Goal: Task Accomplishment & Management: Complete application form

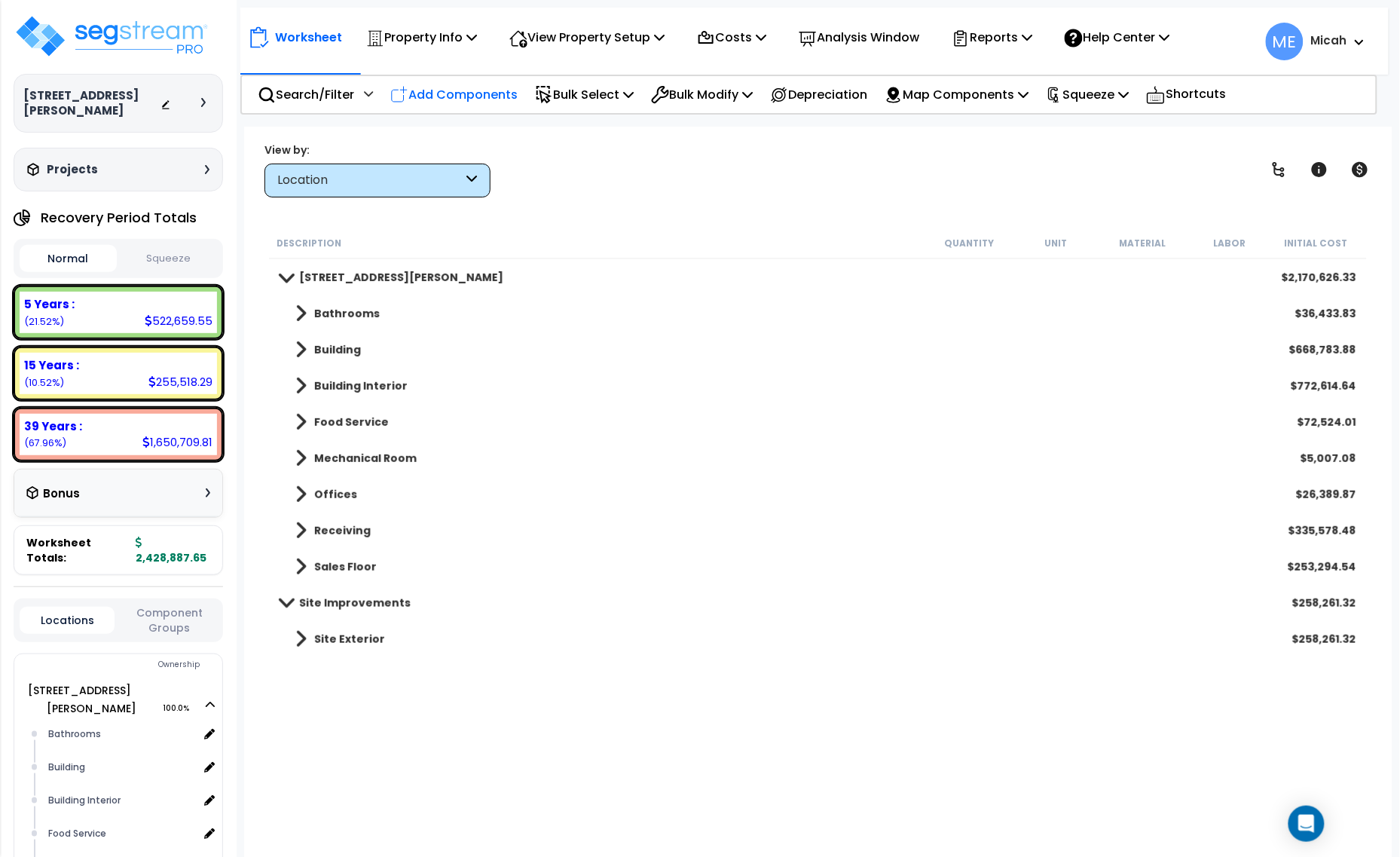
click at [487, 97] on p "Add Components" at bounding box center [454, 94] width 127 height 20
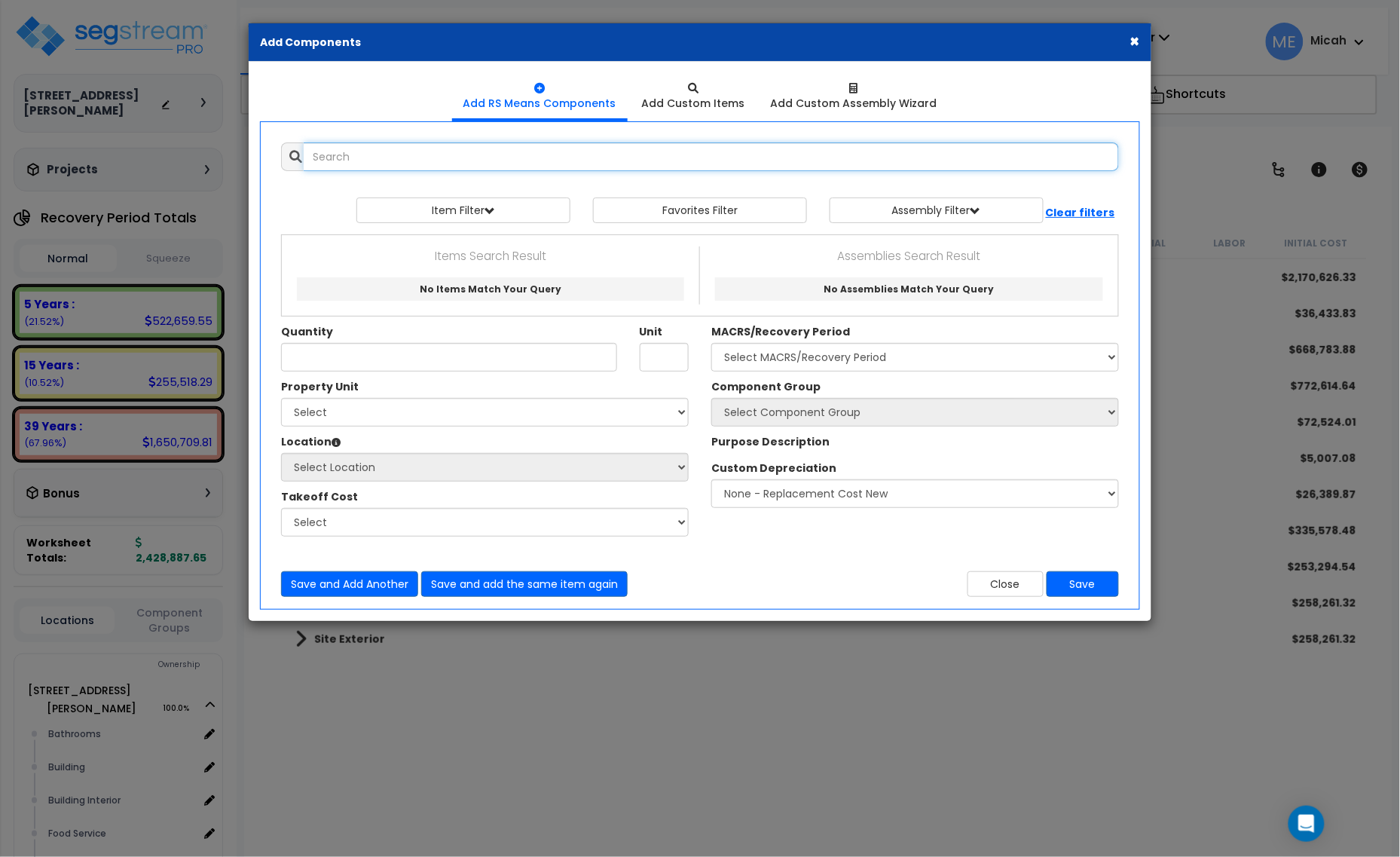
select select
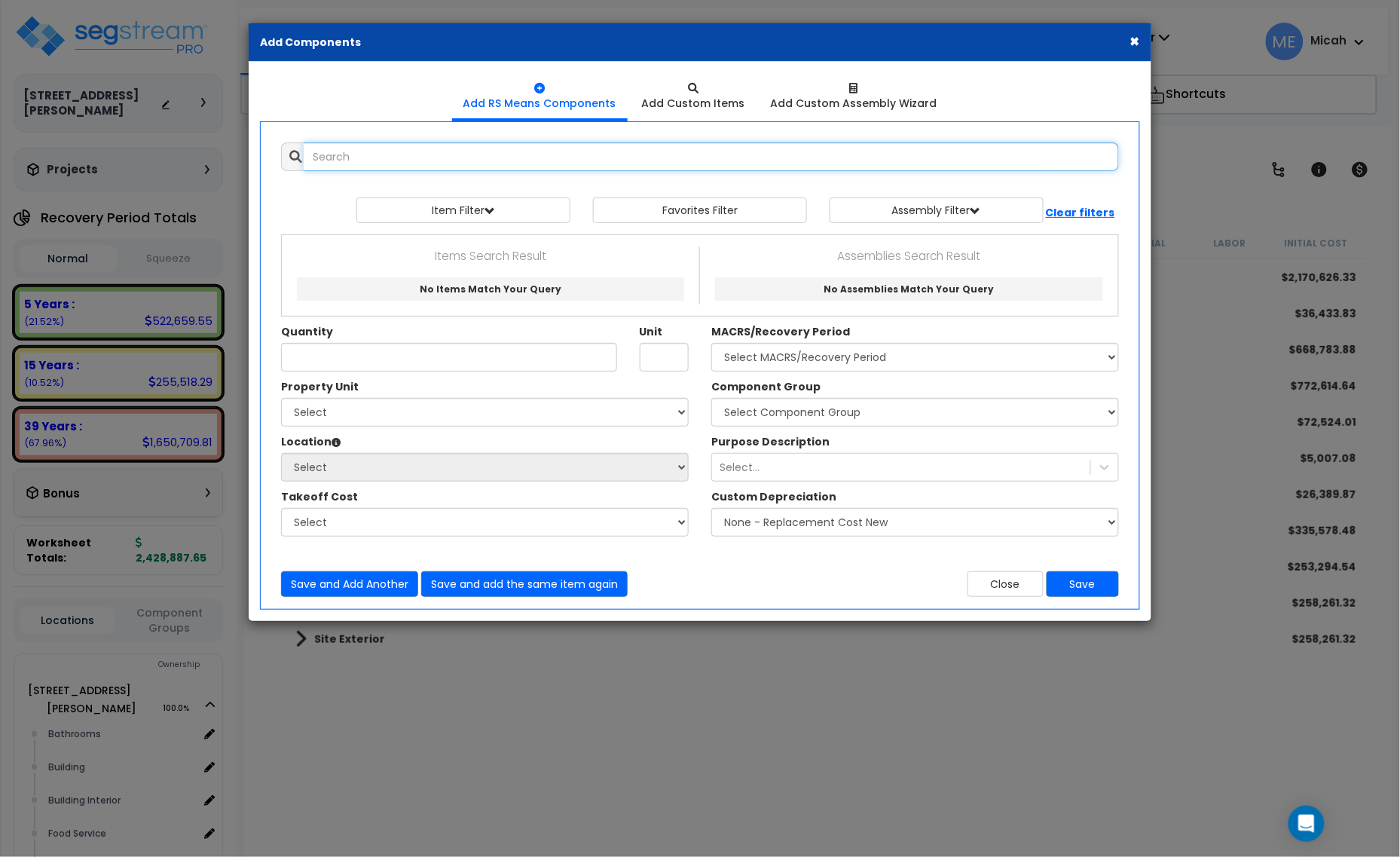
select select
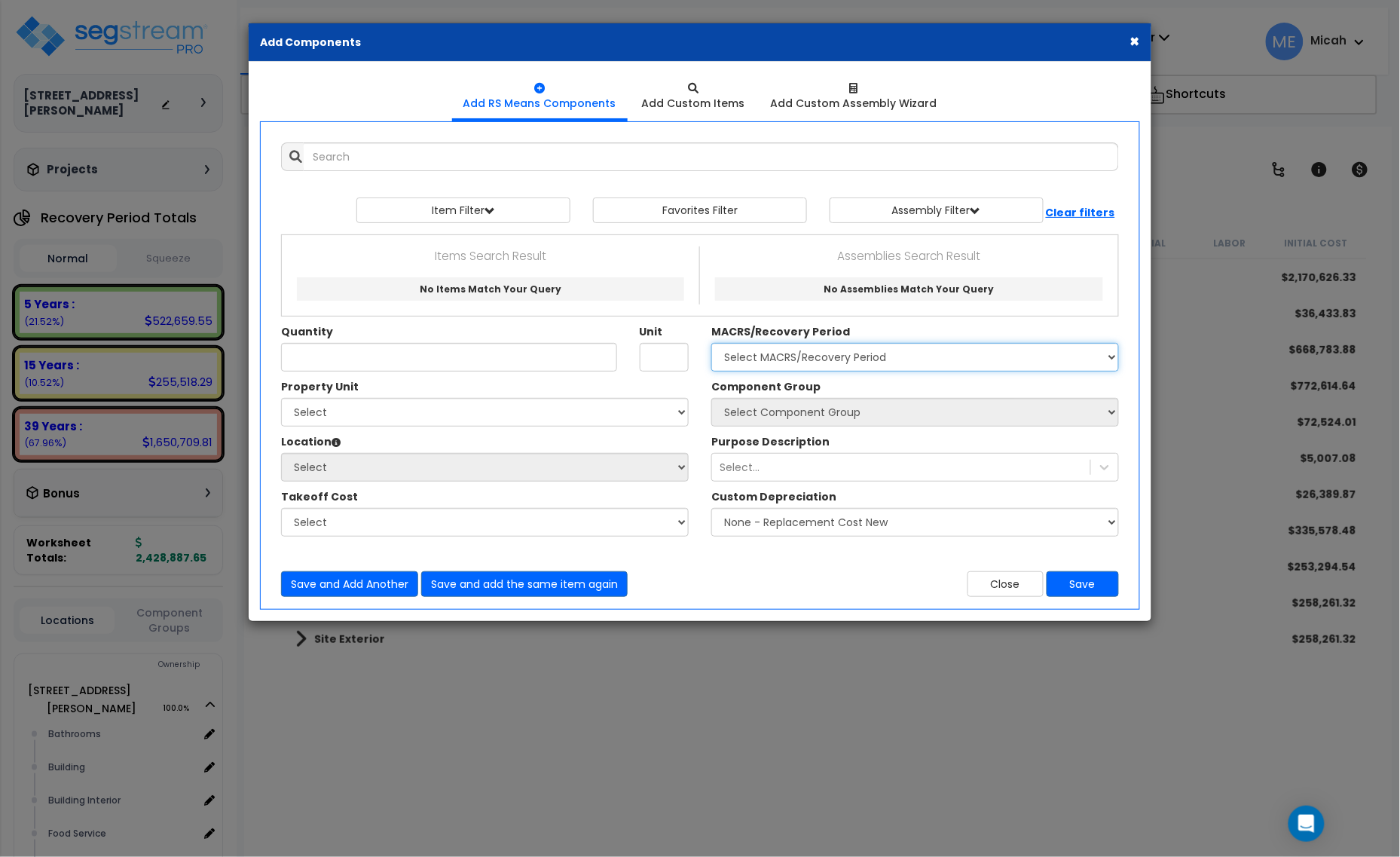
click at [863, 359] on select "Select MACRS/Recovery Period 5 Years - 57.0 - Distributive Trades & Services 5 …" at bounding box center [914, 357] width 407 height 29
click at [711, 344] on select "Select MACRS/Recovery Period 5 Years - 57.0 - Distributive Trades & Services 5 …" at bounding box center [914, 357] width 407 height 29
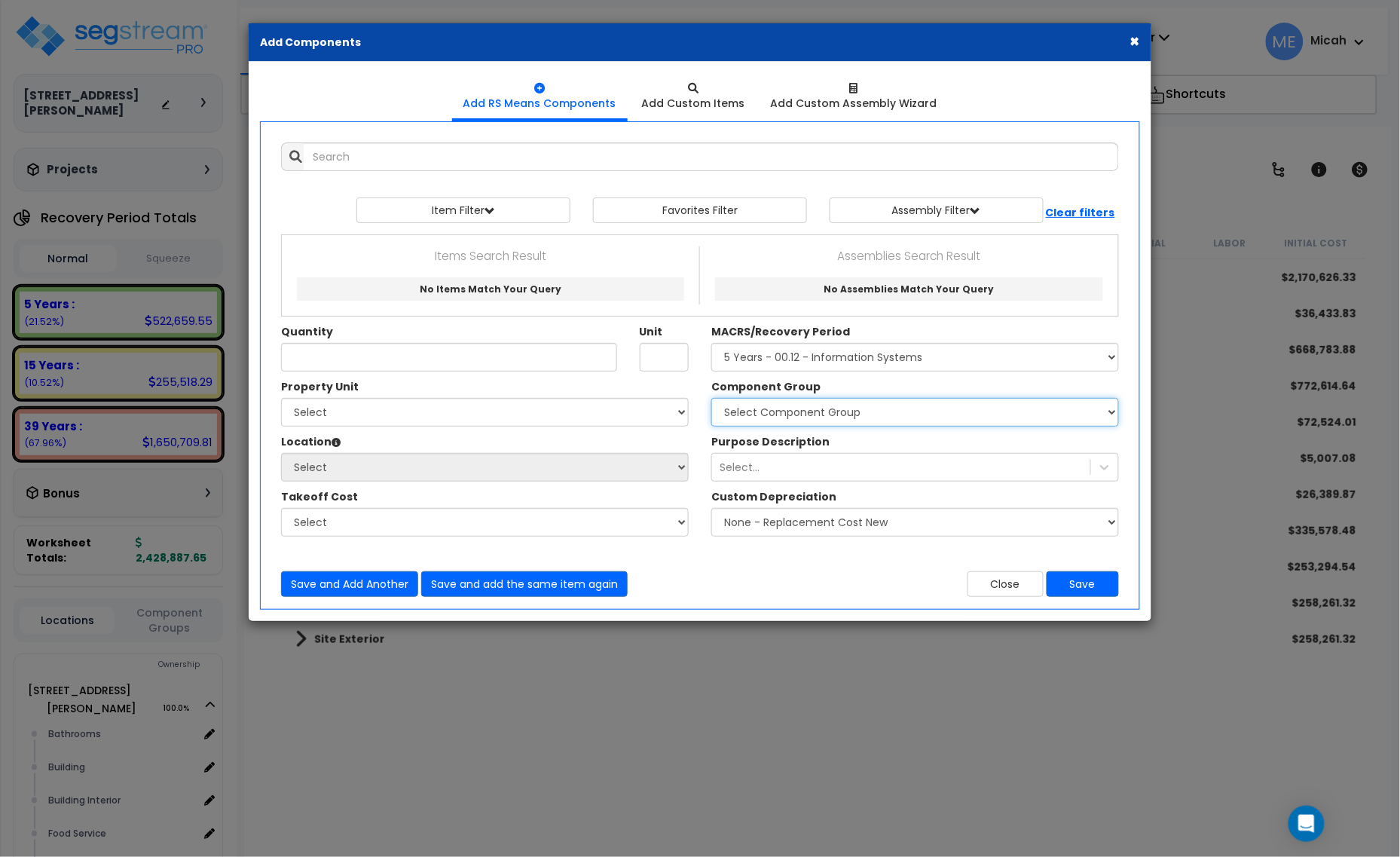
click at [879, 407] on select "Select Component Group 171.00 - ATM ELECTRICAL 170.00 - ATM EQUIPMENT 172.00 - …" at bounding box center [914, 412] width 407 height 29
click at [1112, 440] on div "Purpose Description Select..." at bounding box center [914, 458] width 430 height 47
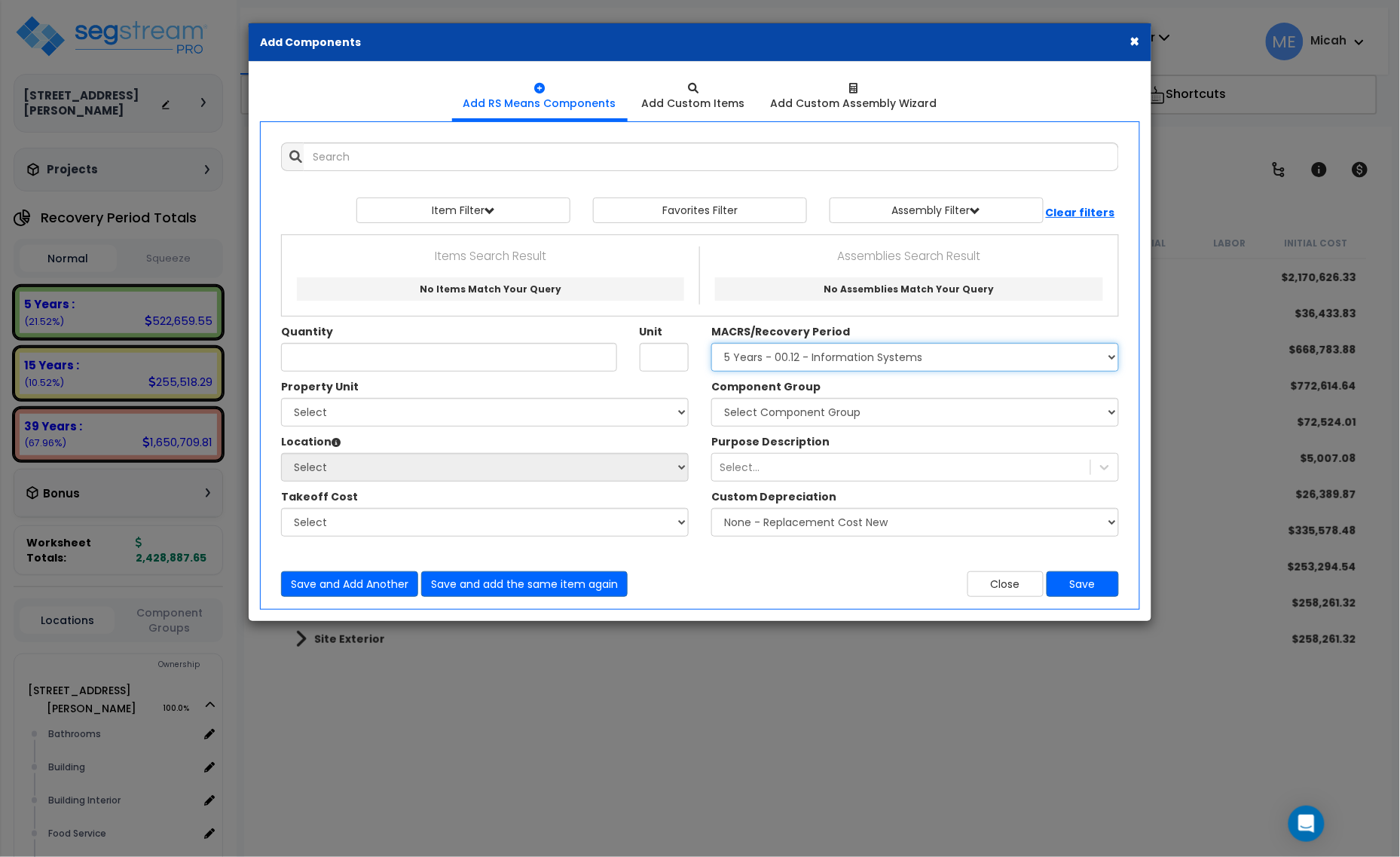
click at [978, 351] on select "Select MACRS/Recovery Period 5 Years - 57.0 - Distributive Trades & Services 5 …" at bounding box center [914, 357] width 407 height 29
select select "3667"
click at [711, 344] on select "Select MACRS/Recovery Period 5 Years - 57.0 - Distributive Trades & Services 5 …" at bounding box center [914, 357] width 407 height 29
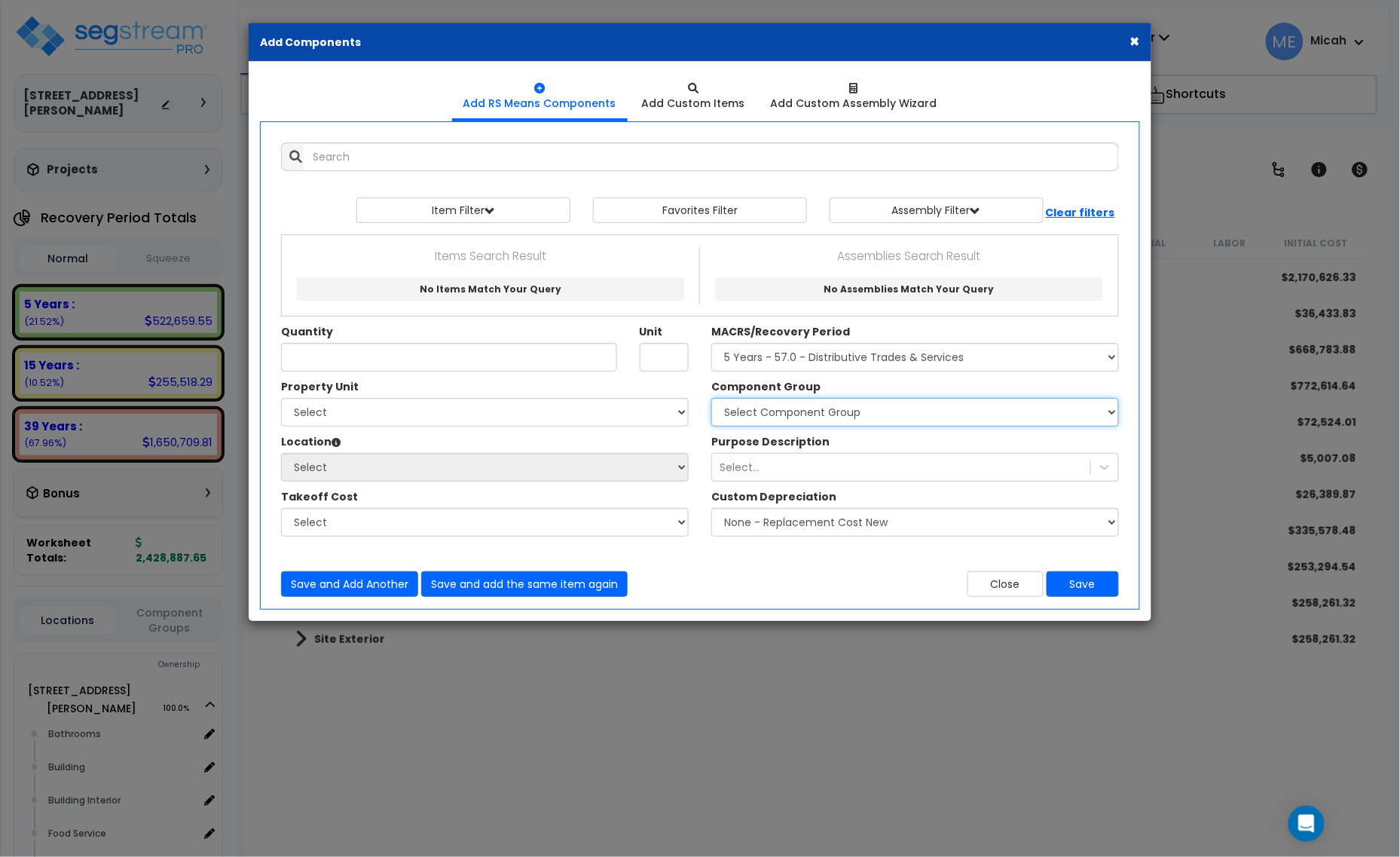
click at [875, 415] on select "Select Component Group 286.00 - LAUNDRY ELECTRICAL 284.00 - LAUNDRY PLUMBING 31…" at bounding box center [914, 412] width 407 height 29
click at [1070, 447] on div "Purpose Description Select..." at bounding box center [914, 458] width 430 height 47
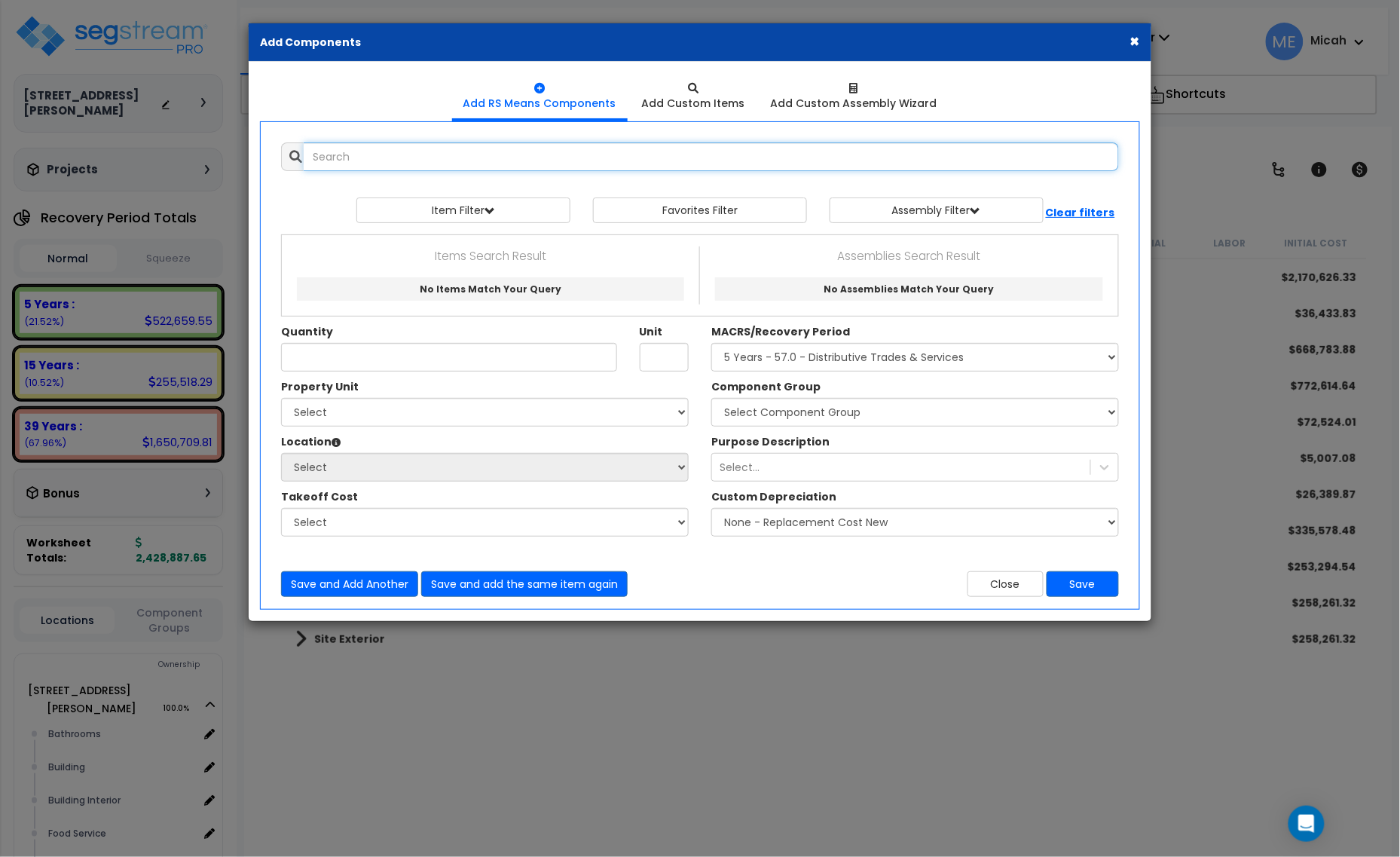
click at [419, 163] on input "text" at bounding box center [711, 156] width 816 height 29
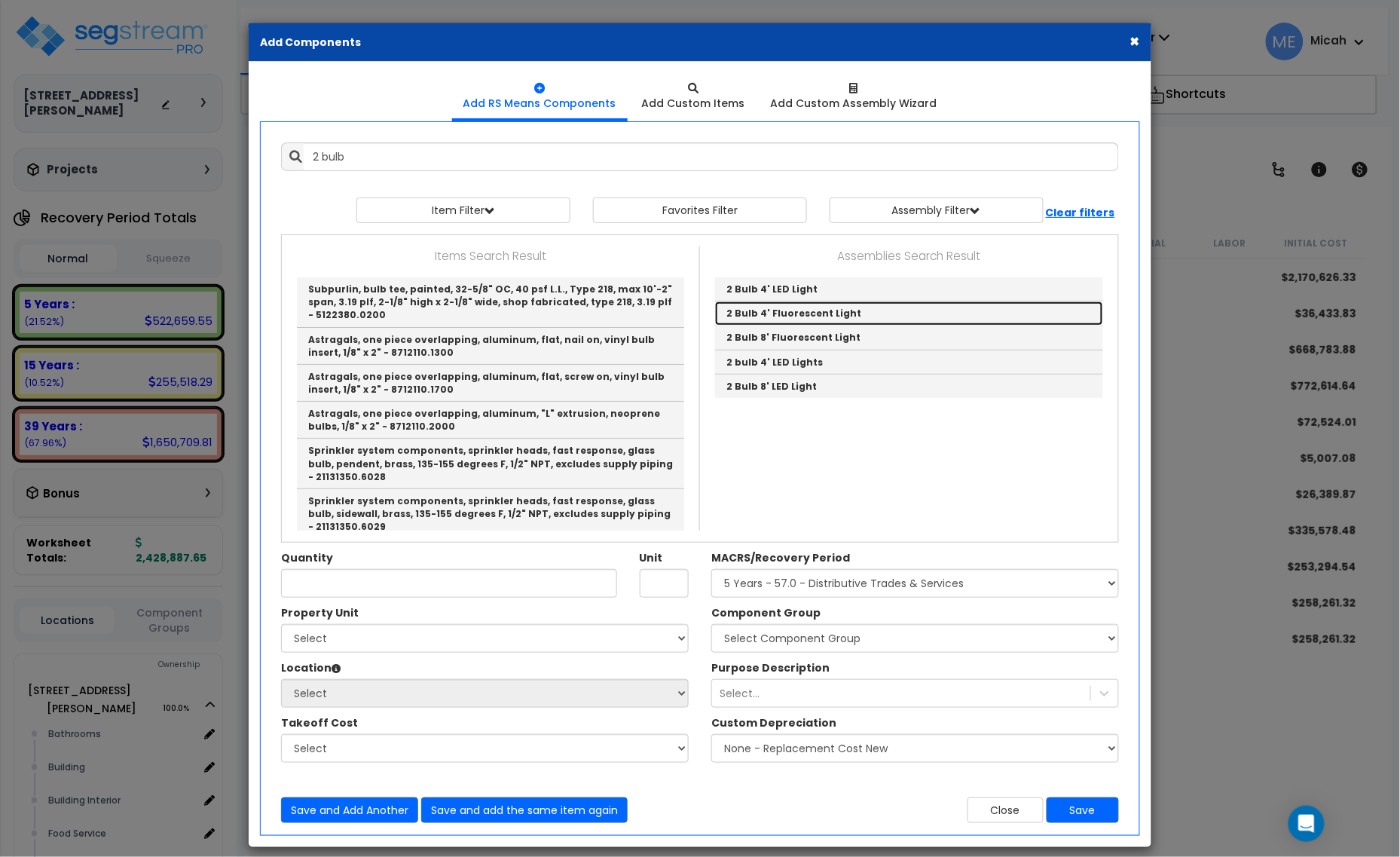
click at [772, 319] on link "2 Bulb 4' Fluorescent Light" at bounding box center [909, 314] width 388 height 24
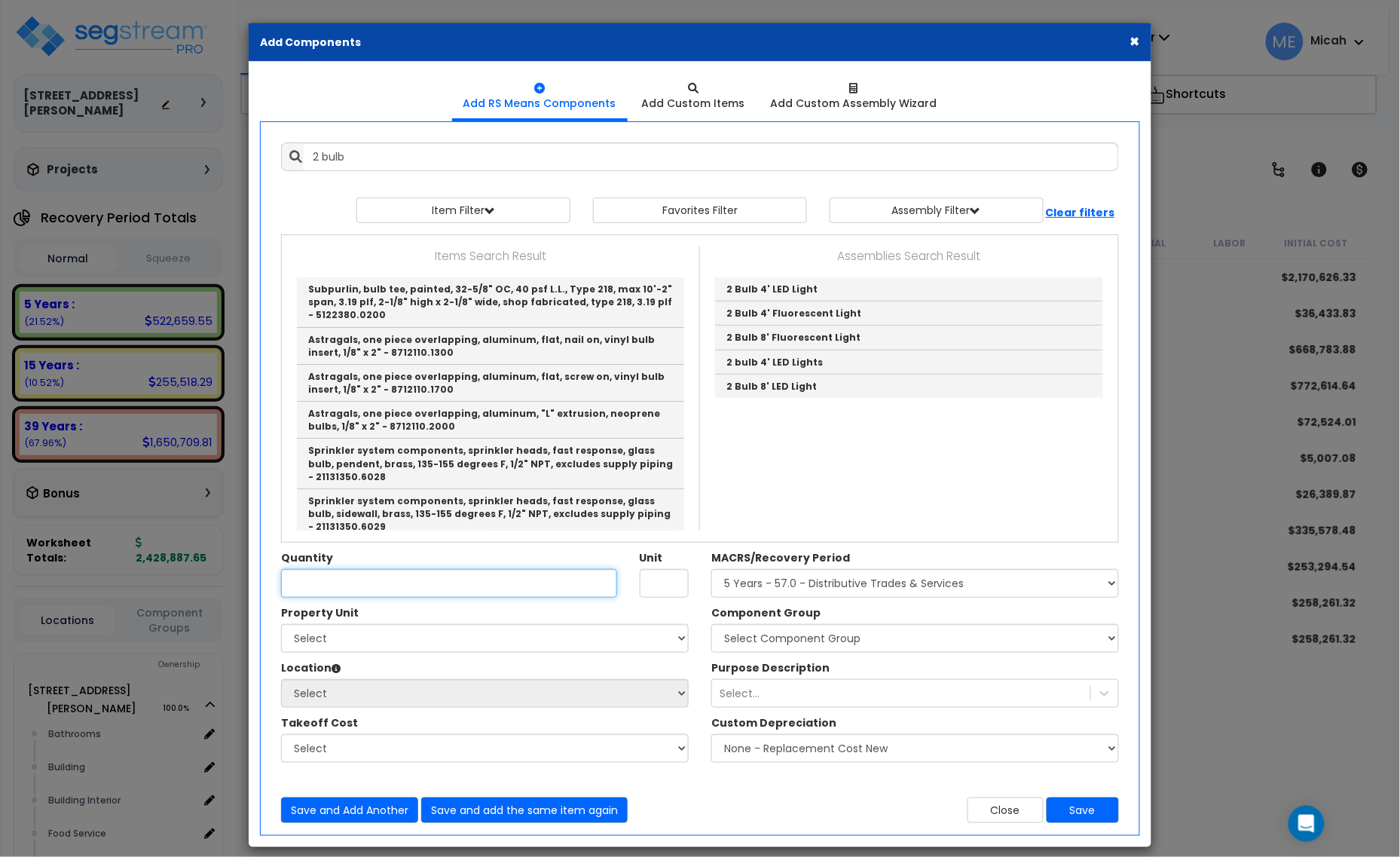
type input "2 Bulb 4' Fluorescent Light"
checkbox input "true"
type input "EA"
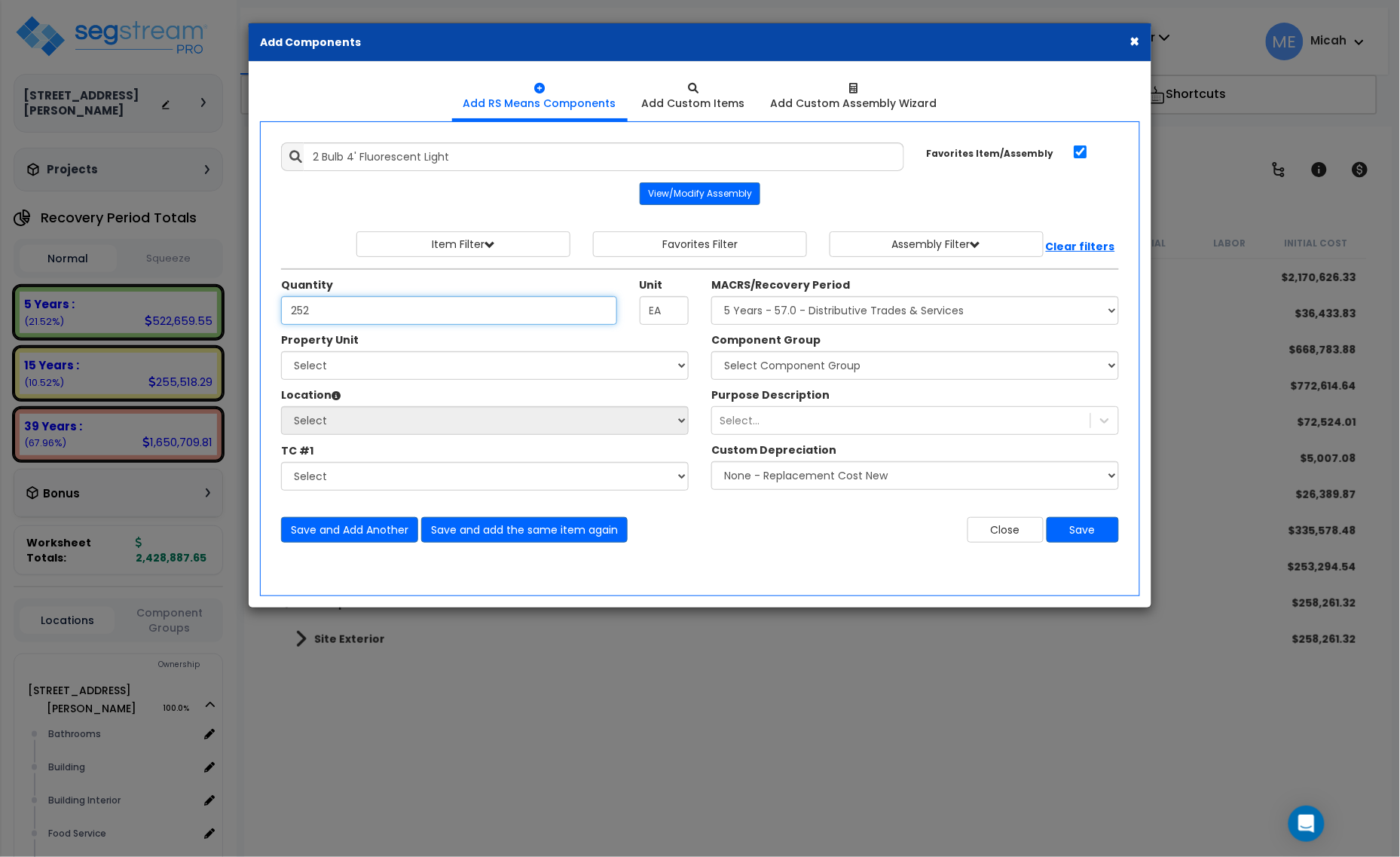
type input "252"
click at [500, 370] on select "Select [STREET_ADDRESS][PERSON_NAME] Site Improvements" at bounding box center [484, 366] width 407 height 29
select select "164425"
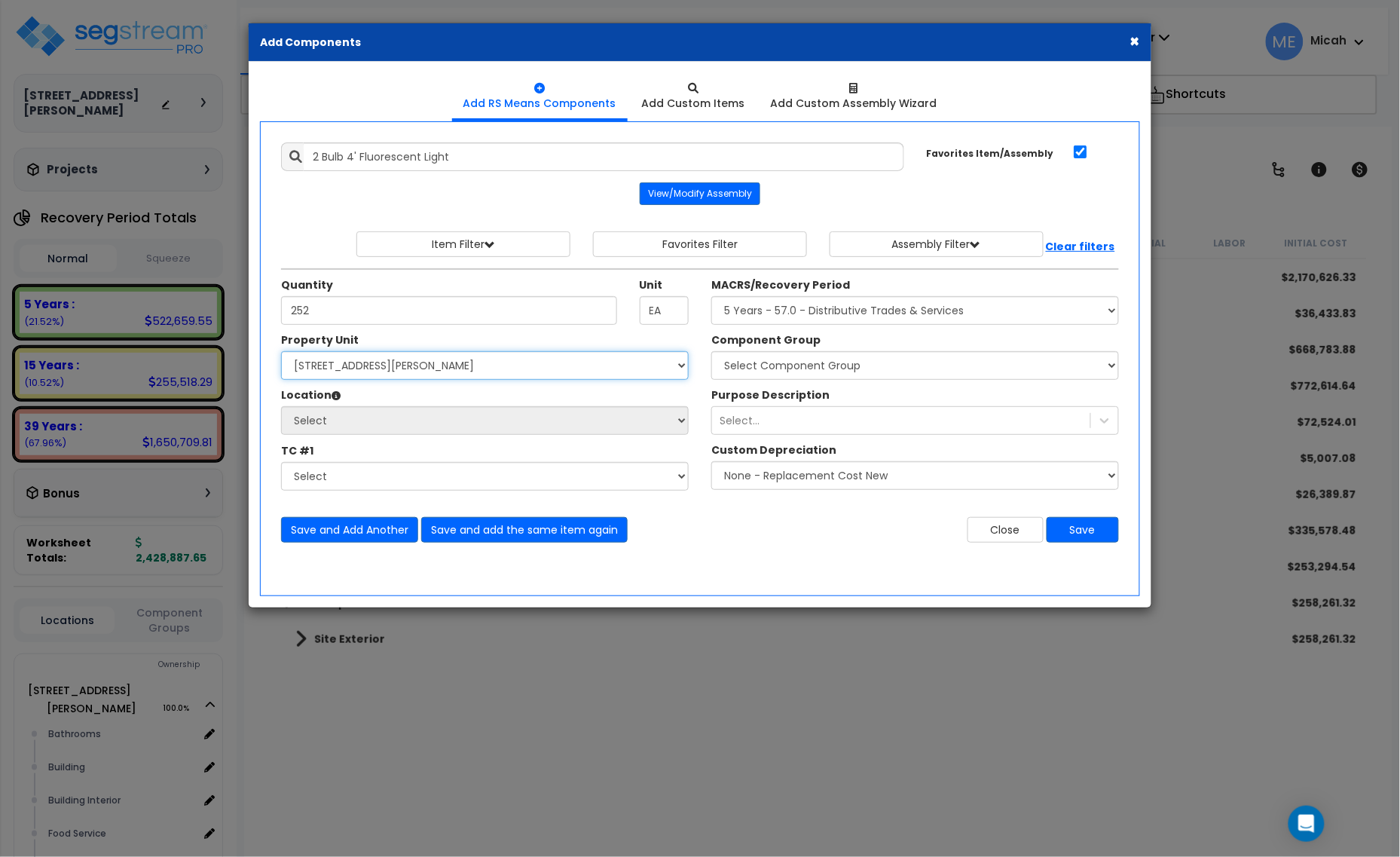
click at [281, 352] on select "Select [STREET_ADDRESS][PERSON_NAME] Site Improvements" at bounding box center [484, 366] width 407 height 29
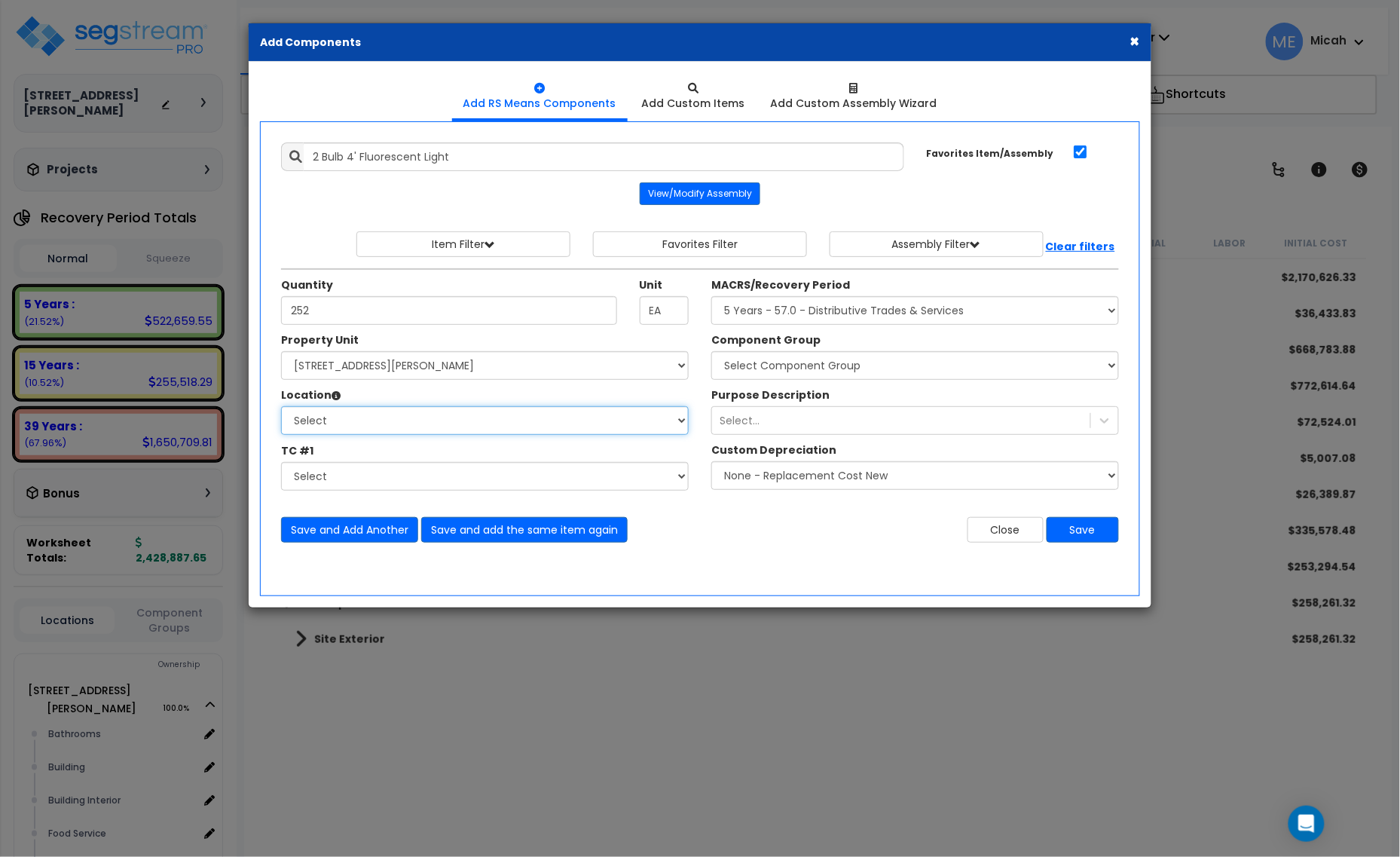
click at [449, 431] on select "Select Bathrooms Building Building Interior Food Service Mechanical Room Office…" at bounding box center [484, 421] width 407 height 29
select select "31190"
click at [281, 407] on select "Select Bathrooms Building Building Interior Food Service Mechanical Room Office…" at bounding box center [484, 421] width 407 height 29
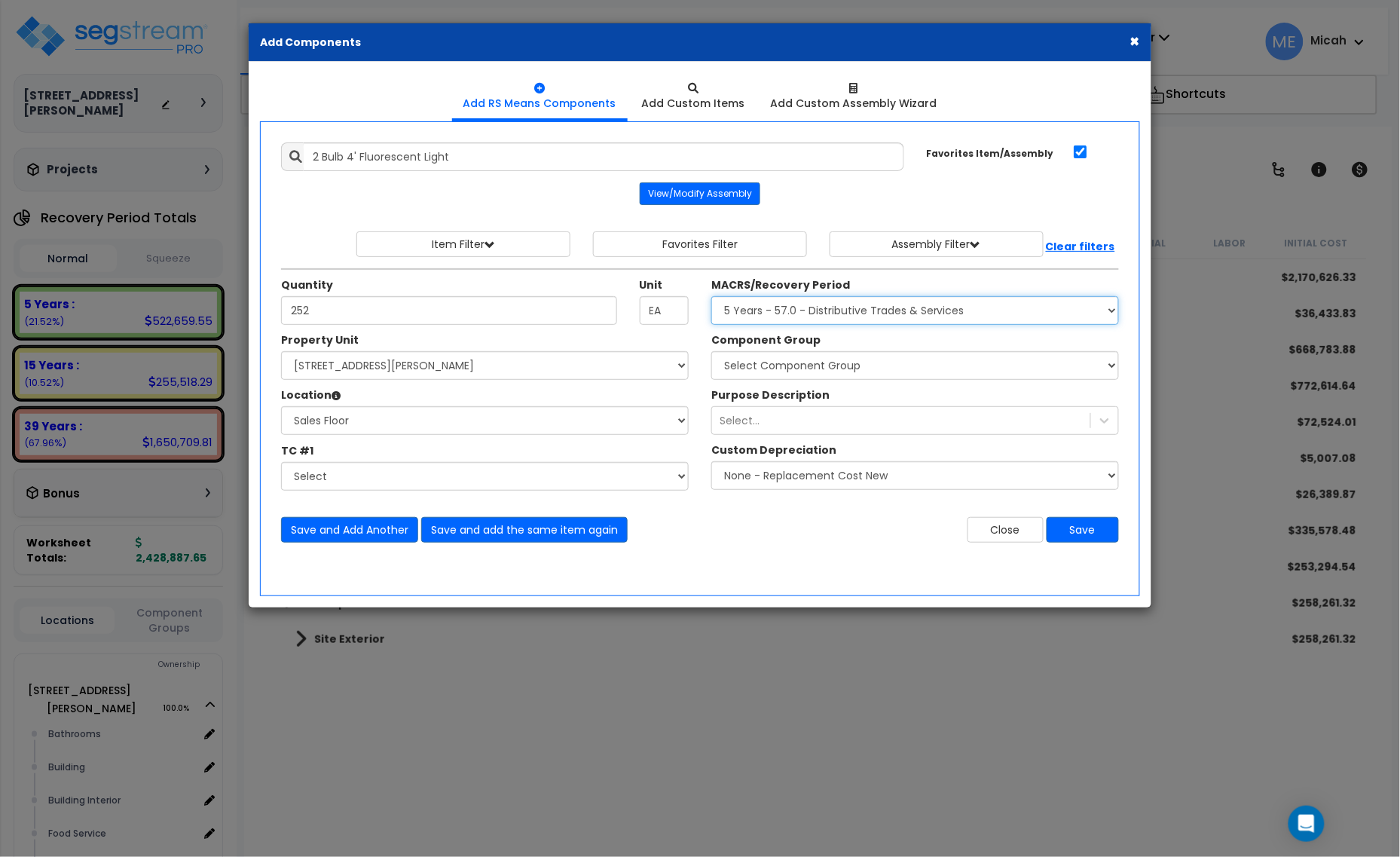
click at [823, 317] on select "Select MACRS/Recovery Period 5 Years - 57.0 - Distributive Trades & Services 5 …" at bounding box center [914, 310] width 407 height 29
select select "3669"
click at [711, 297] on select "Select MACRS/Recovery Period 5 Years - 57.0 - Distributive Trades & Services 5 …" at bounding box center [914, 310] width 407 height 29
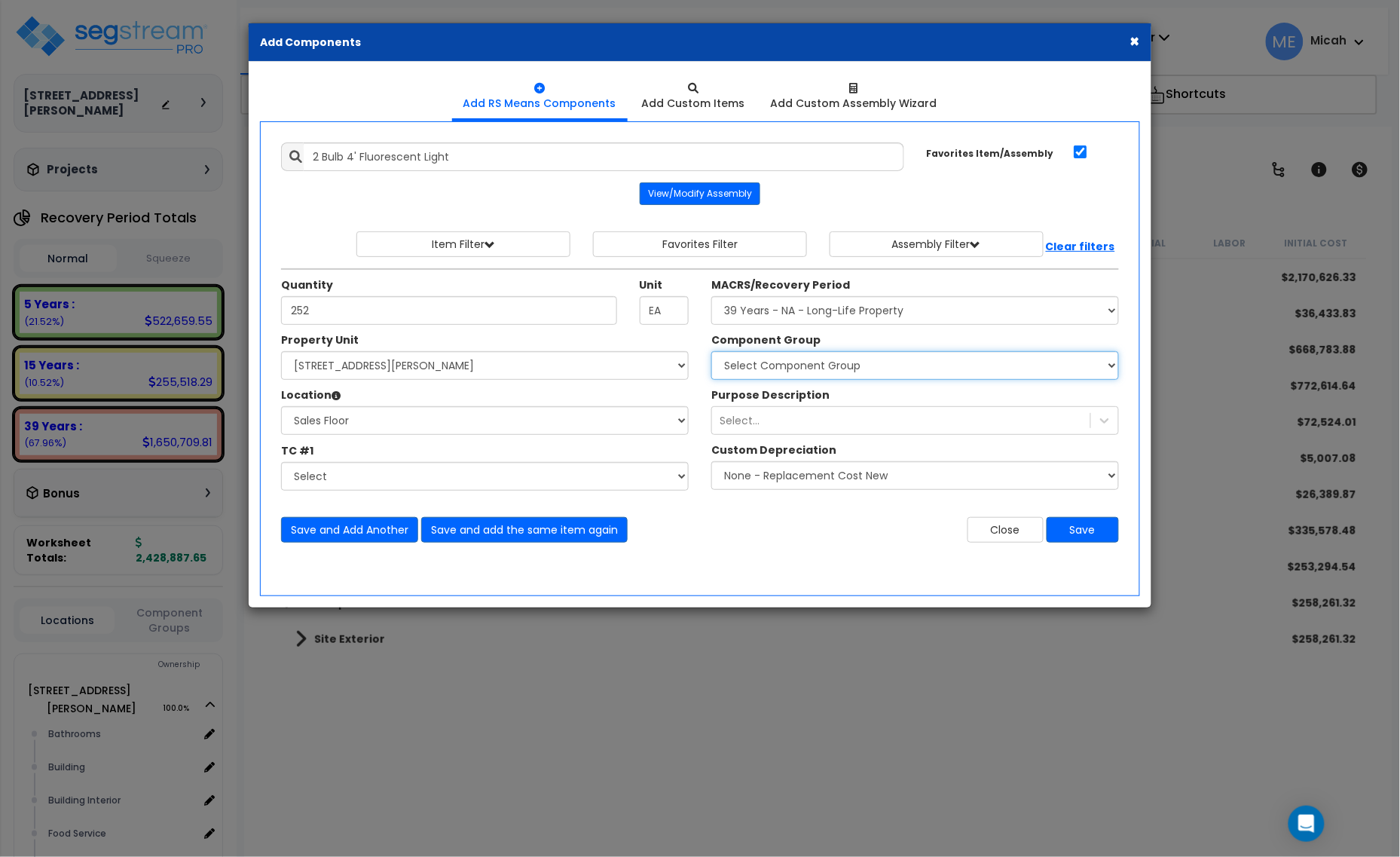
click at [820, 367] on select "Select Component Group 143.00 - FIRE EXTINGUISHERS 350.00 - SITE FIRE PROTECTIO…" at bounding box center [914, 366] width 407 height 29
select select "56961"
click at [820, 367] on select "Select Component Group 143.00 - FIRE EXTINGUISHERS 350.00 - SITE FIRE PROTECTIO…" at bounding box center [914, 366] width 407 height 29
click at [343, 523] on button "Save and Add Another" at bounding box center [349, 530] width 137 height 25
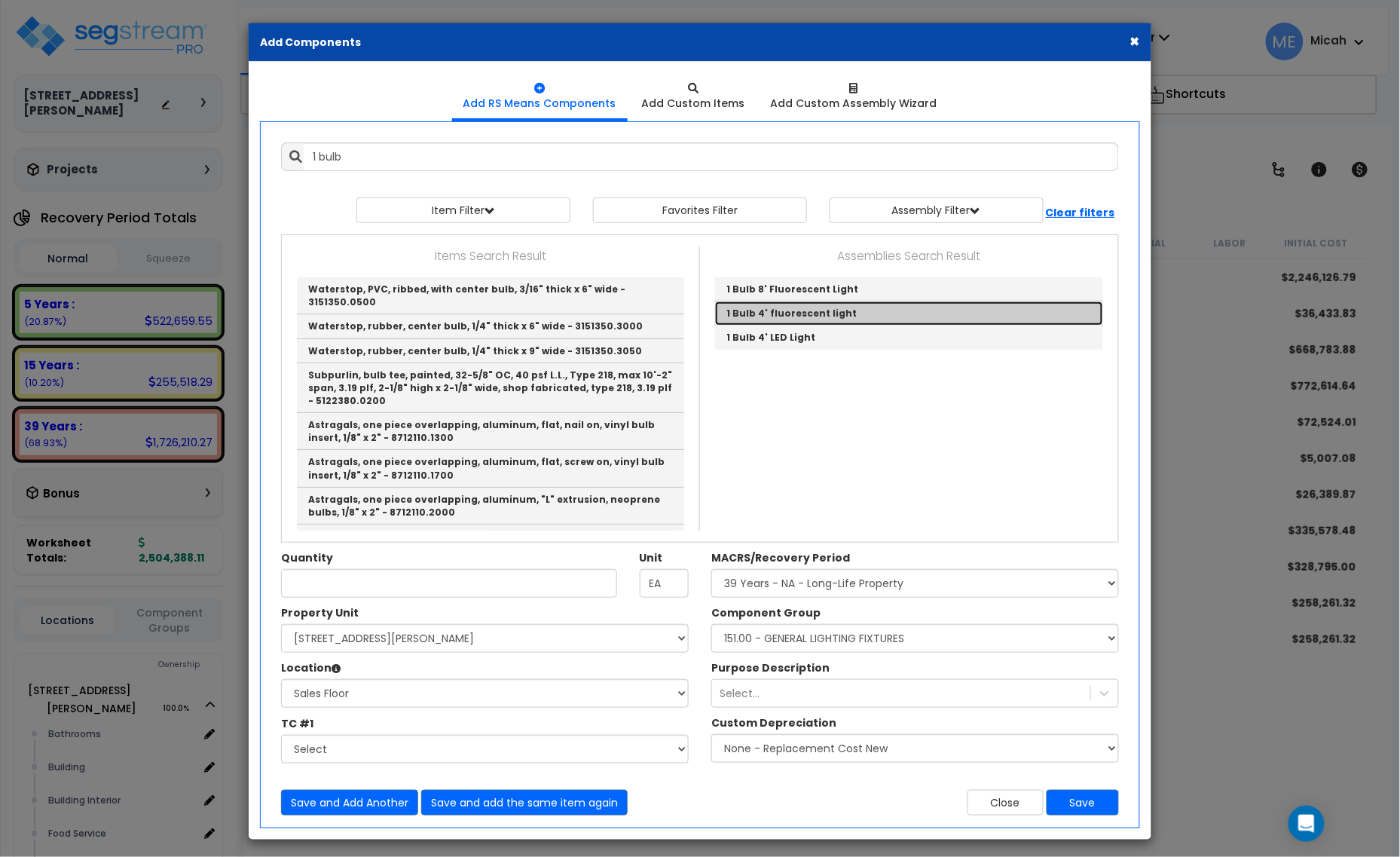
click at [762, 318] on link "1 Bulb 4' fluorescent light" at bounding box center [909, 314] width 388 height 24
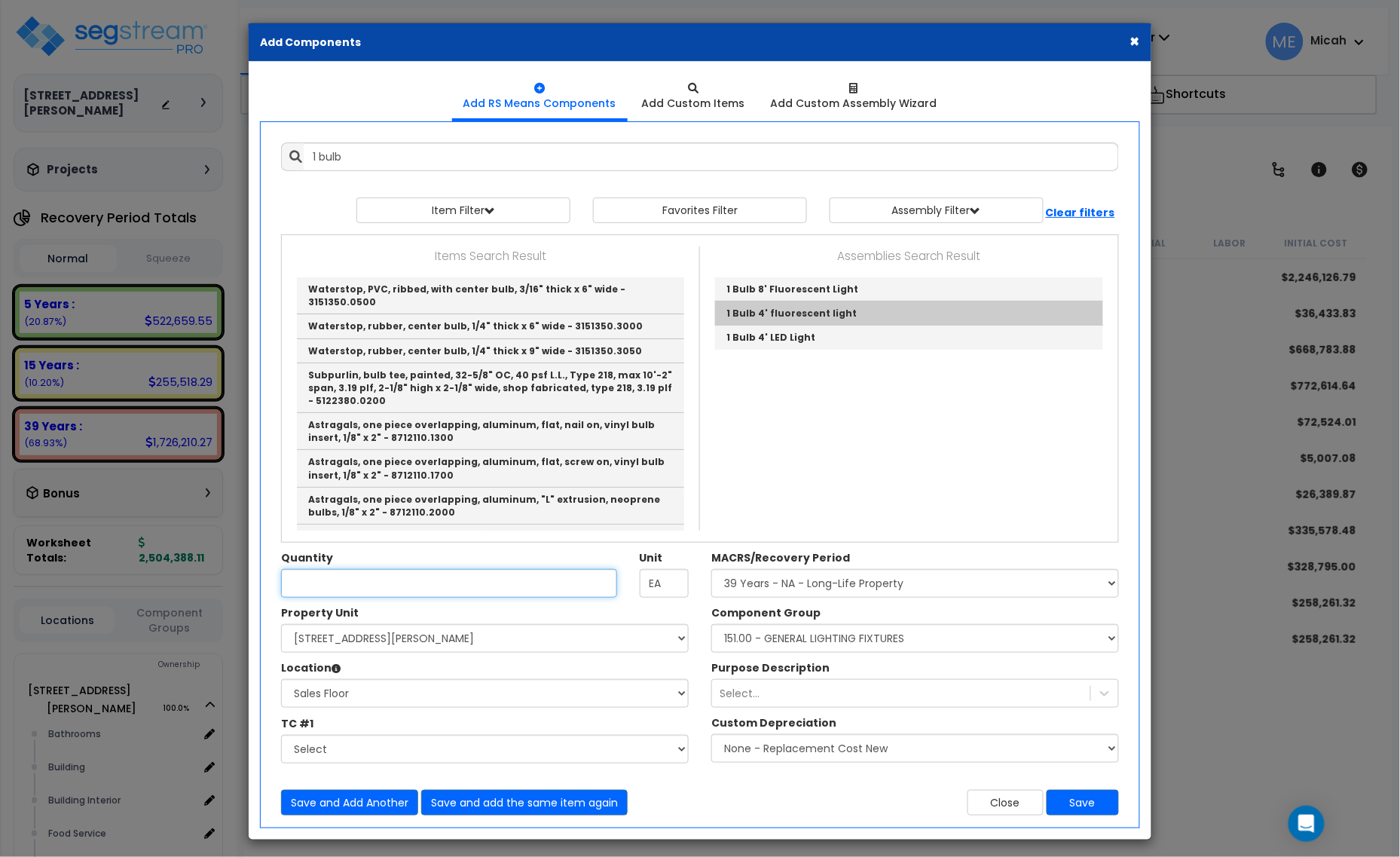
type input "1 Bulb 4' fluorescent light"
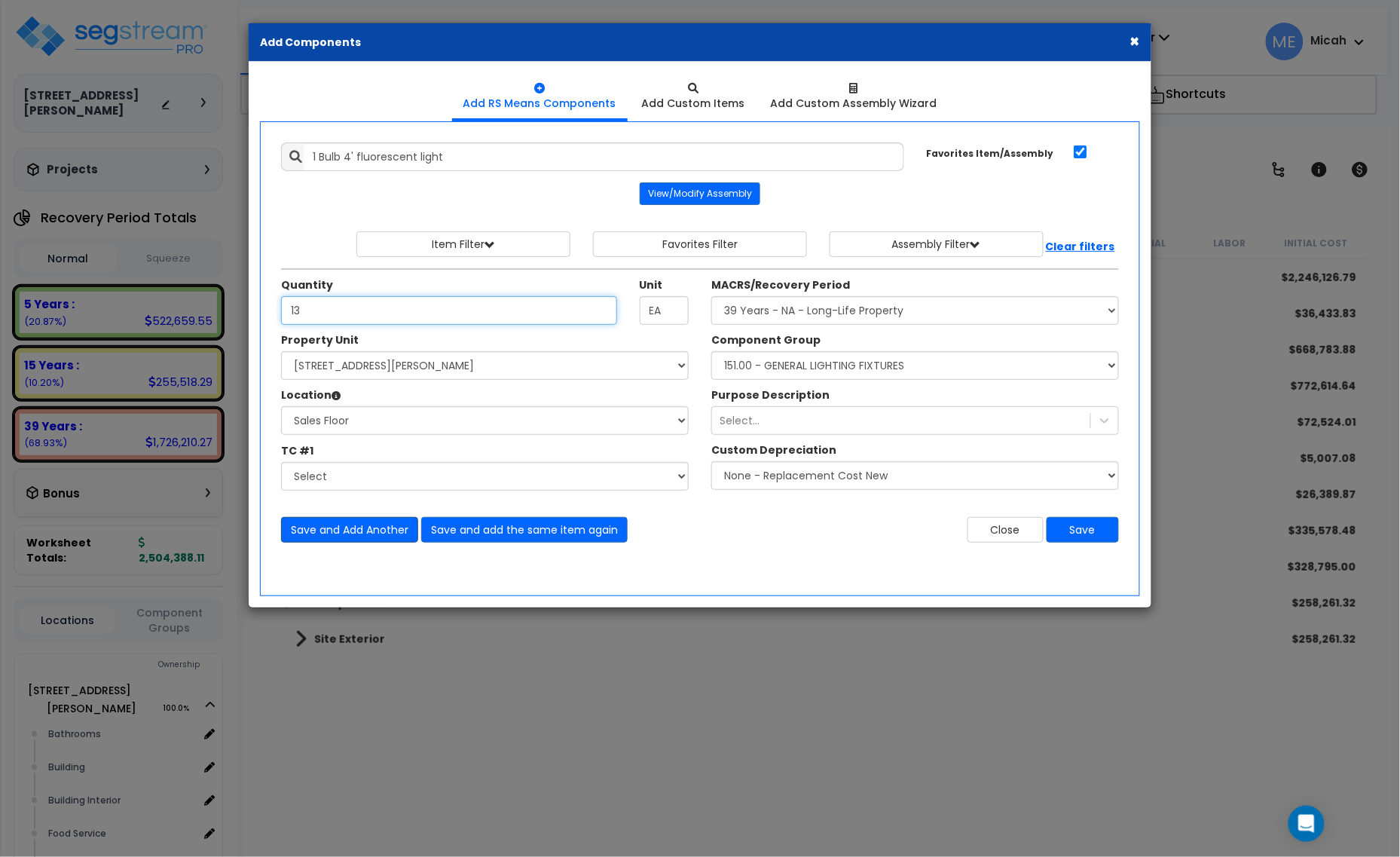
type input "13"
click at [357, 531] on button "Save and Add Another" at bounding box center [349, 530] width 137 height 25
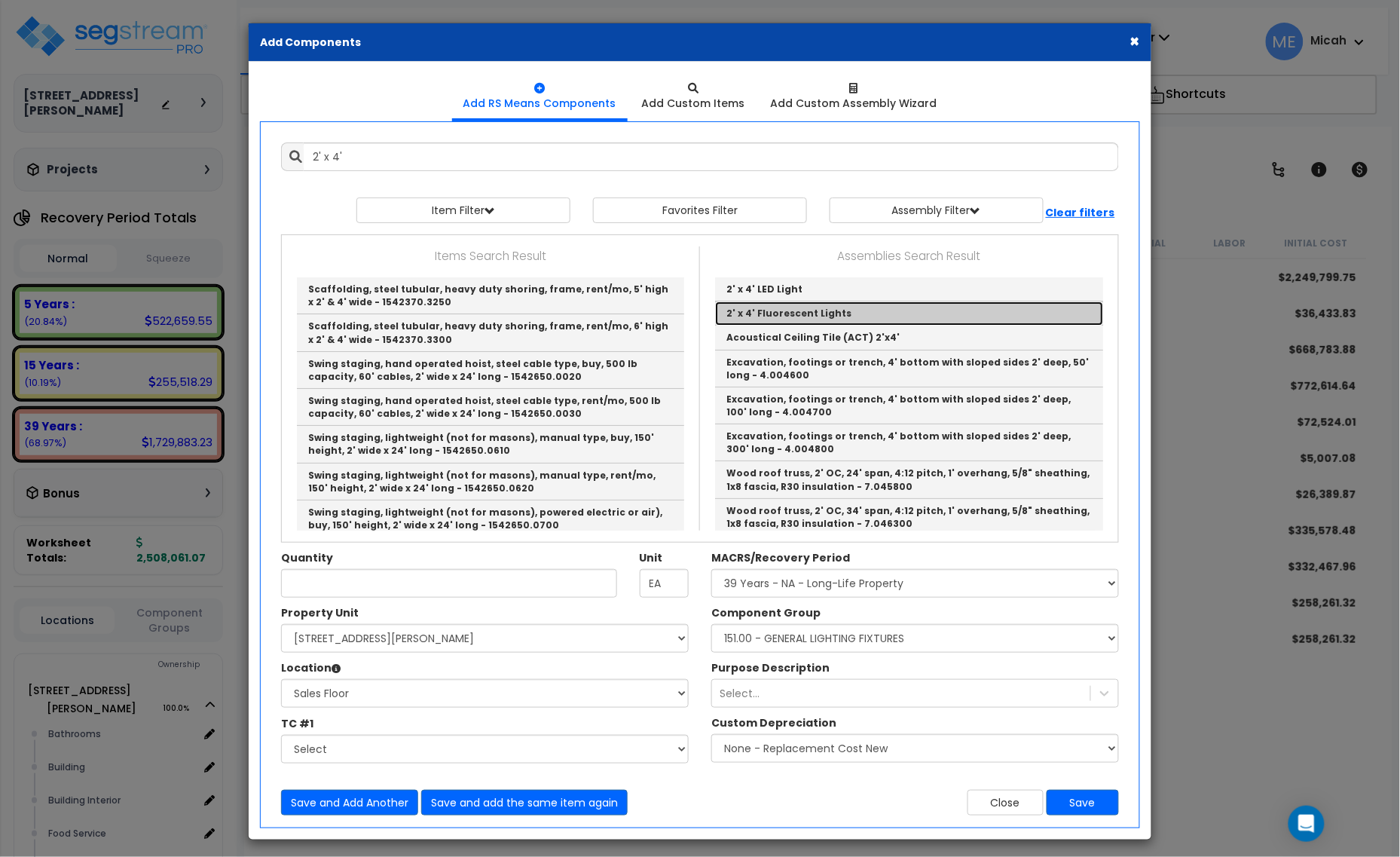
click at [781, 317] on link "2' x 4' Fluorescent Lights" at bounding box center [909, 314] width 388 height 24
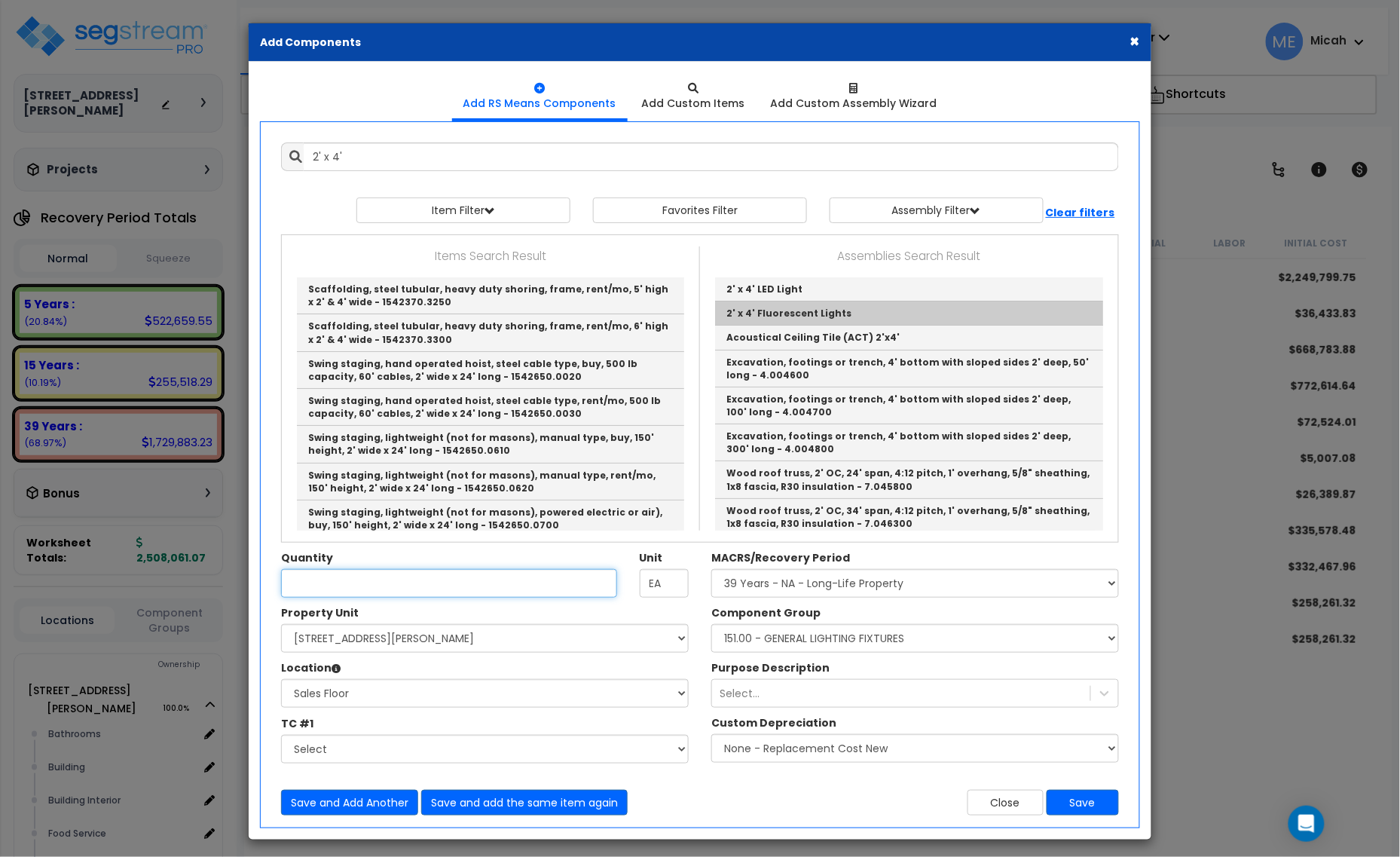
type input "2' x 4' Fluorescent Lights"
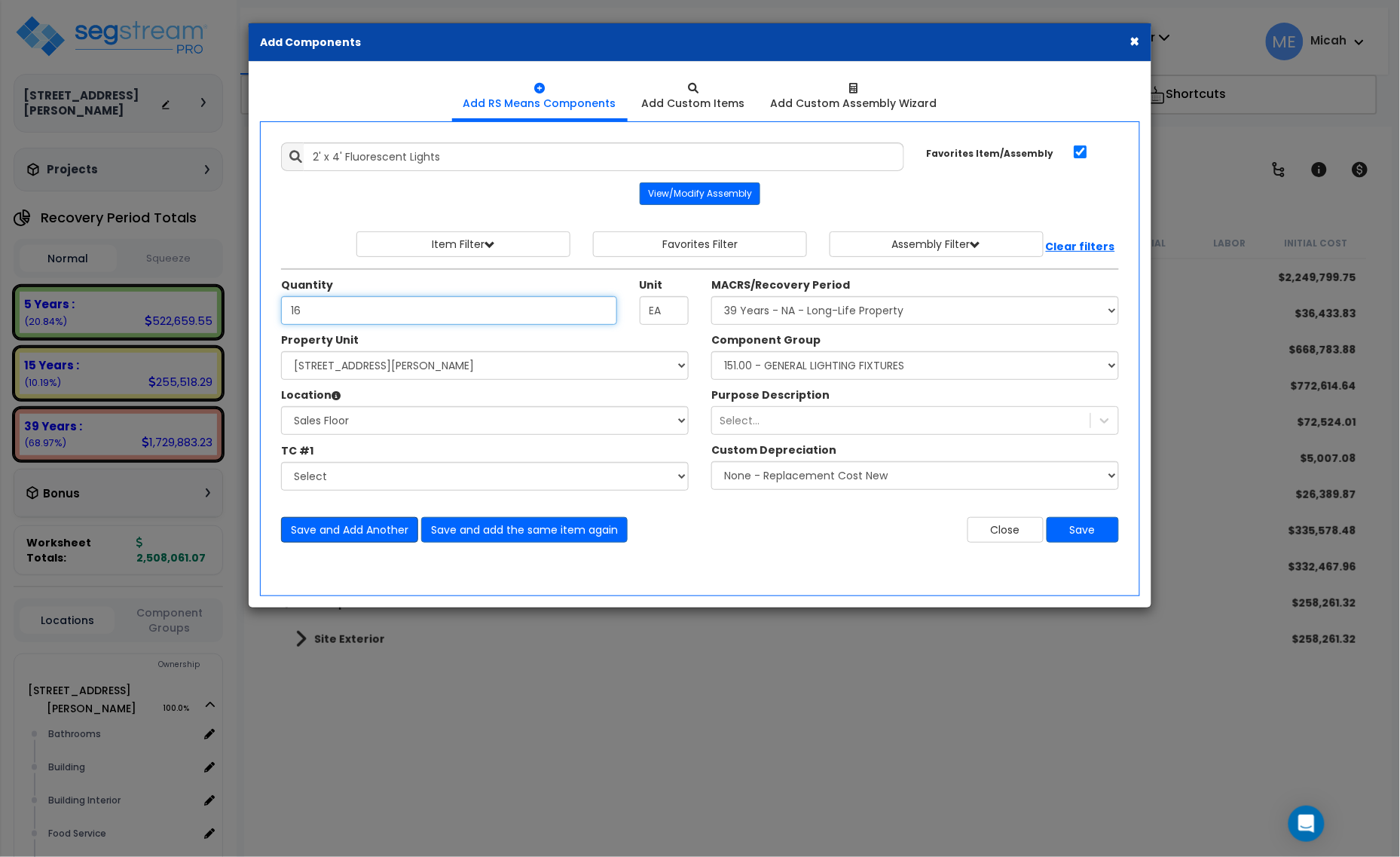
type input "16"
click at [375, 537] on button "Save and Add Another" at bounding box center [349, 530] width 137 height 25
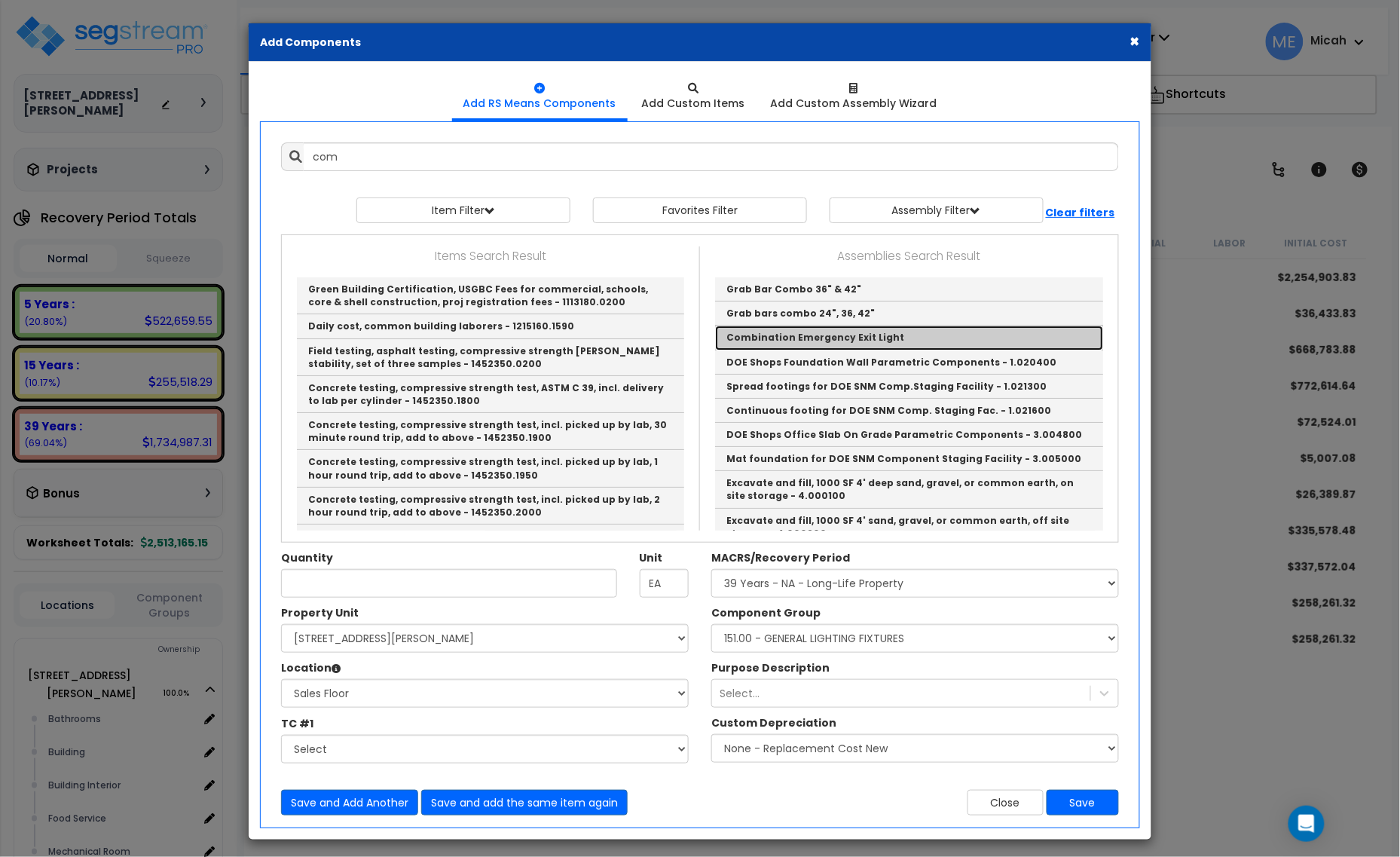
click at [810, 344] on link "Combination Emergency Exit Light" at bounding box center [909, 338] width 388 height 24
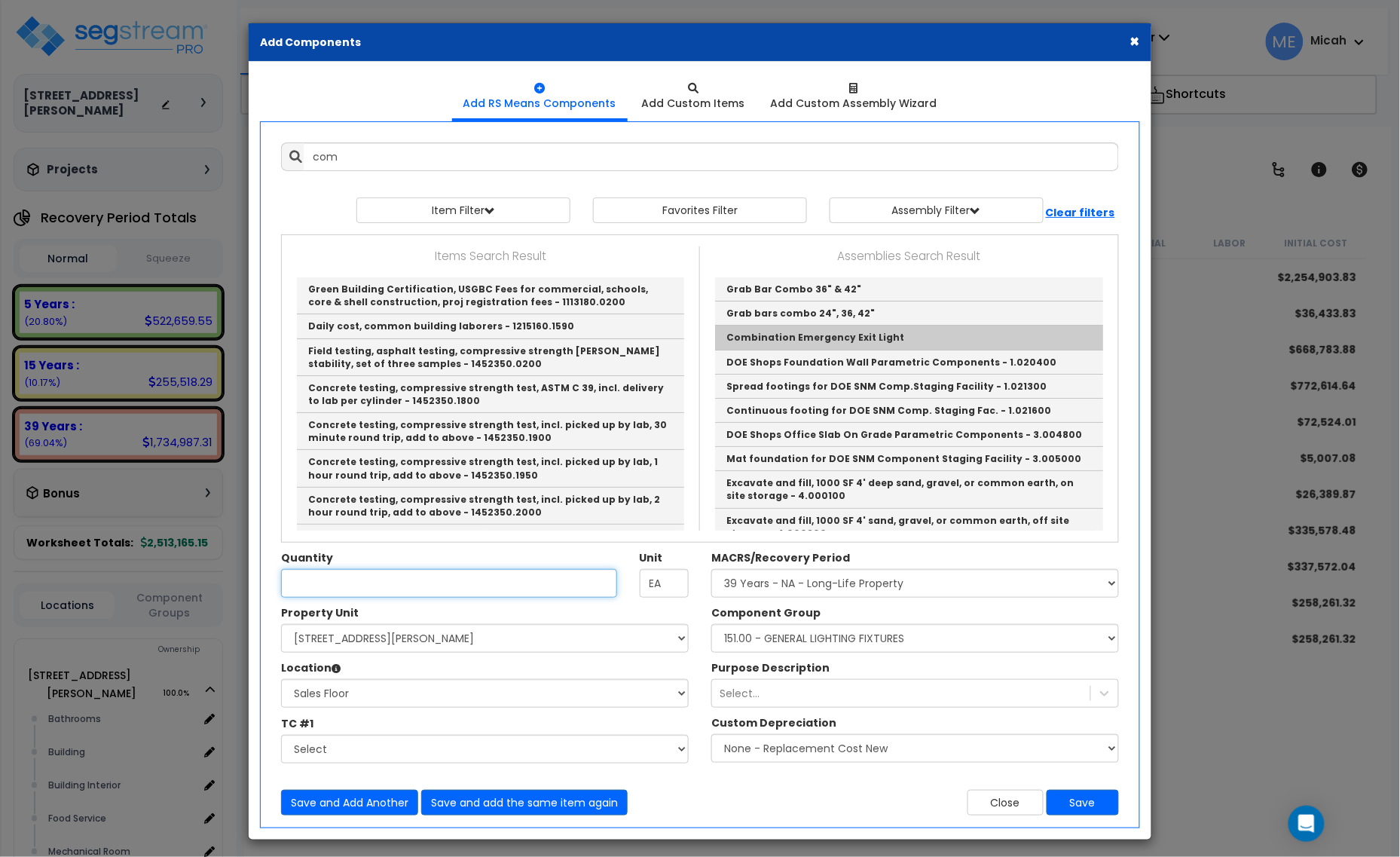
type input "Combination Emergency Exit Light"
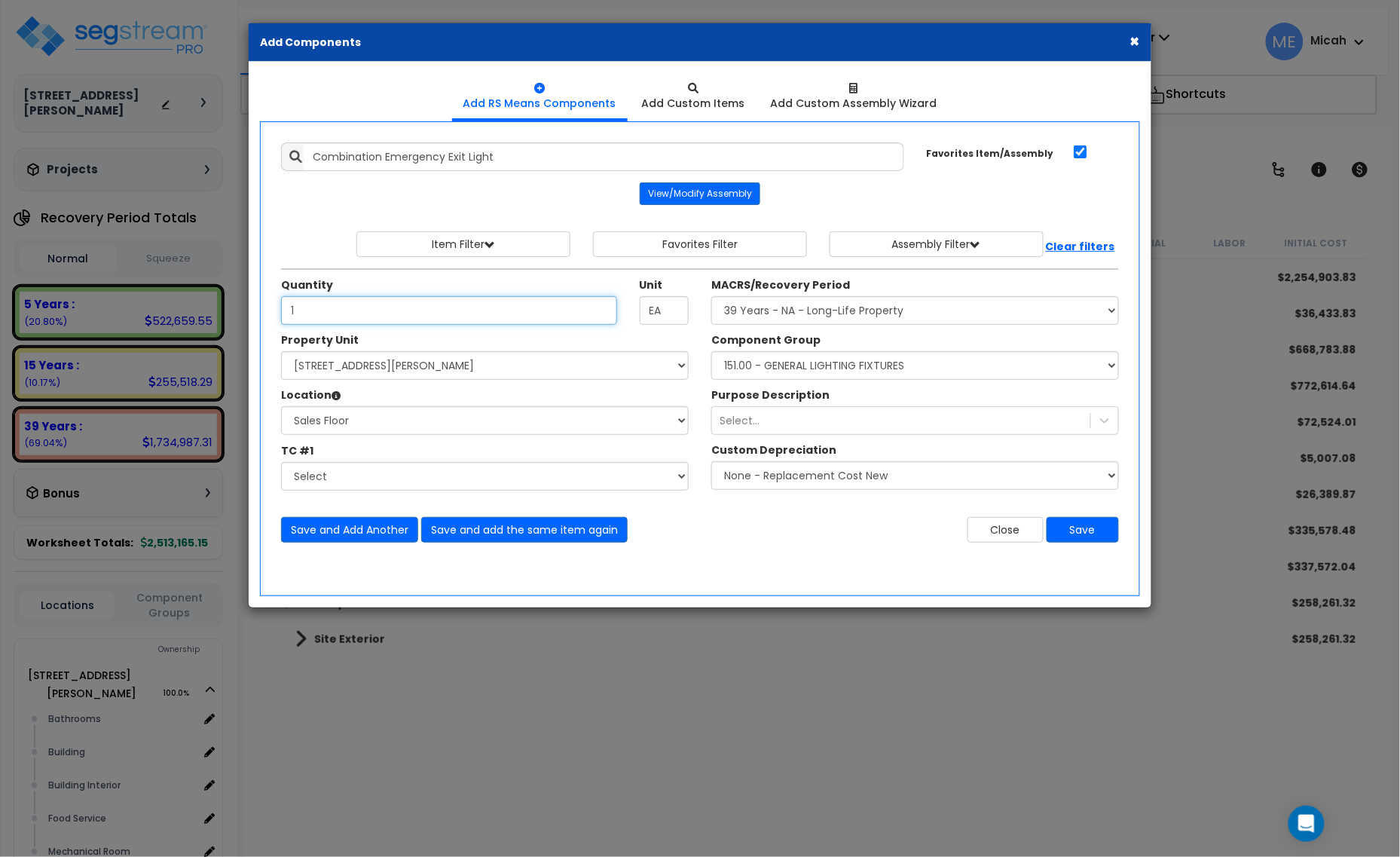
type input "1"
click at [344, 534] on button "Save and Add Another" at bounding box center [349, 530] width 137 height 25
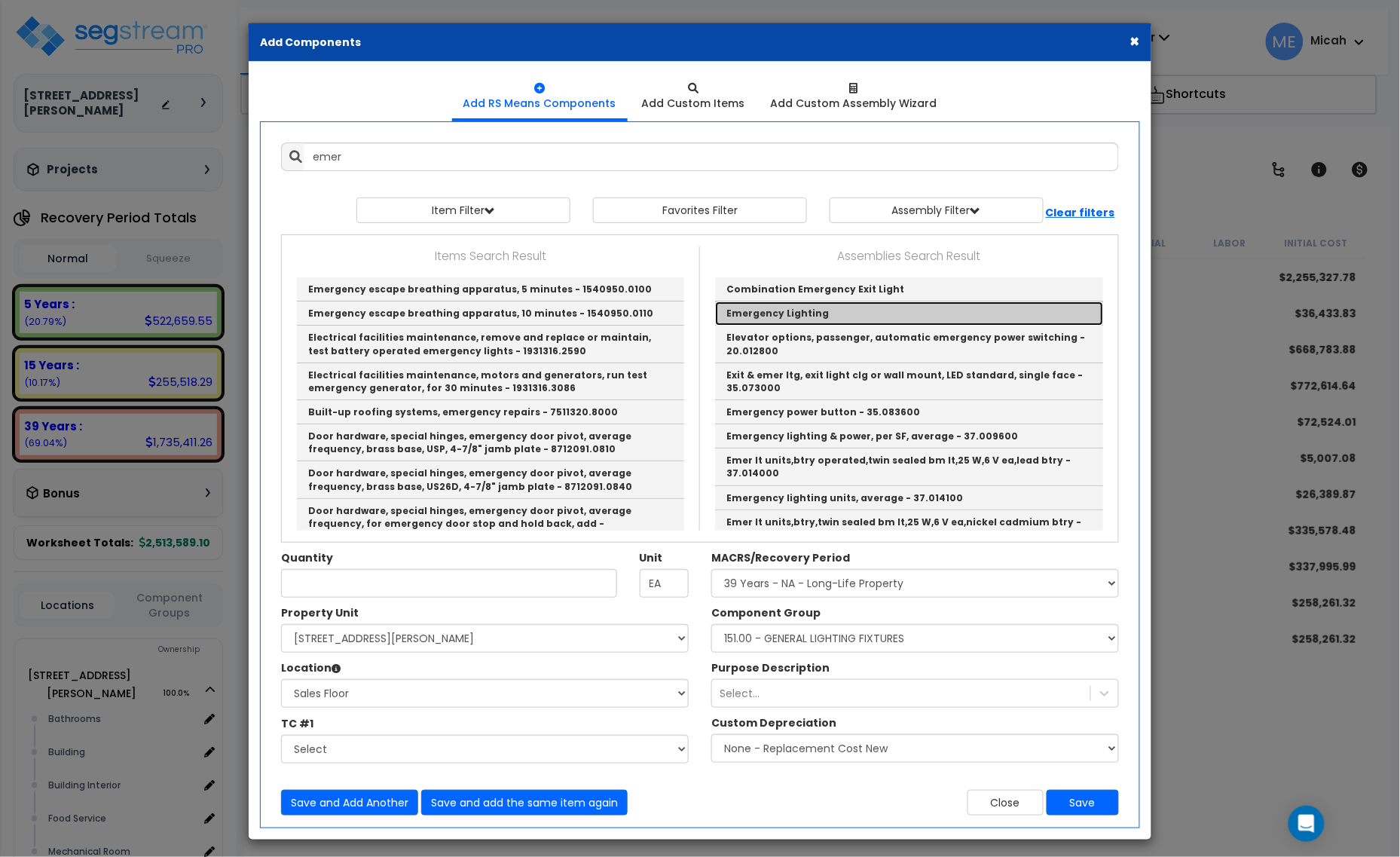
click at [855, 310] on link "Emergency Lighting" at bounding box center [909, 314] width 388 height 24
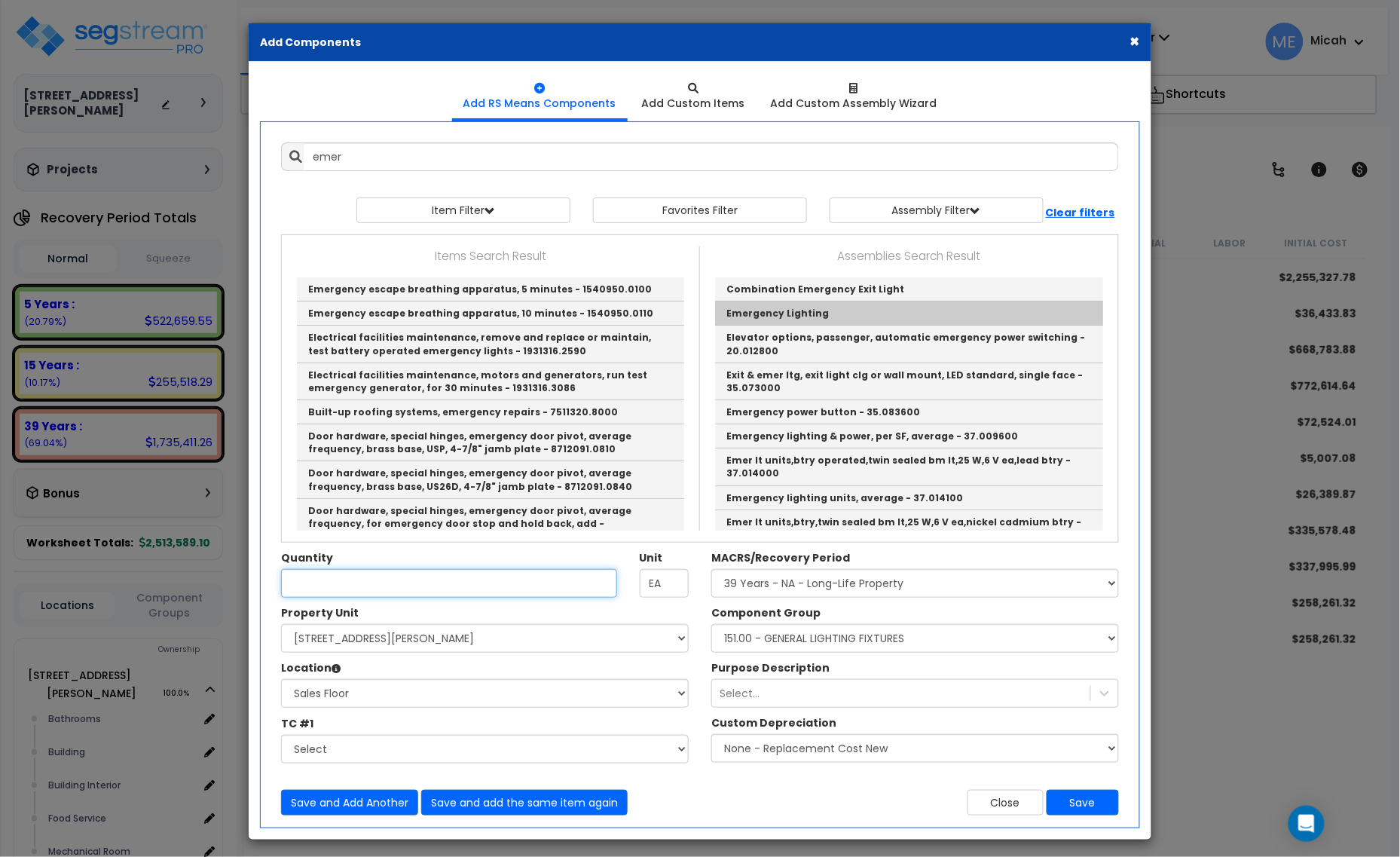
type input "Emergency Lighting"
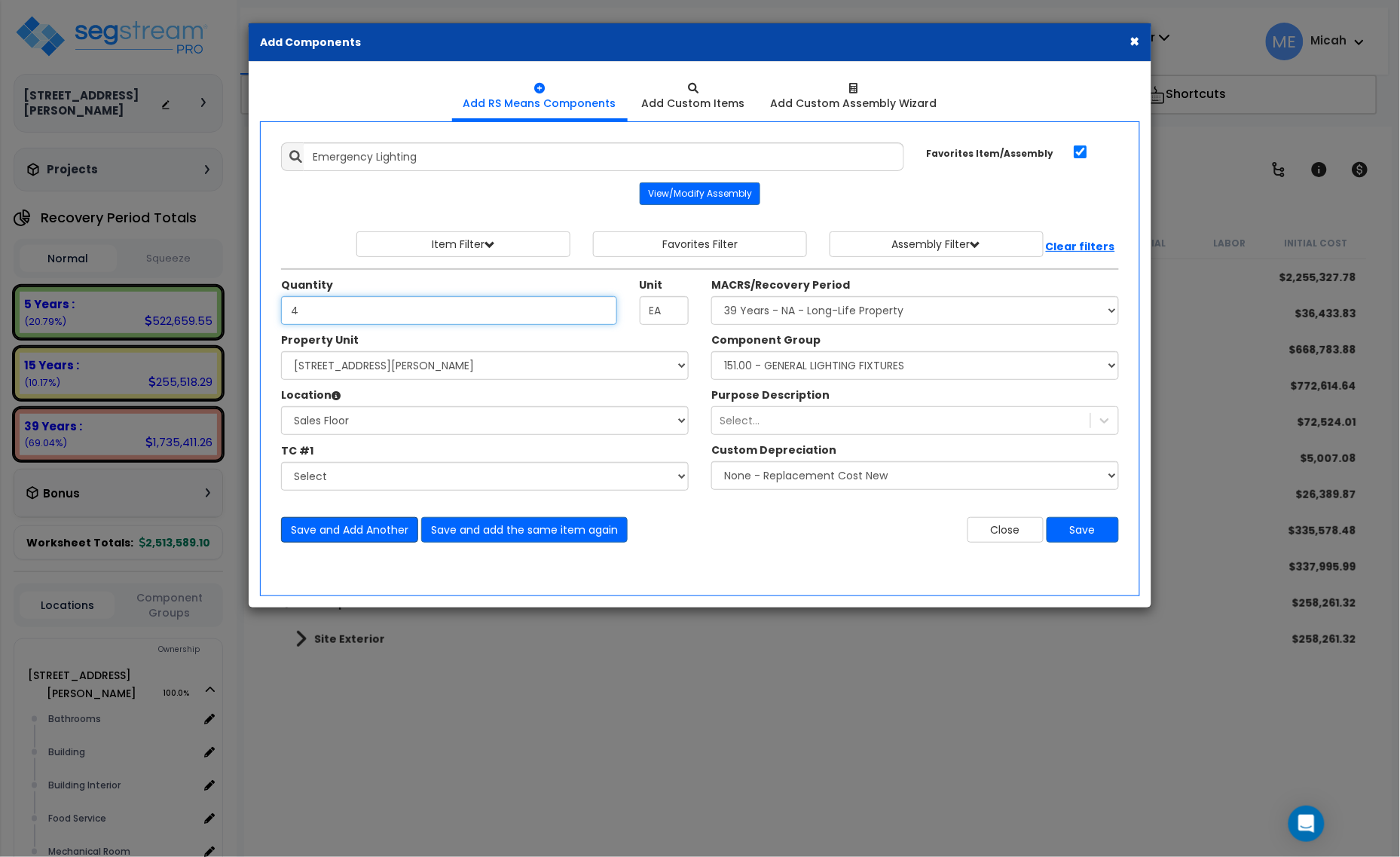
type input "4"
click at [365, 529] on button "Save and Add Another" at bounding box center [349, 530] width 137 height 25
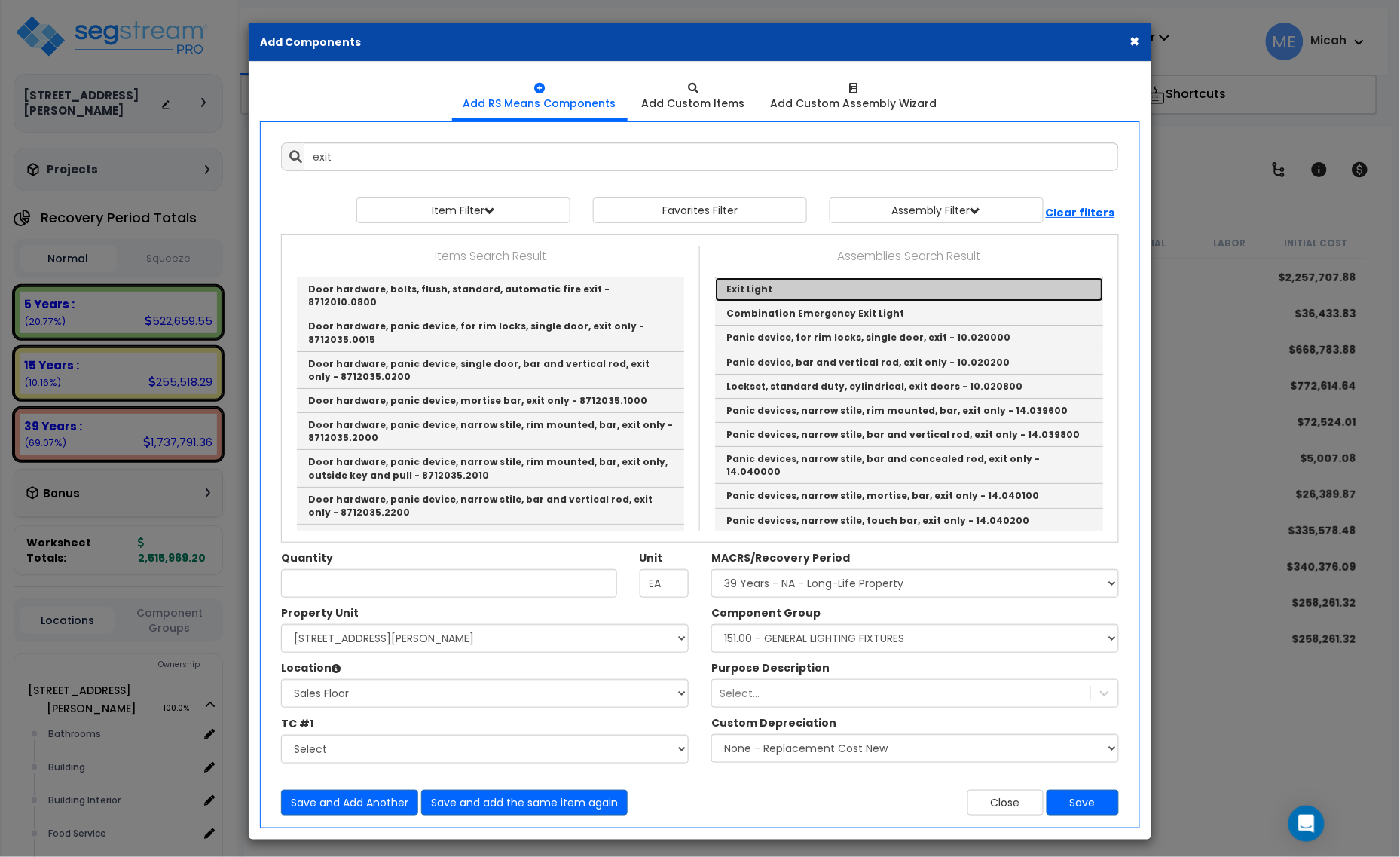
click at [788, 289] on link "Exit Light" at bounding box center [909, 290] width 388 height 24
type input "Exit Light"
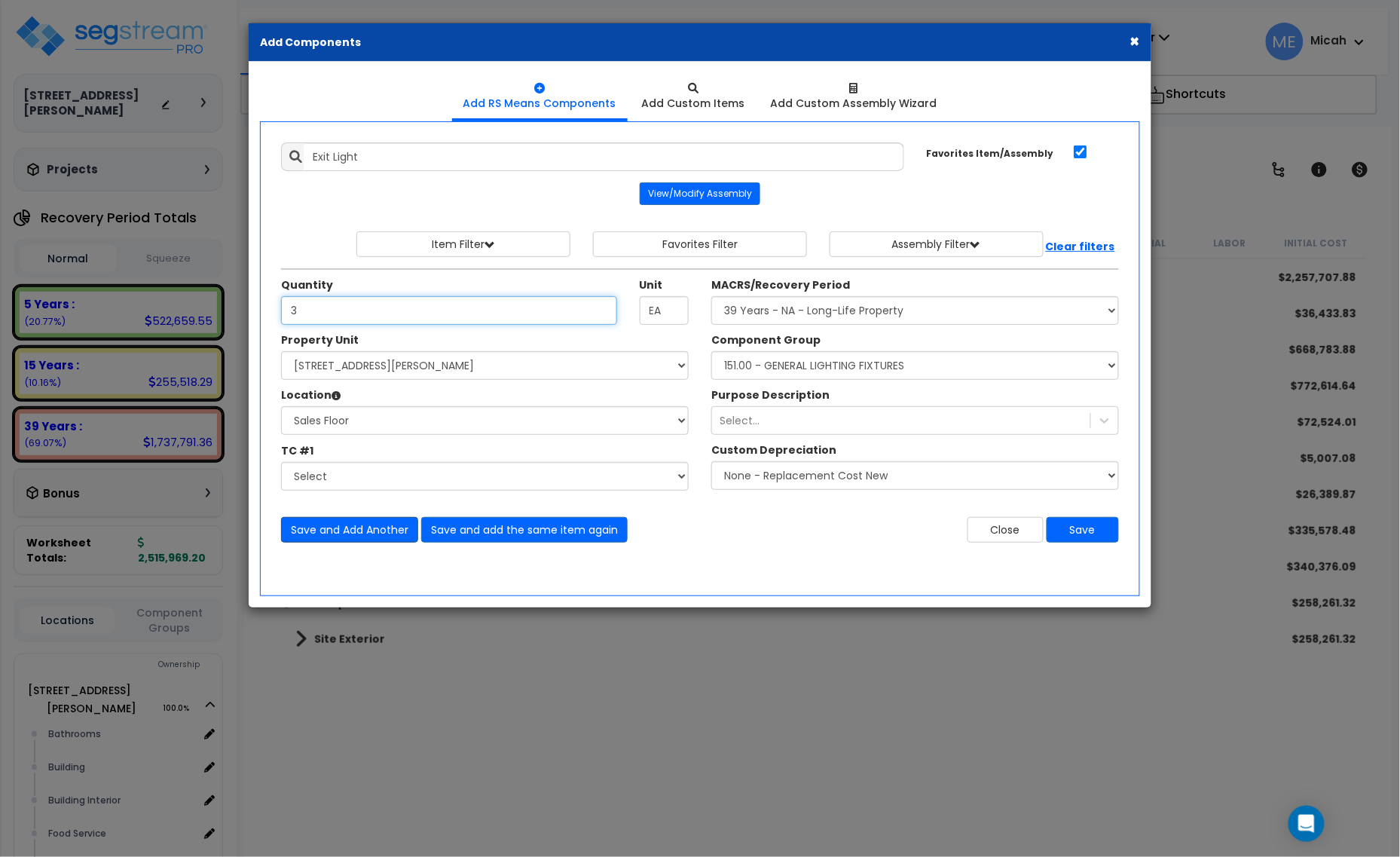
type input "3"
click at [311, 529] on button "Save and Add Another" at bounding box center [349, 530] width 137 height 25
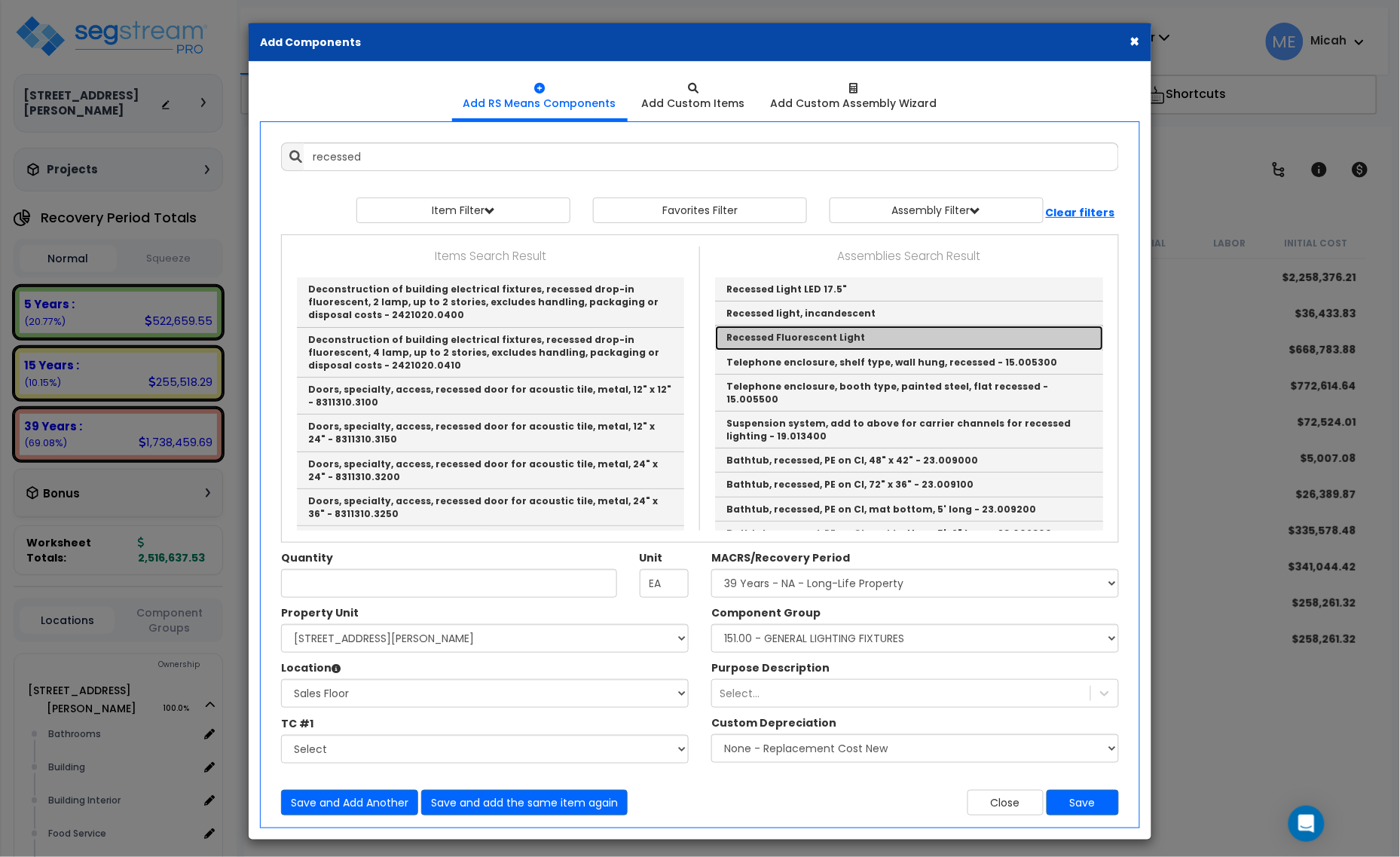
click at [816, 340] on link "Recessed Fluorescent Light" at bounding box center [909, 338] width 388 height 24
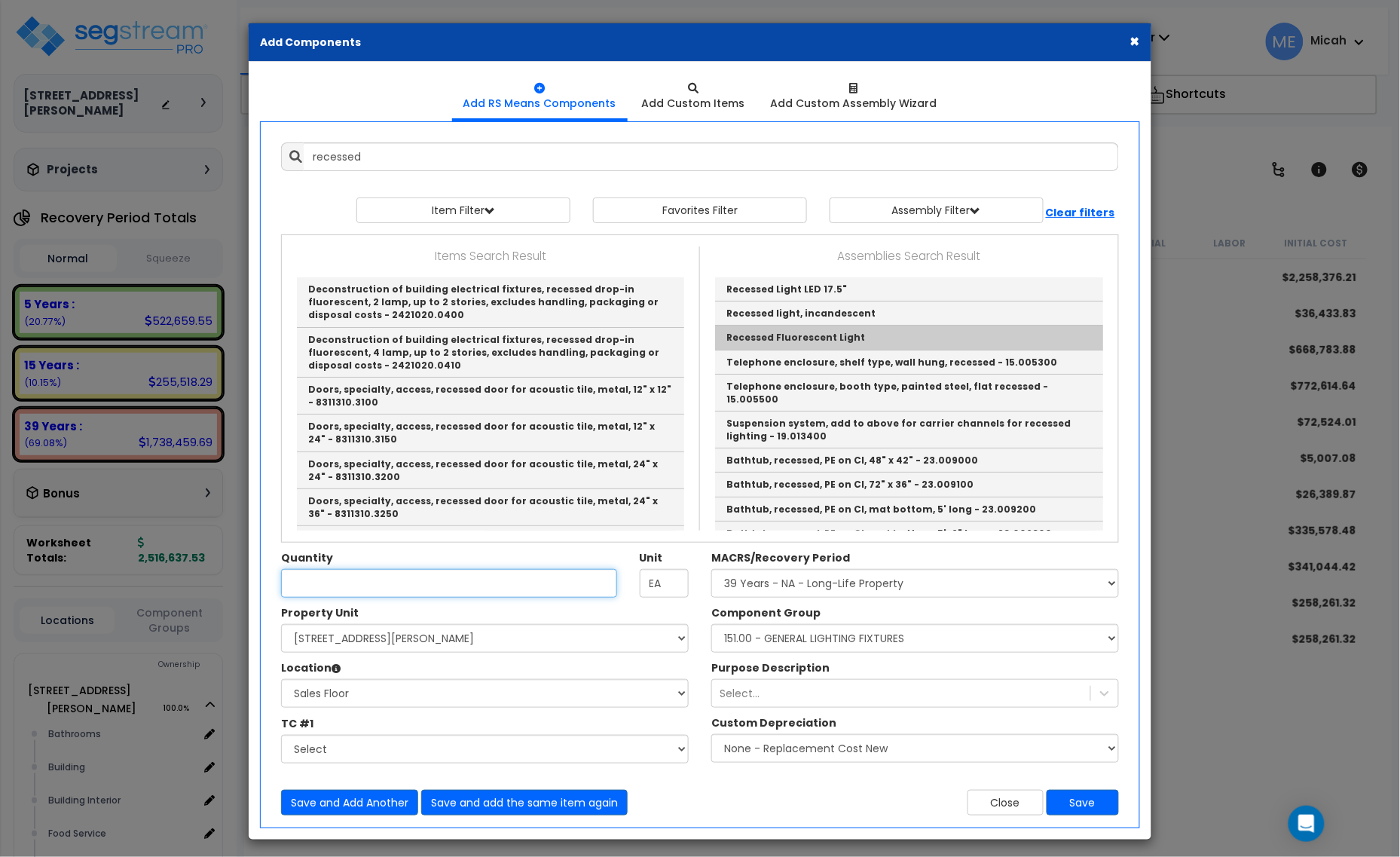
type input "Recessed Fluorescent Light"
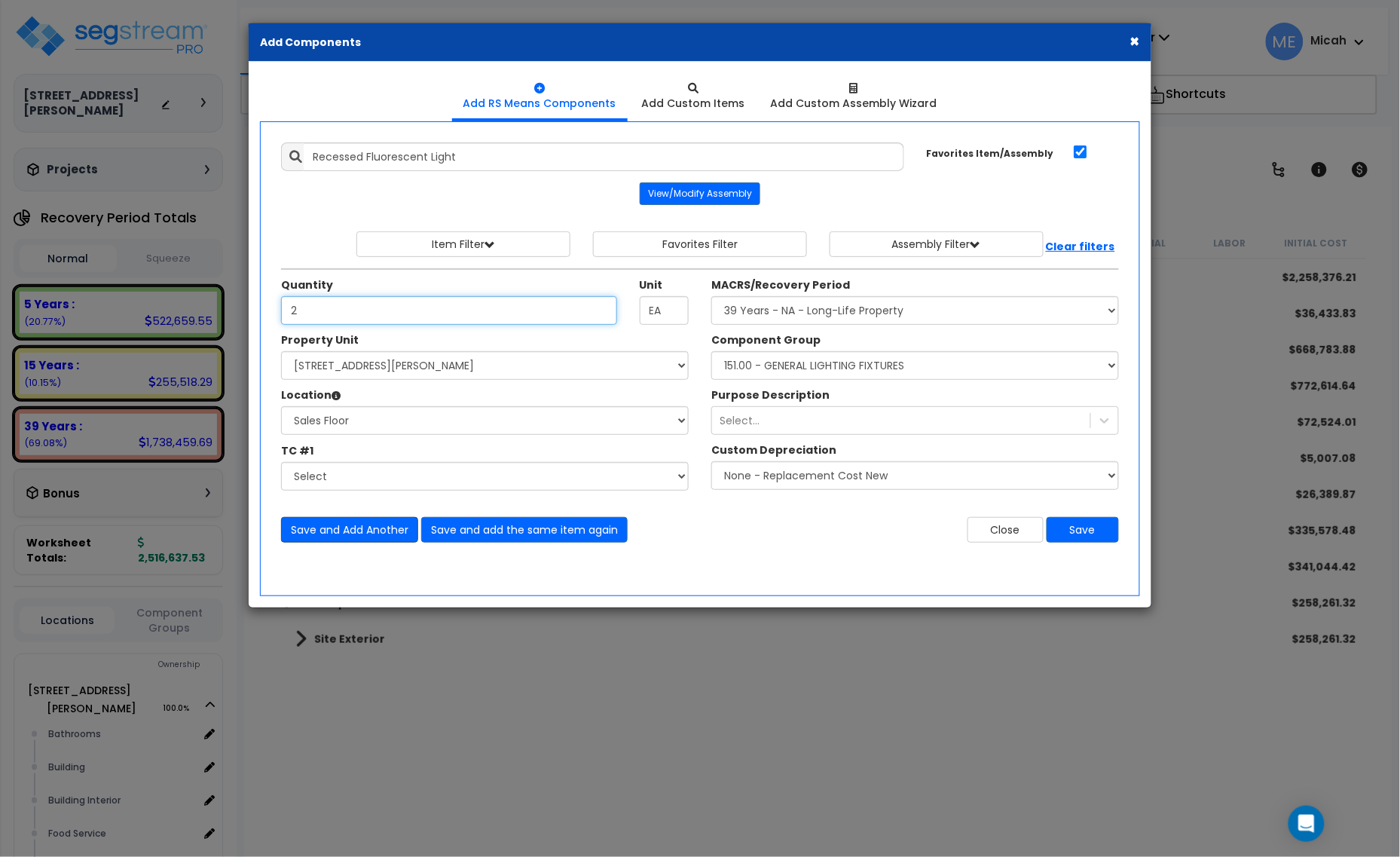
type input "2"
click at [323, 534] on button "Save and Add Another" at bounding box center [349, 530] width 137 height 25
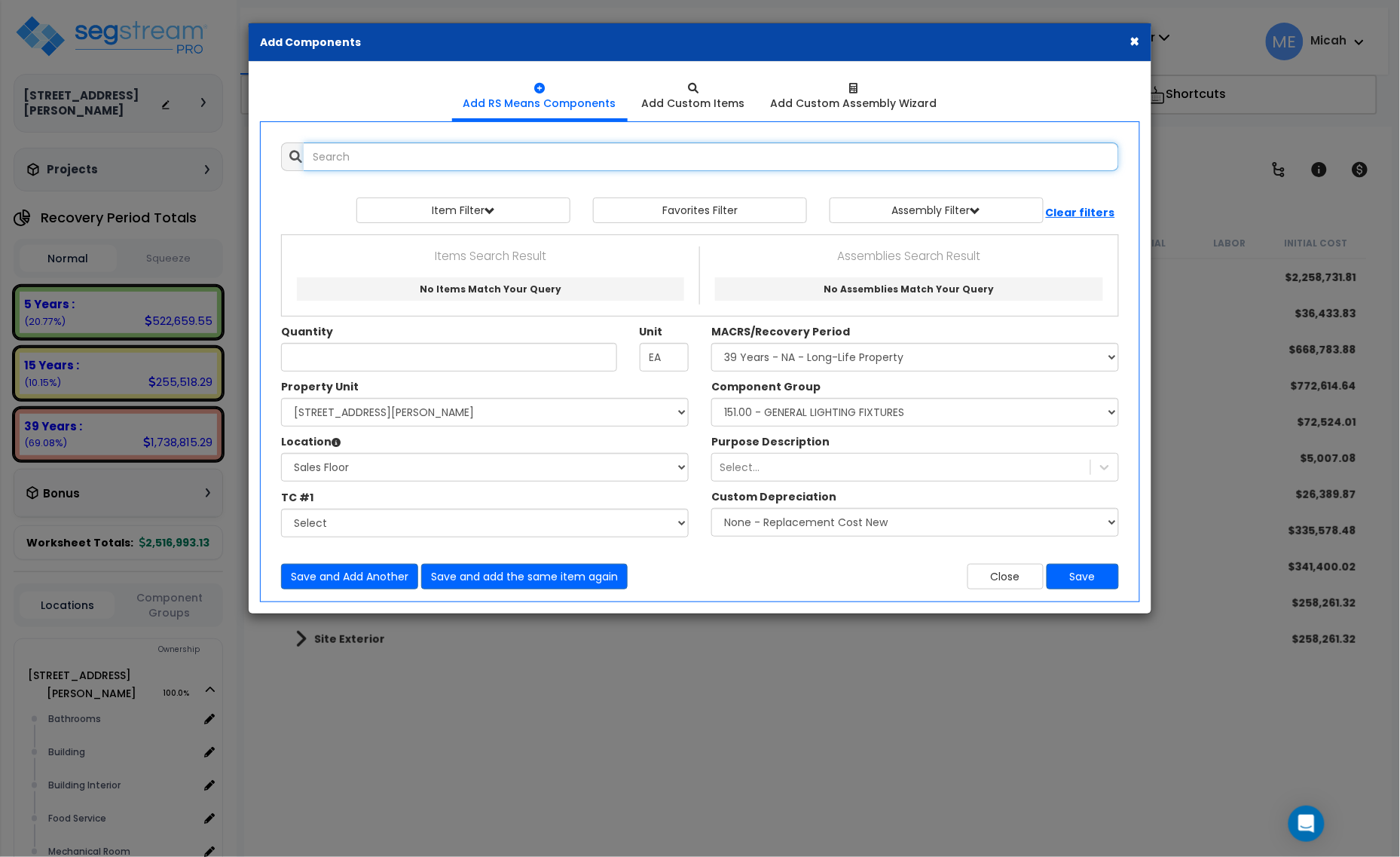
click at [454, 153] on input "text" at bounding box center [711, 156] width 816 height 29
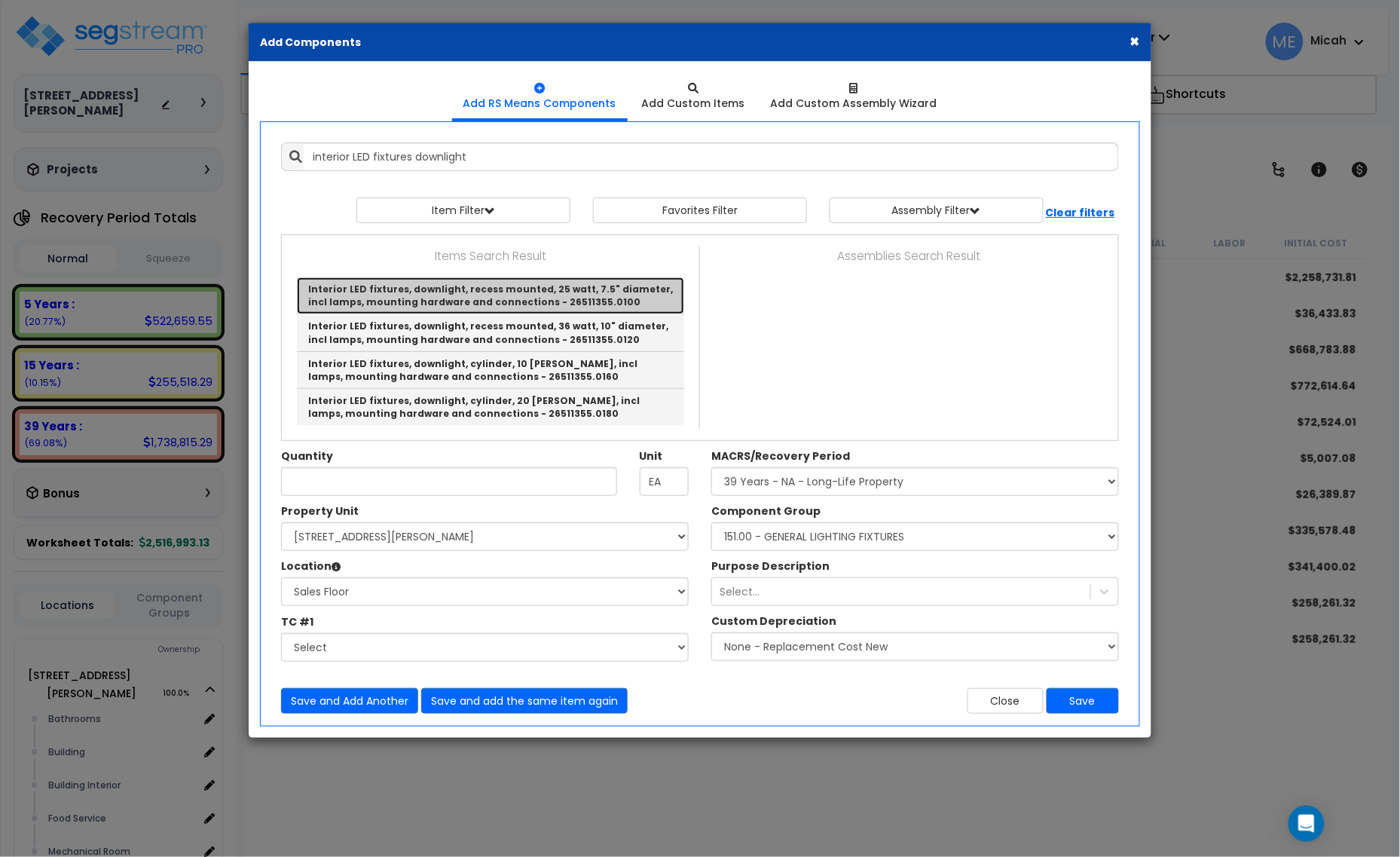
click at [536, 295] on link "Interior LED fixtures, downlight, recess mounted, 25 watt, 7.5" diameter, incl …" at bounding box center [490, 296] width 387 height 37
type input "Interior LED fixtures, downlight, recess mounted, 25 watt, 7.5" diameter, incl …"
checkbox input "false"
type input "Ea."
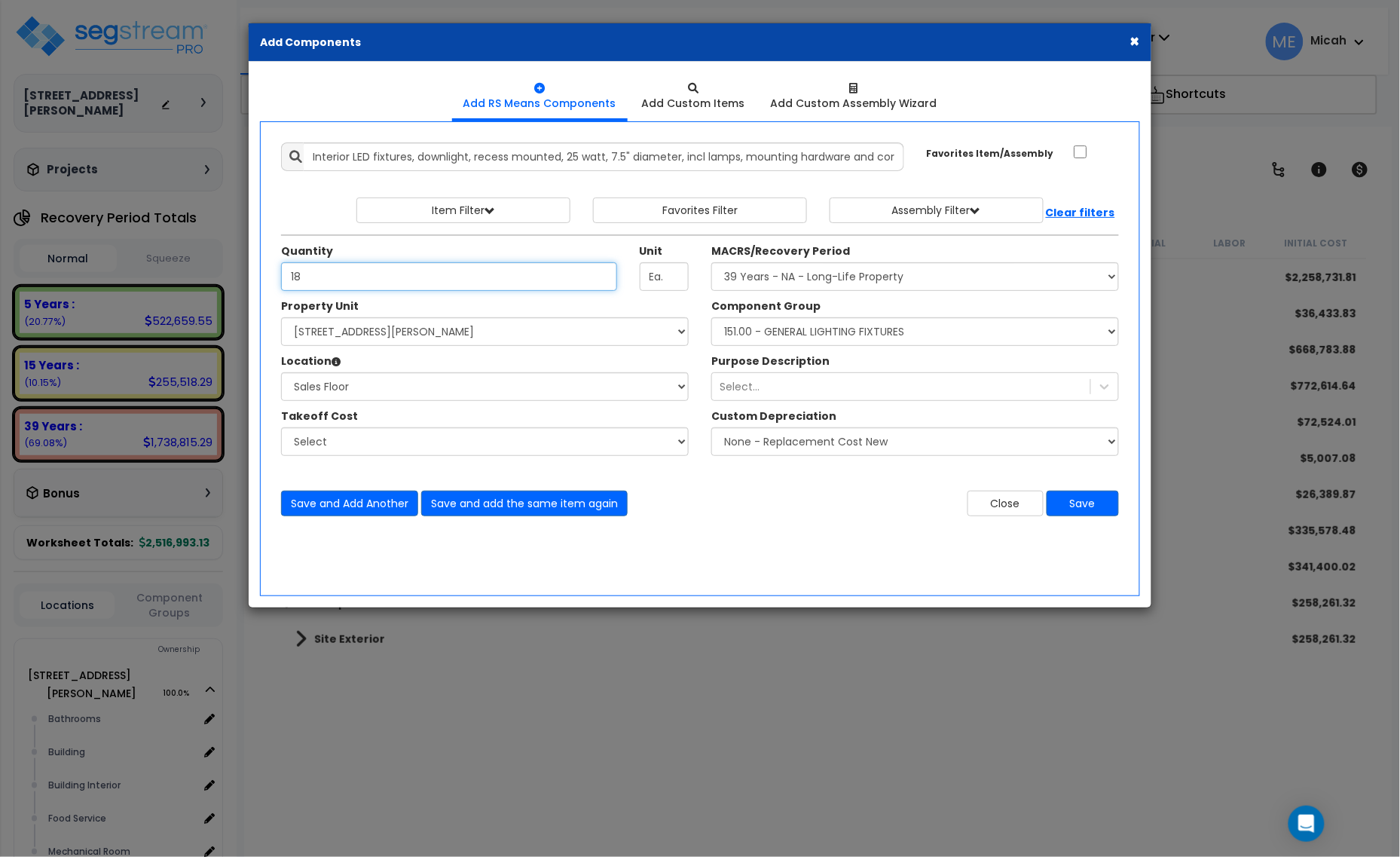
type input "18"
click at [891, 283] on select "Select MACRS/Recovery Period 5 Years - 57.0 - Distributive Trades & Services 5 …" at bounding box center [914, 277] width 407 height 29
select select "3667"
click at [711, 263] on select "Select MACRS/Recovery Period 5 Years - 57.0 - Distributive Trades & Services 5 …" at bounding box center [914, 277] width 407 height 29
click at [921, 333] on select "Select Component Group 286.00 - LAUNDRY ELECTRICAL 284.00 - LAUNDRY PLUMBING 31…" at bounding box center [914, 332] width 407 height 29
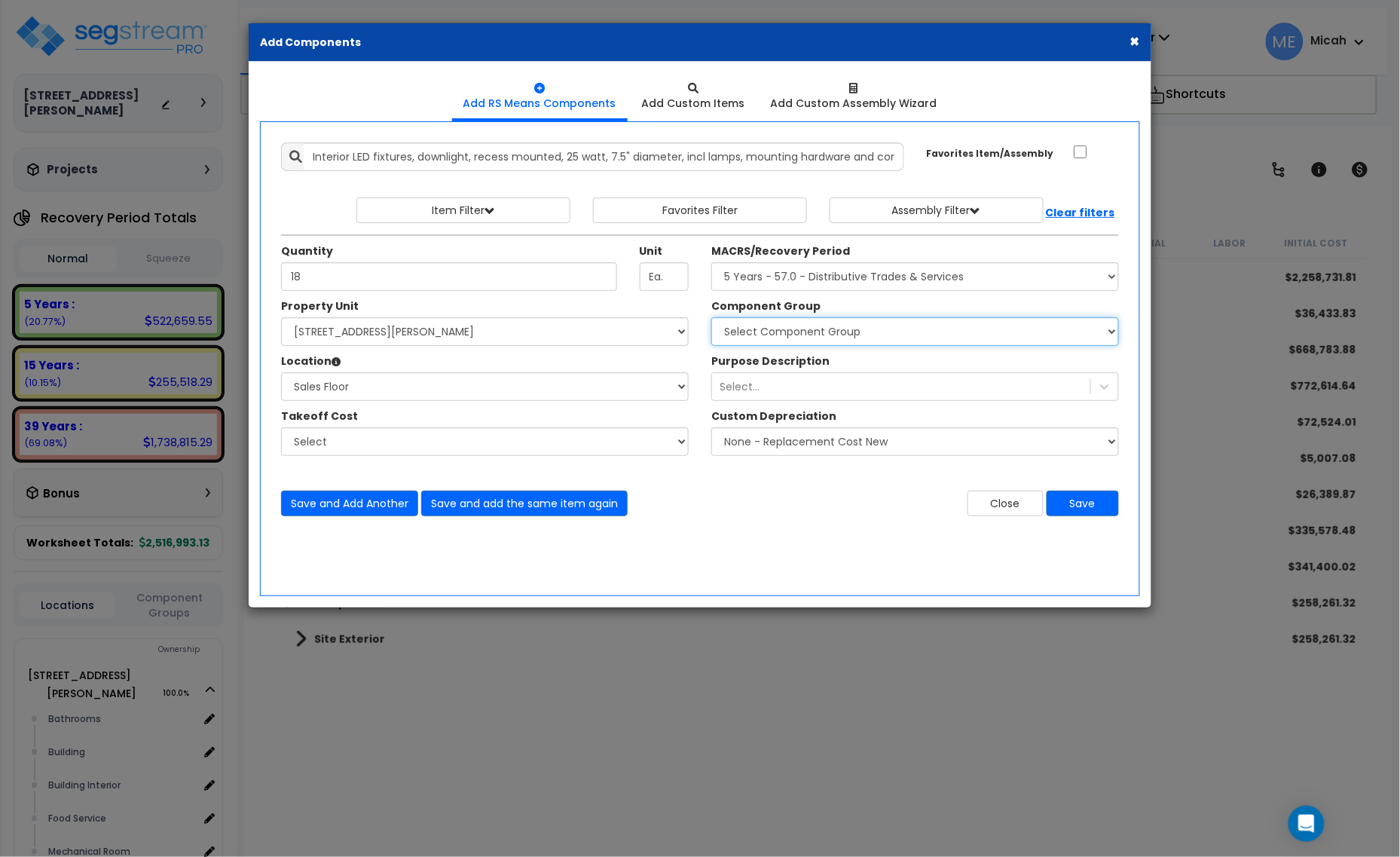
select select "57019"
click at [711, 319] on select "Select Component Group 286.00 - LAUNDRY ELECTRICAL 284.00 - LAUNDRY PLUMBING 31…" at bounding box center [914, 332] width 407 height 29
click at [345, 509] on button "Save and Add Another" at bounding box center [349, 503] width 137 height 25
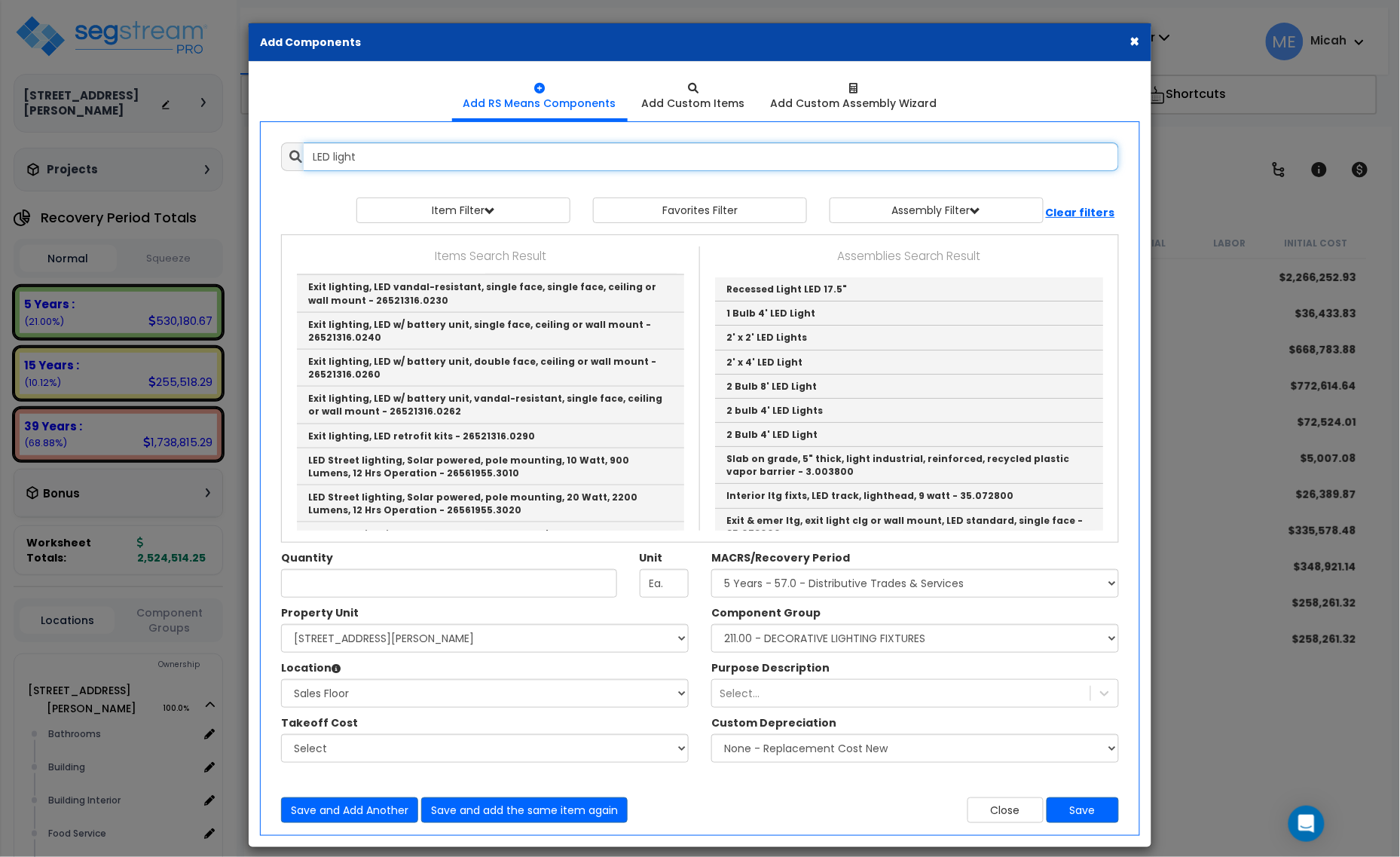
scroll to position [4268, 0]
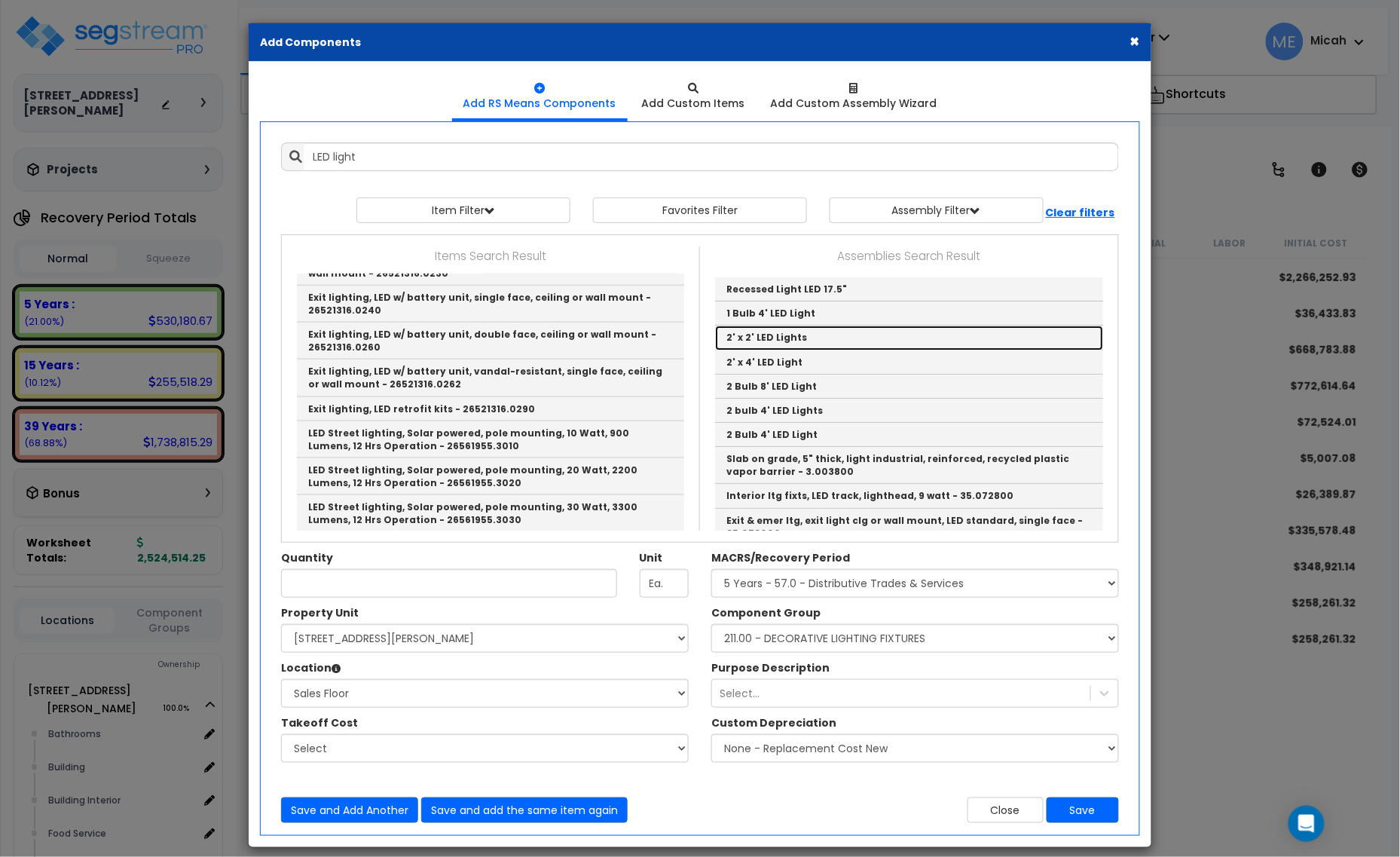
drag, startPoint x: 755, startPoint y: 343, endPoint x: 782, endPoint y: 513, distance: 172.1
click at [755, 343] on link "2' x 2' LED Lights" at bounding box center [909, 338] width 388 height 24
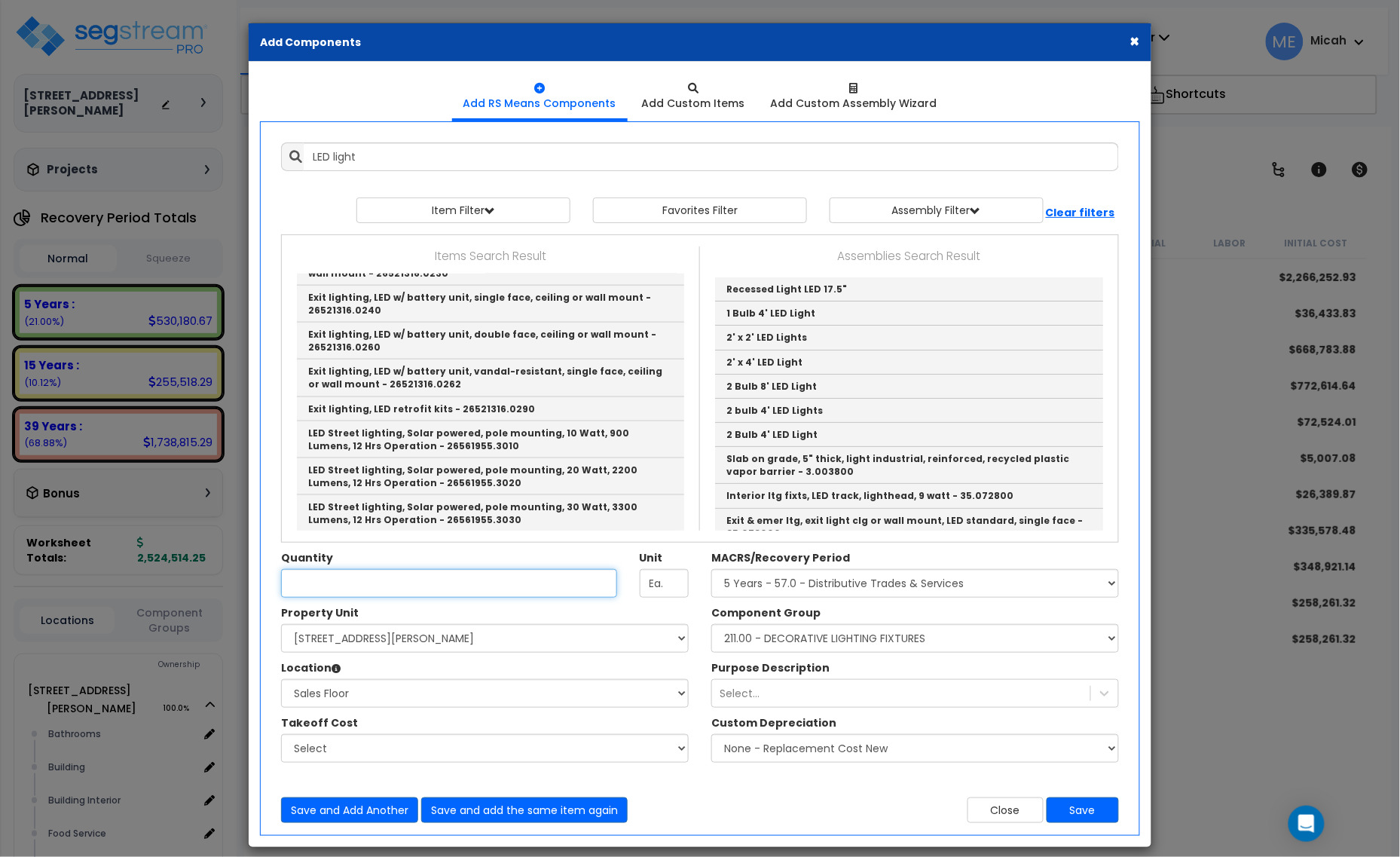
type input "2' x 2' LED Lights"
checkbox input "true"
type input "EA"
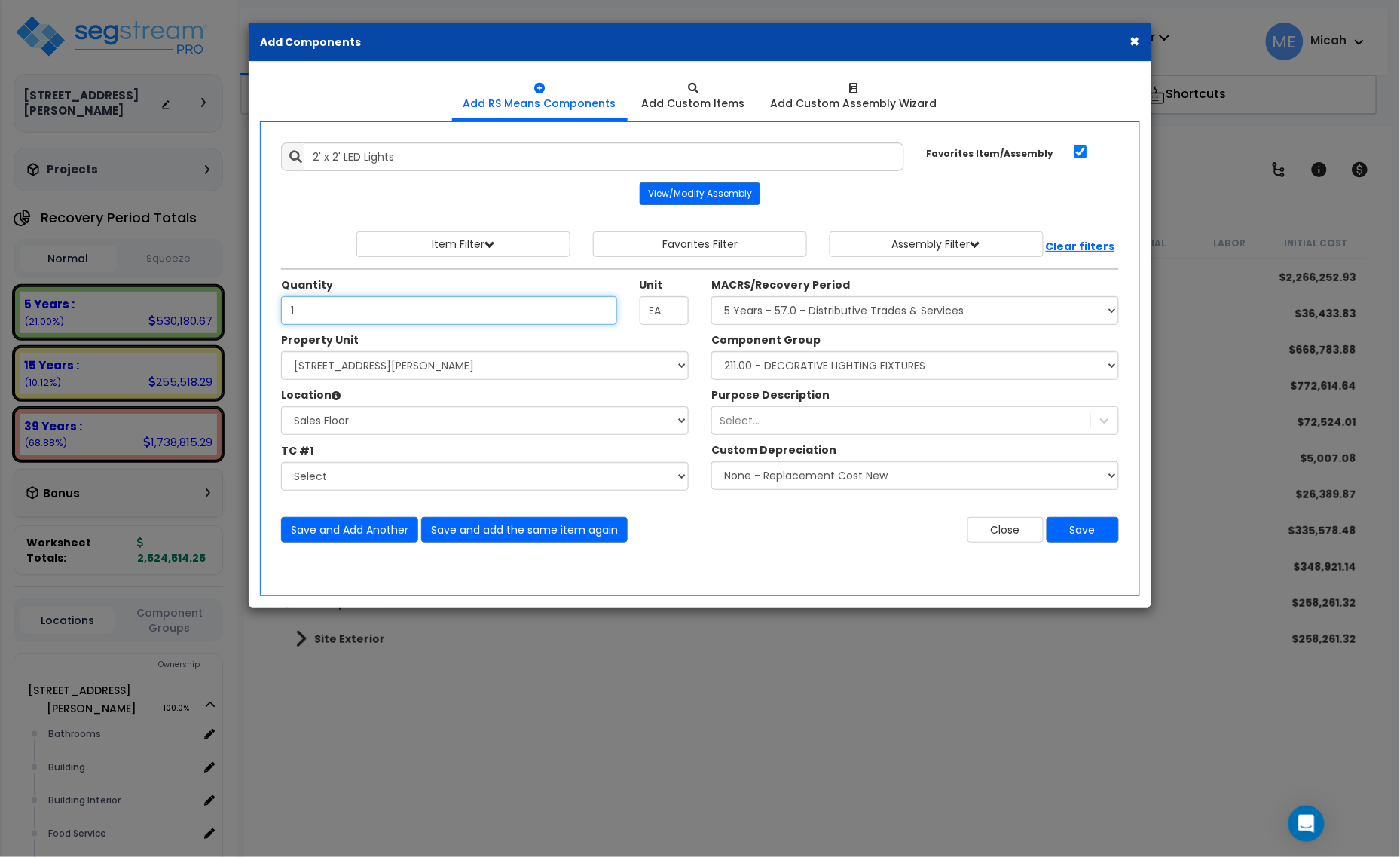
type input "1"
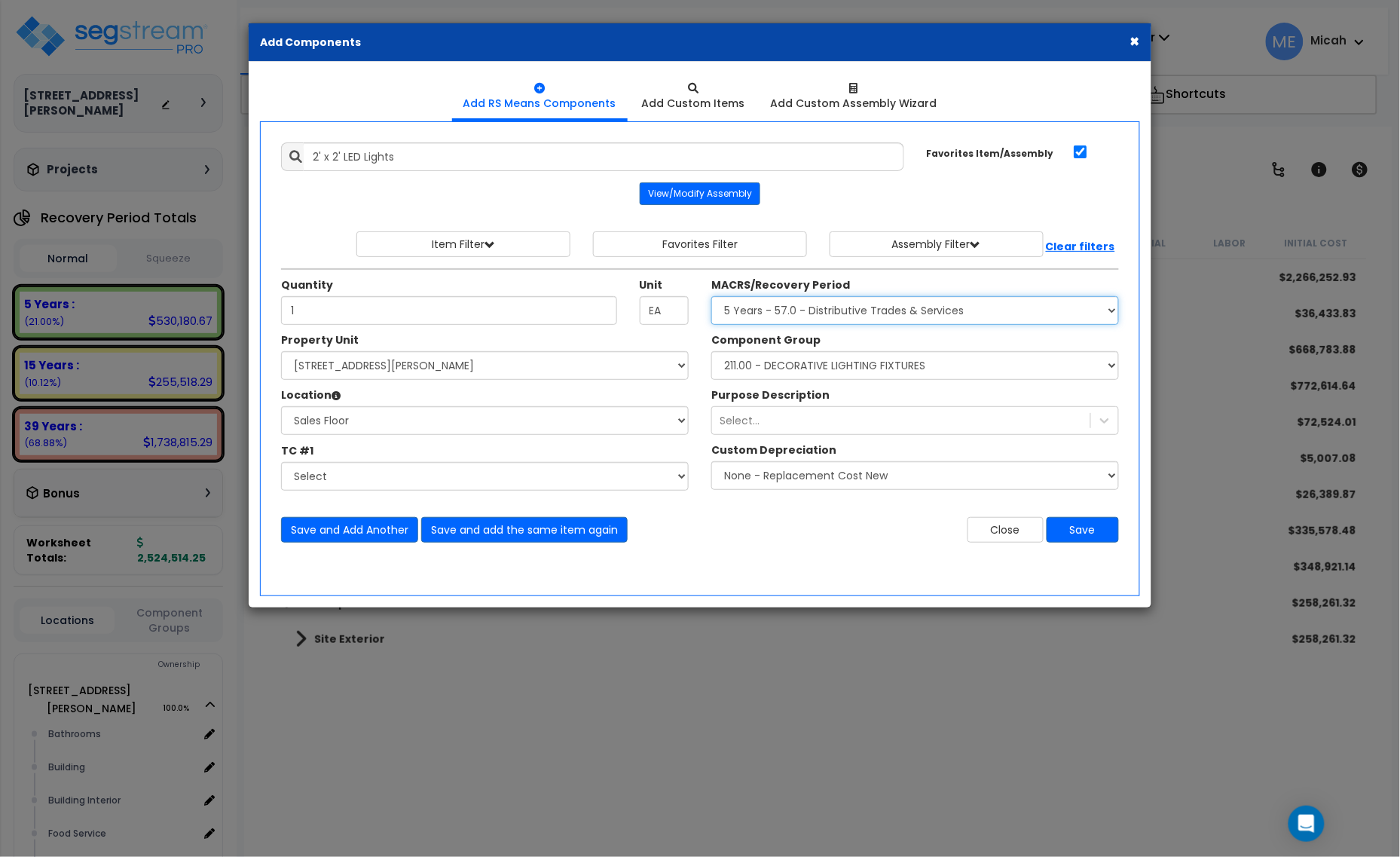
click at [833, 319] on select "Select MACRS/Recovery Period 5 Years - 57.0 - Distributive Trades & Services 5 …" at bounding box center [914, 310] width 407 height 29
select select "3669"
click at [711, 297] on select "Select MACRS/Recovery Period 5 Years - 57.0 - Distributive Trades & Services 5 …" at bounding box center [914, 310] width 407 height 29
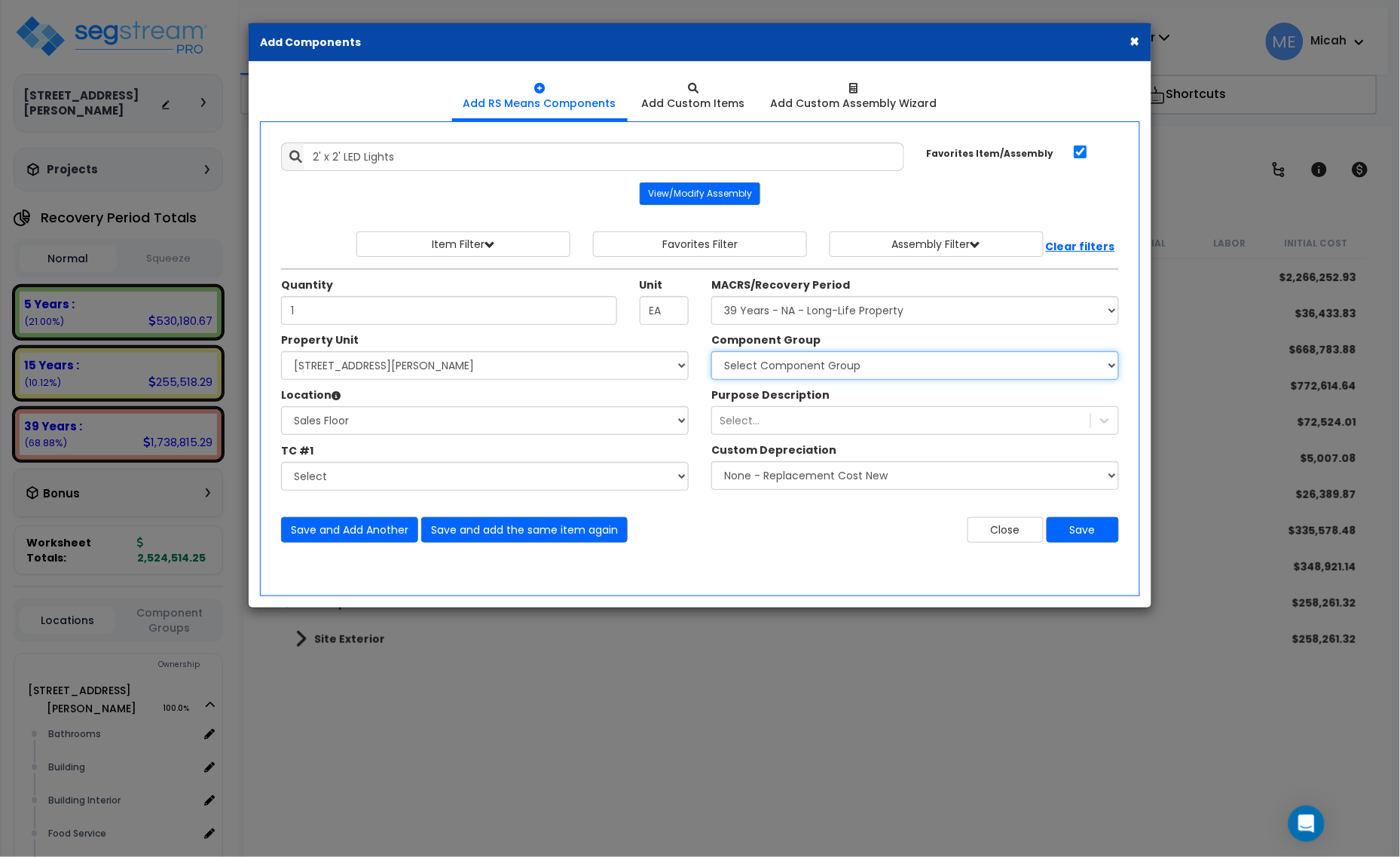
click at [837, 367] on select "Select Component Group 143.00 - FIRE EXTINGUISHERS 350.00 - SITE FIRE PROTECTIO…" at bounding box center [914, 366] width 407 height 29
select select "56961"
click at [838, 362] on select "Select Component Group 143.00 - FIRE EXTINGUISHERS 350.00 - SITE FIRE PROTECTIO…" at bounding box center [914, 366] width 407 height 29
click at [338, 532] on button "Save and Add Another" at bounding box center [349, 530] width 137 height 25
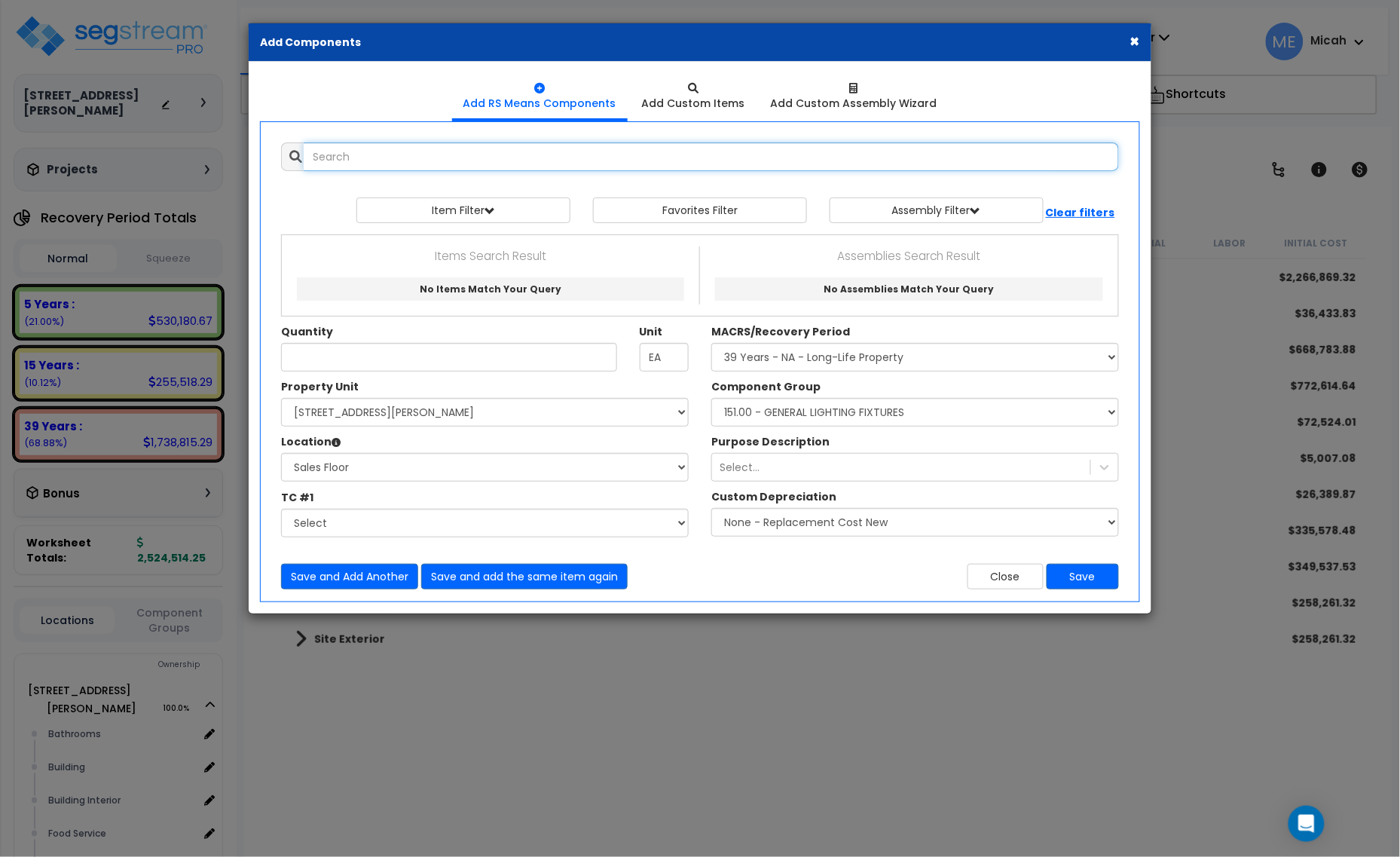
scroll to position [0, 0]
click at [417, 158] on input "text" at bounding box center [711, 156] width 816 height 29
click at [382, 153] on input "duplex outletr ivory" at bounding box center [711, 156] width 816 height 29
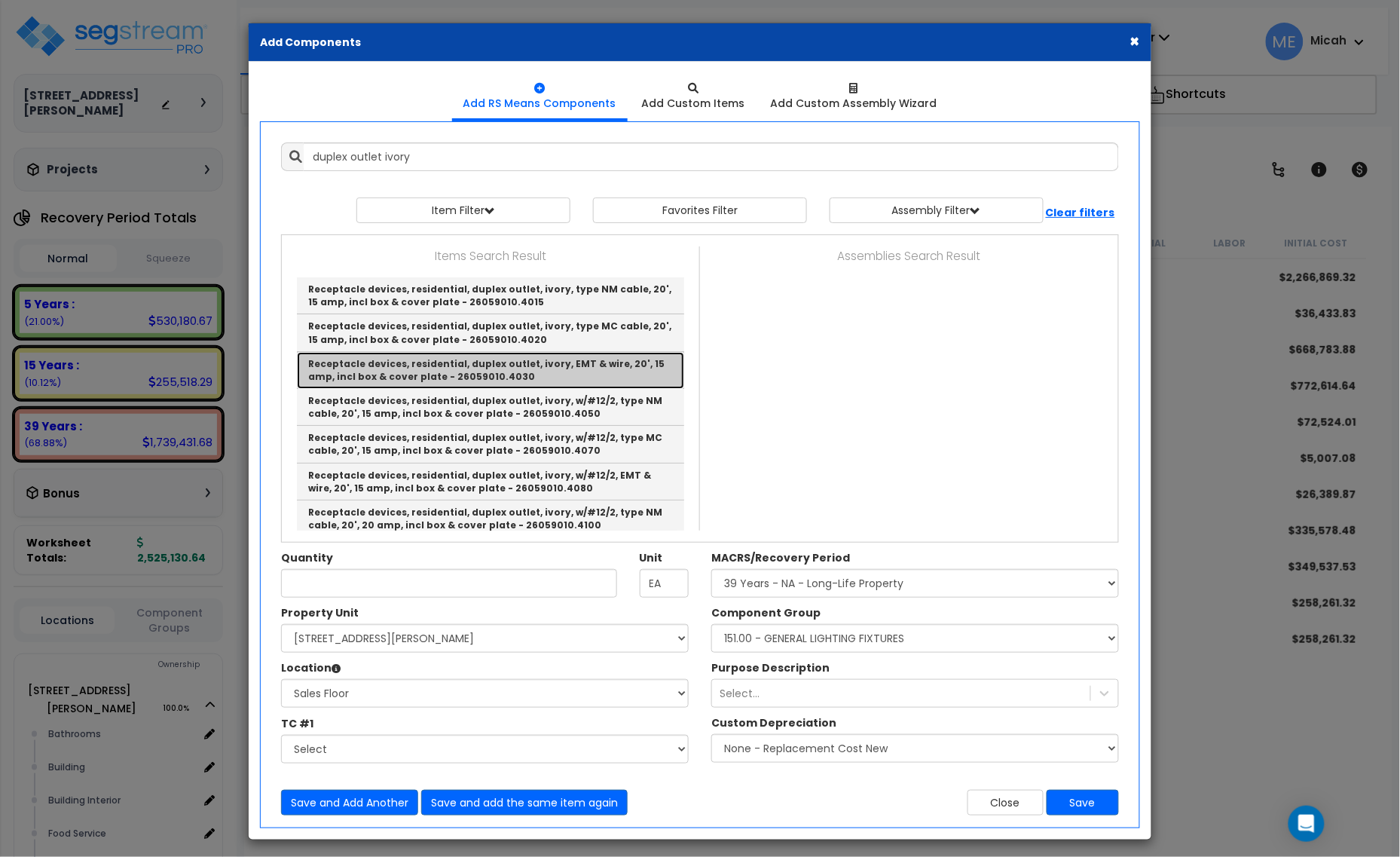
click at [562, 372] on link "Receptacle devices, residential, duplex outlet, ivory, EMT & wire, 20', 15 amp,…" at bounding box center [490, 370] width 387 height 37
type input "Receptacle devices, residential, duplex outlet, ivory, EMT & wire, 20', 15 amp,…"
type input "Ea."
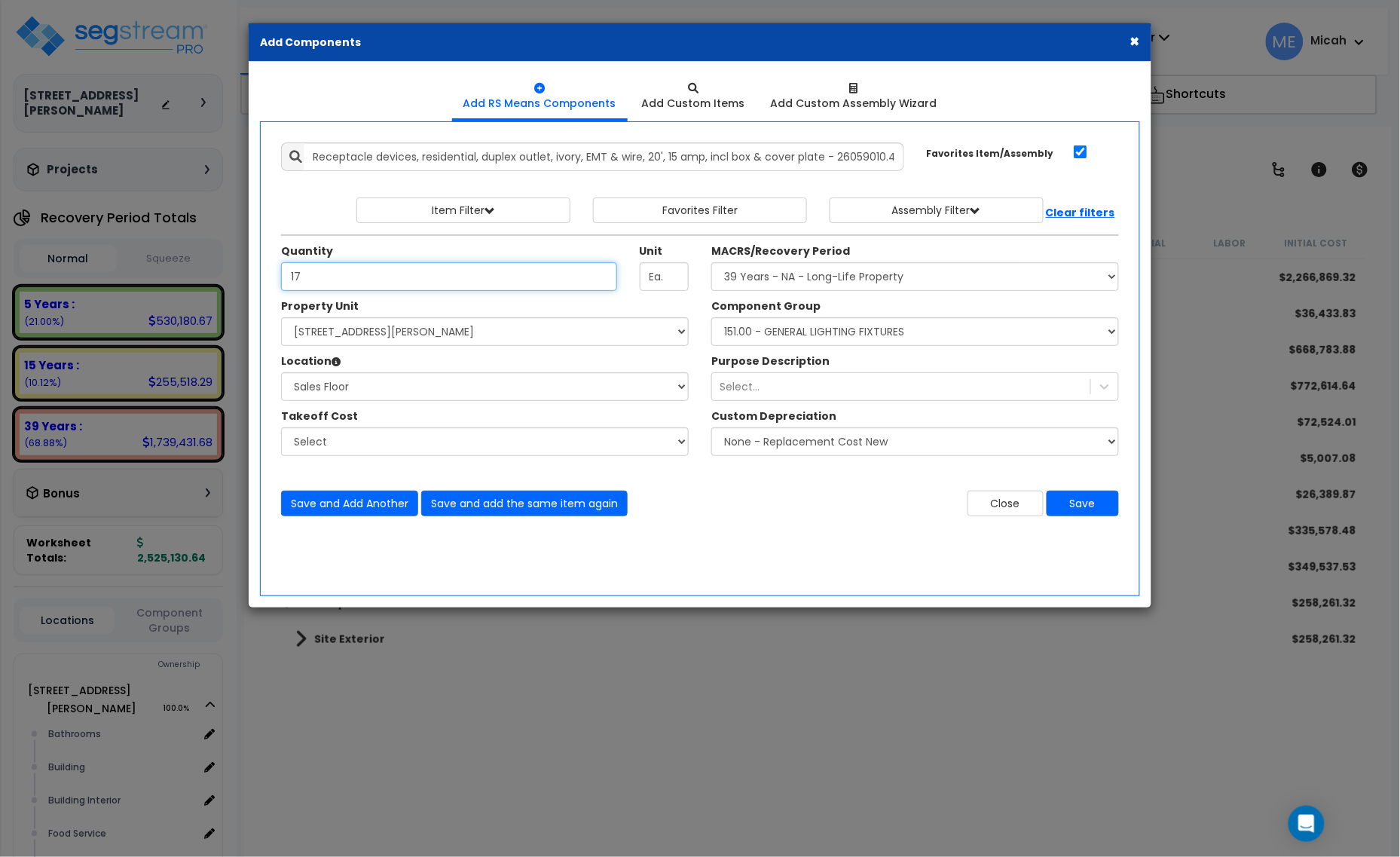
type input "17"
click at [837, 332] on select "Select Component Group 143.00 - FIRE EXTINGUISHERS 350.00 - SITE FIRE PROTECTIO…" at bounding box center [914, 332] width 407 height 29
select select "56955"
click at [711, 319] on select "Select Component Group 143.00 - FIRE EXTINGUISHERS 350.00 - SITE FIRE PROTECTIO…" at bounding box center [914, 332] width 407 height 29
click at [337, 505] on button "Save and Add Another" at bounding box center [349, 503] width 137 height 25
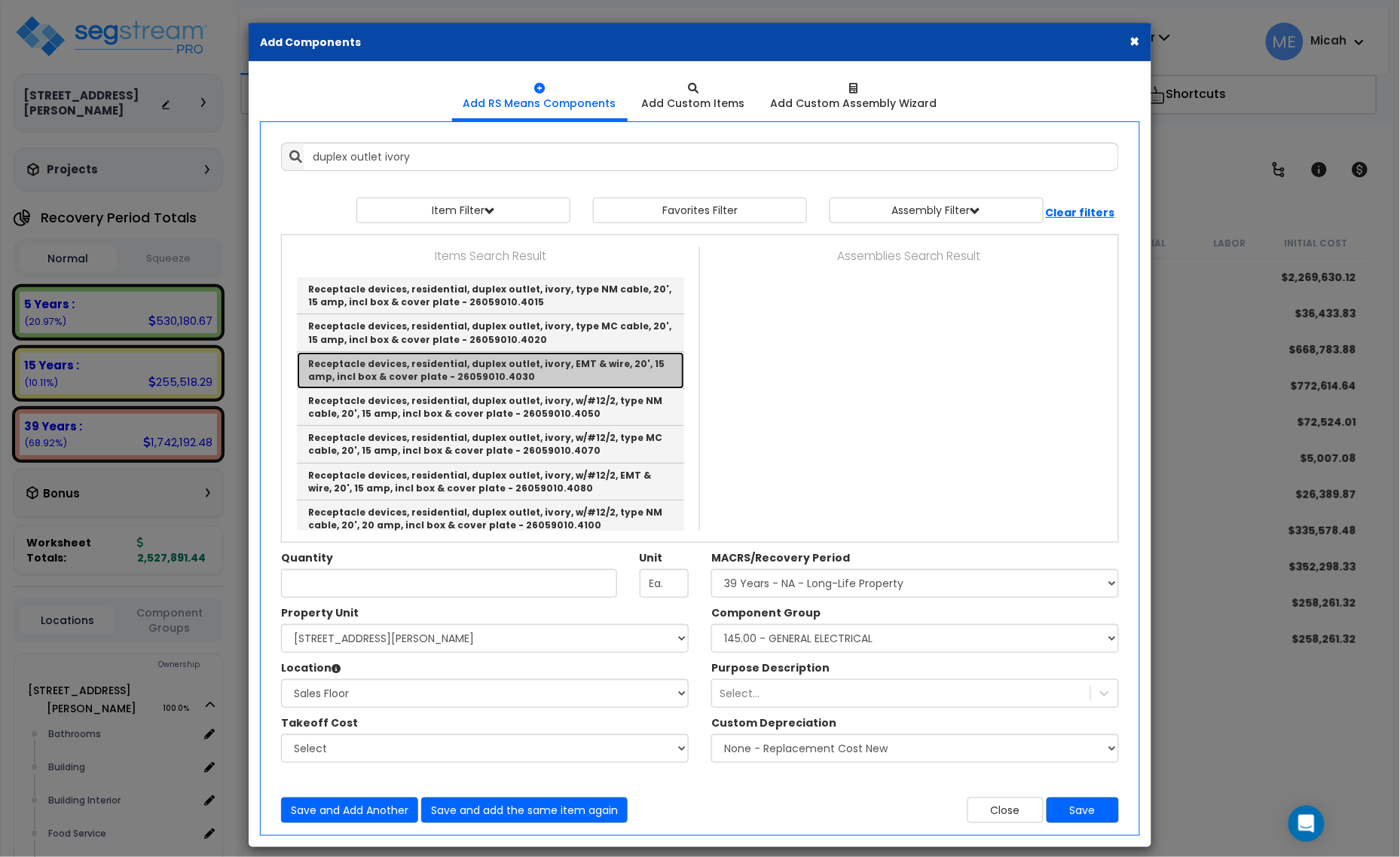
click at [578, 367] on link "Receptacle devices, residential, duplex outlet, ivory, EMT & wire, 20', 15 amp,…" at bounding box center [490, 370] width 387 height 37
type input "Receptacle devices, residential, duplex outlet, ivory, EMT & wire, 20', 15 amp,…"
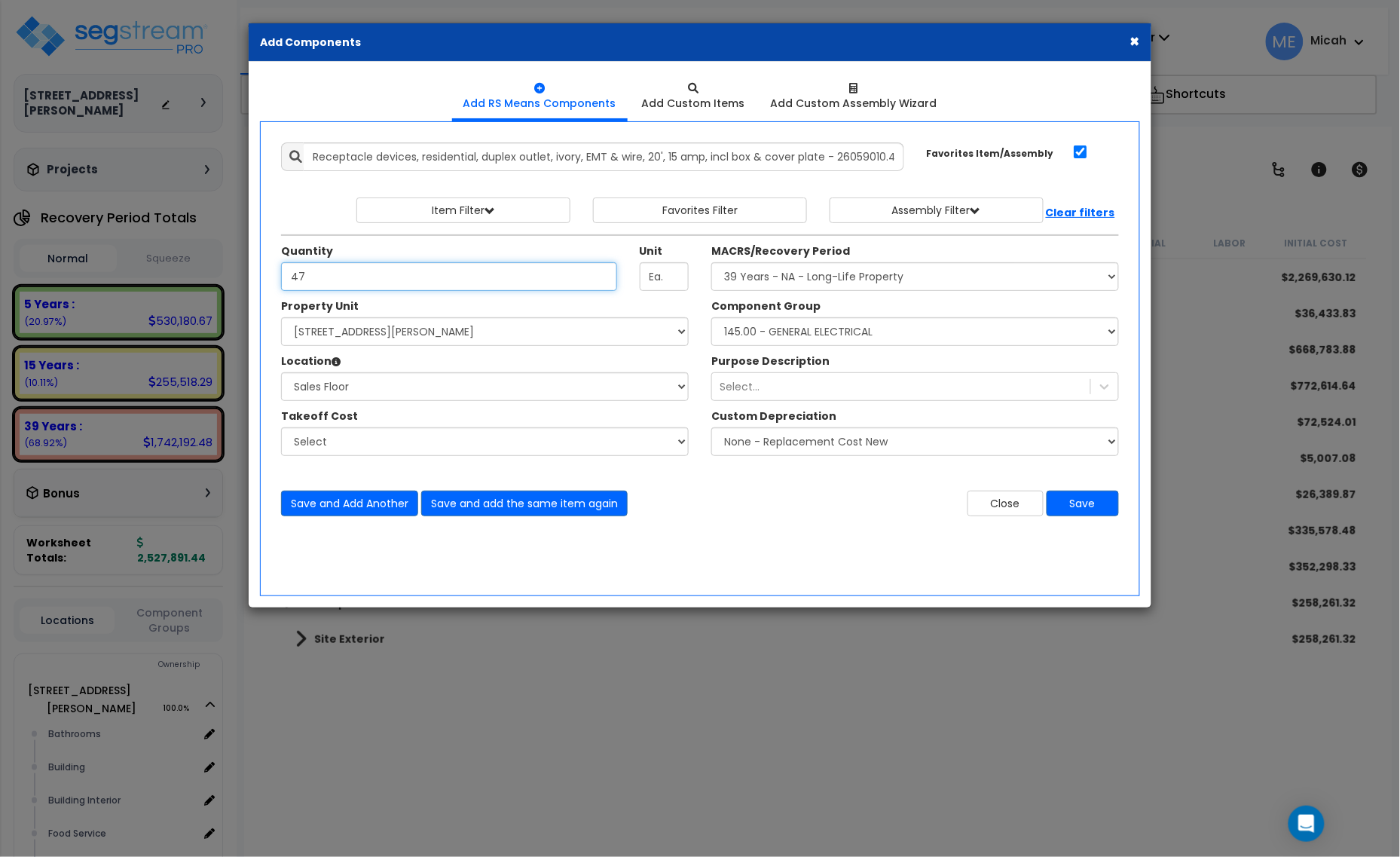
type input "47"
click at [819, 273] on select "Select MACRS/Recovery Period 5 Years - 57.0 - Distributive Trades & Services 5 …" at bounding box center [914, 277] width 407 height 29
select select "3667"
click at [711, 263] on select "Select MACRS/Recovery Period 5 Years - 57.0 - Distributive Trades & Services 5 …" at bounding box center [914, 277] width 407 height 29
click at [822, 340] on select "Select Component Group 286.00 - LAUNDRY ELECTRICAL 284.00 - LAUNDRY PLUMBING 31…" at bounding box center [914, 332] width 407 height 29
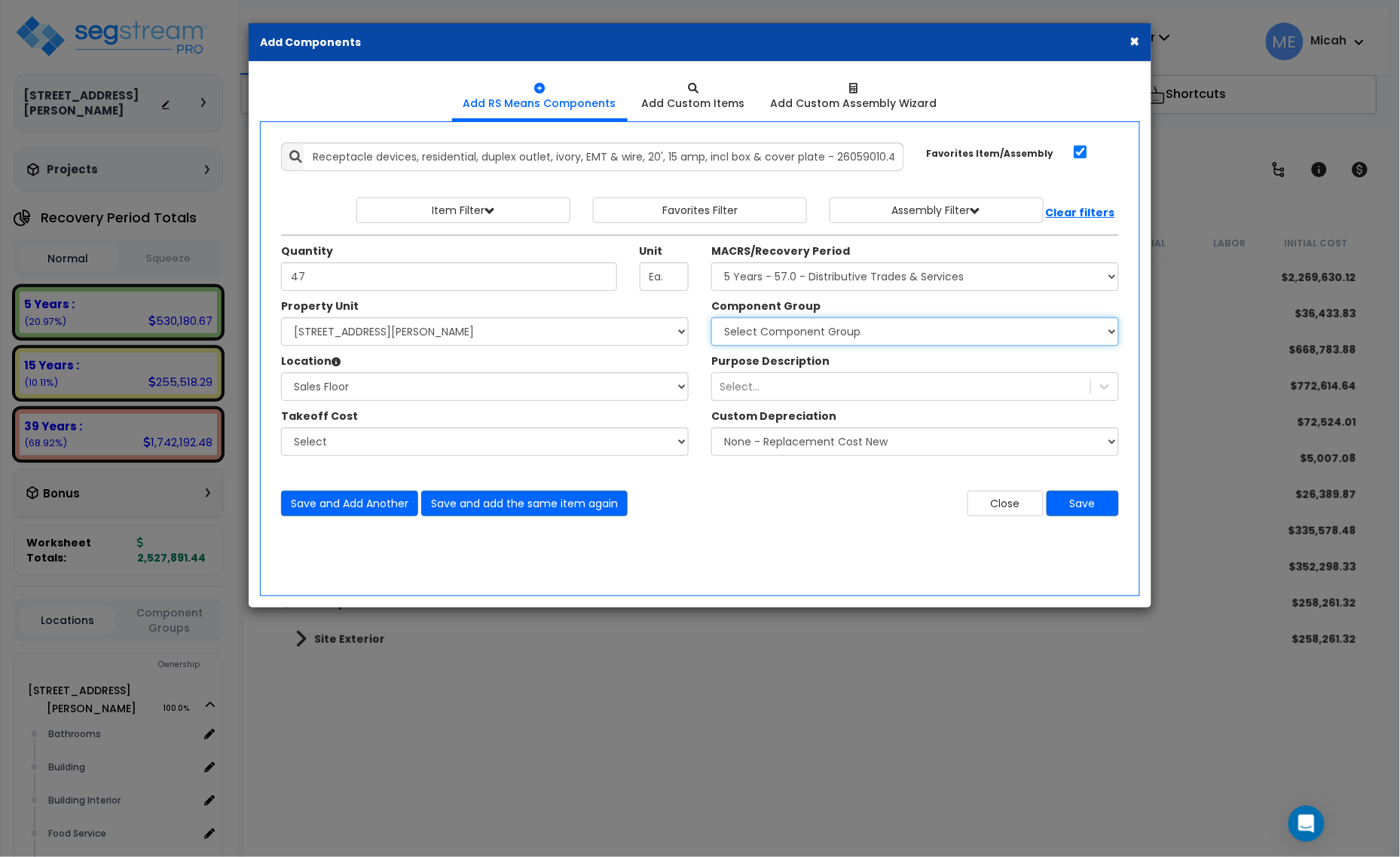
select select "57033"
click at [822, 340] on select "Select Component Group 286.00 - LAUNDRY ELECTRICAL 284.00 - LAUNDRY PLUMBING 31…" at bounding box center [914, 332] width 407 height 29
click at [310, 511] on button "Save and Add Another" at bounding box center [349, 503] width 137 height 25
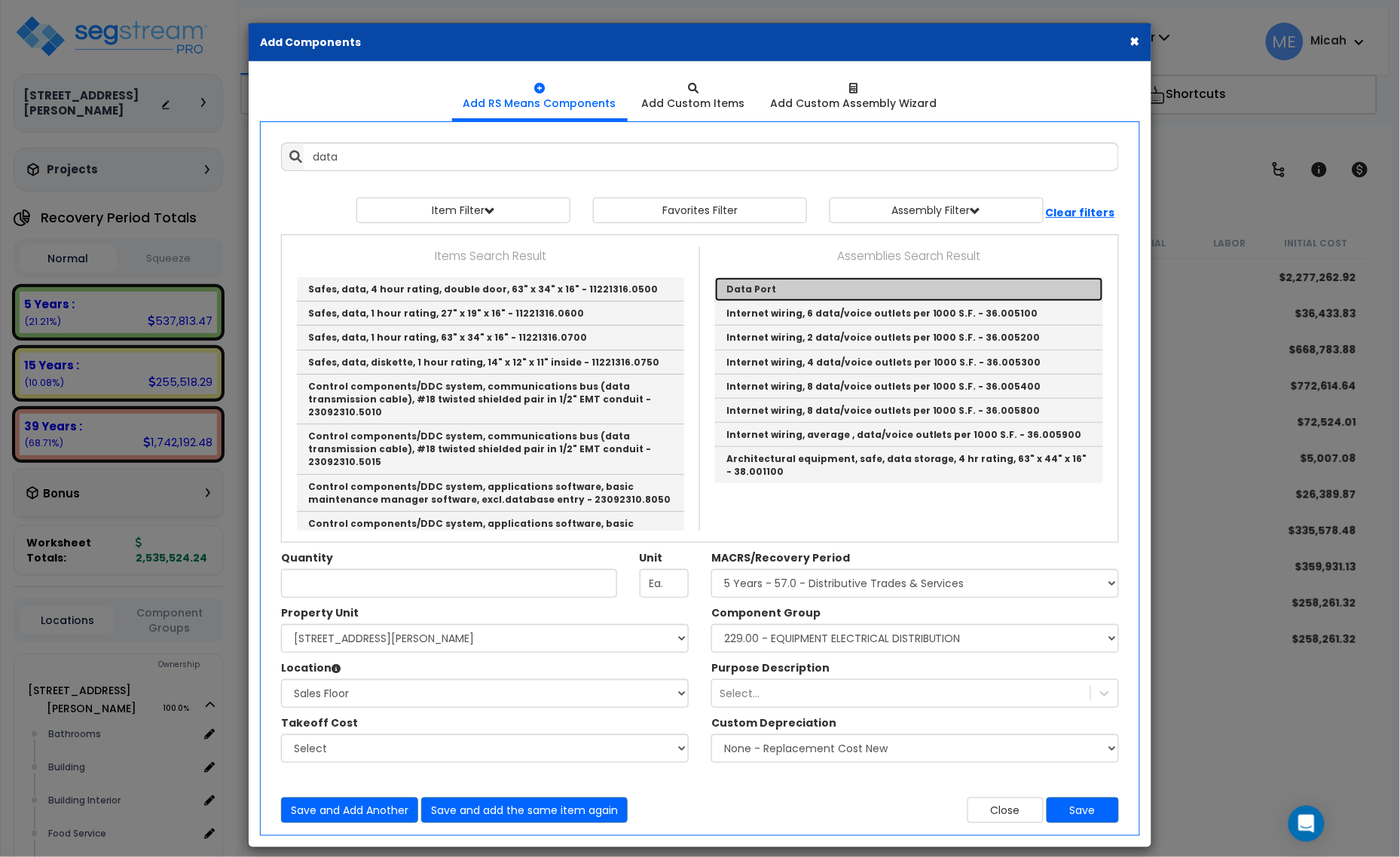
click at [761, 280] on link "Data Port" at bounding box center [909, 290] width 388 height 24
type input "Data Port"
type input "EA."
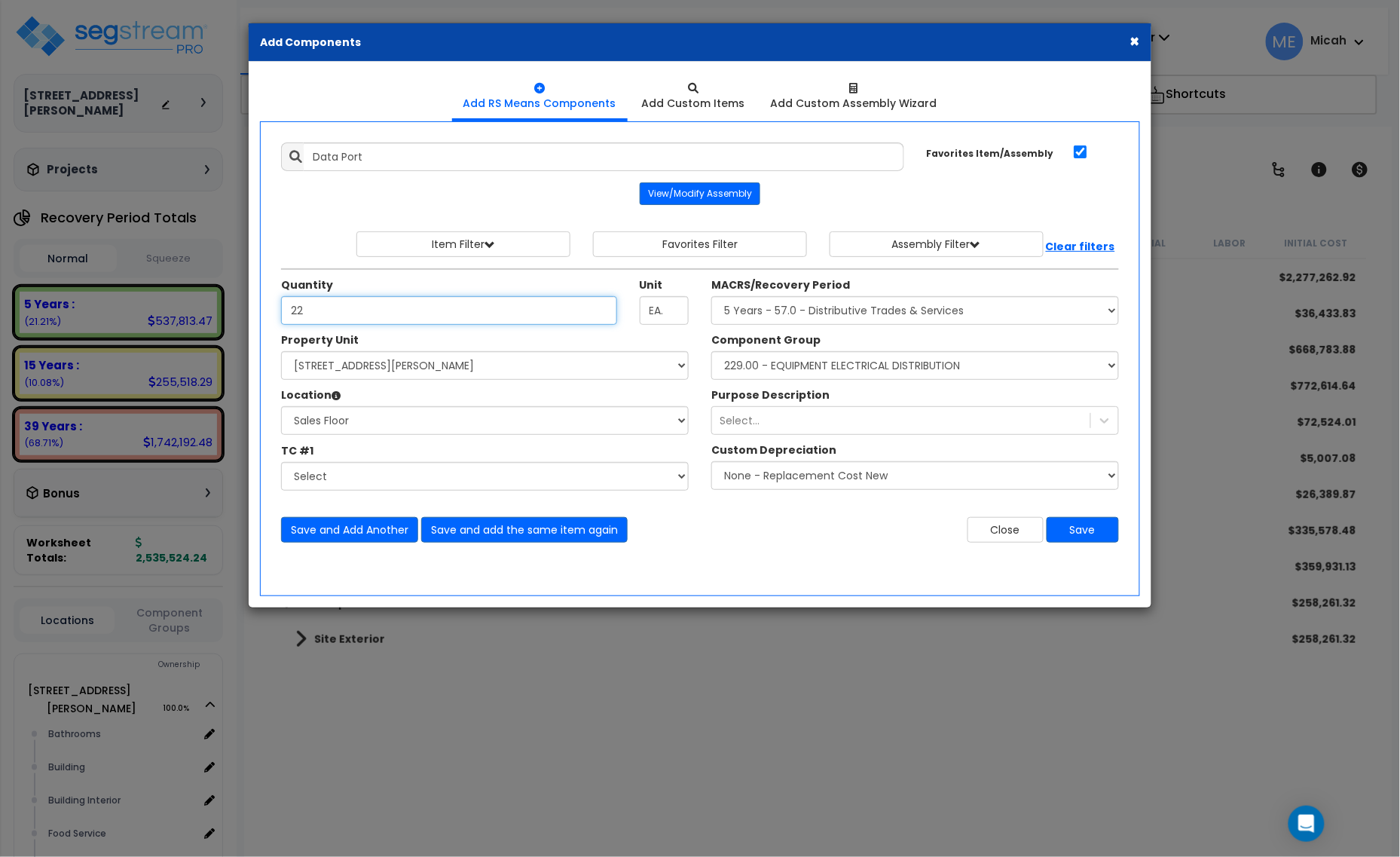
type input "22"
click at [820, 371] on select "Select Component Group 286.00 - LAUNDRY ELECTRICAL 284.00 - LAUNDRY PLUMBING 31…" at bounding box center [914, 366] width 407 height 29
select select "57012"
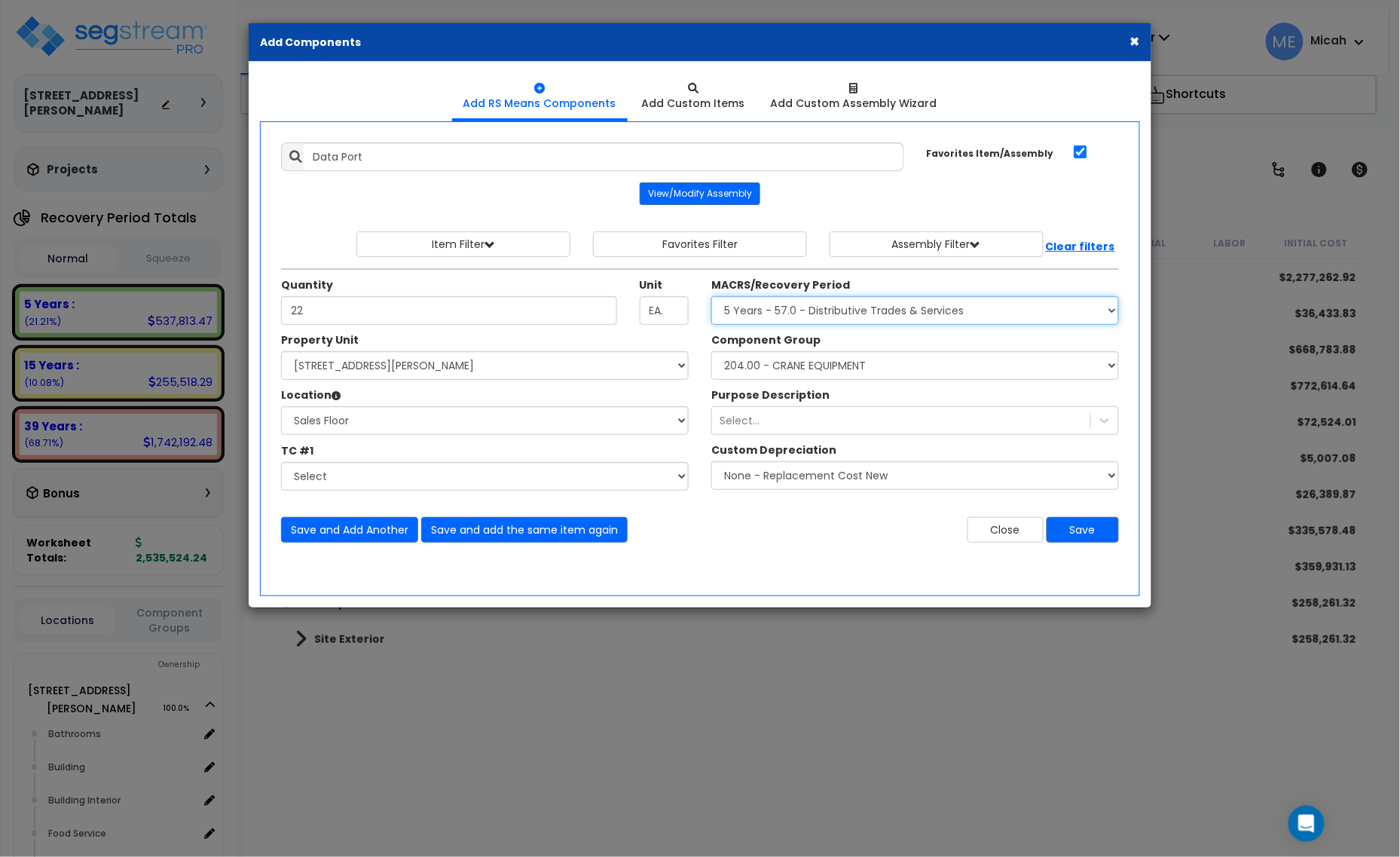
click at [812, 307] on select "Select MACRS/Recovery Period 5 Years - 57.0 - Distributive Trades & Services 5 …" at bounding box center [914, 310] width 407 height 29
select select "3668"
click at [711, 297] on select "Select MACRS/Recovery Period 5 Years - 57.0 - Distributive Trades & Services 5 …" at bounding box center [914, 310] width 407 height 29
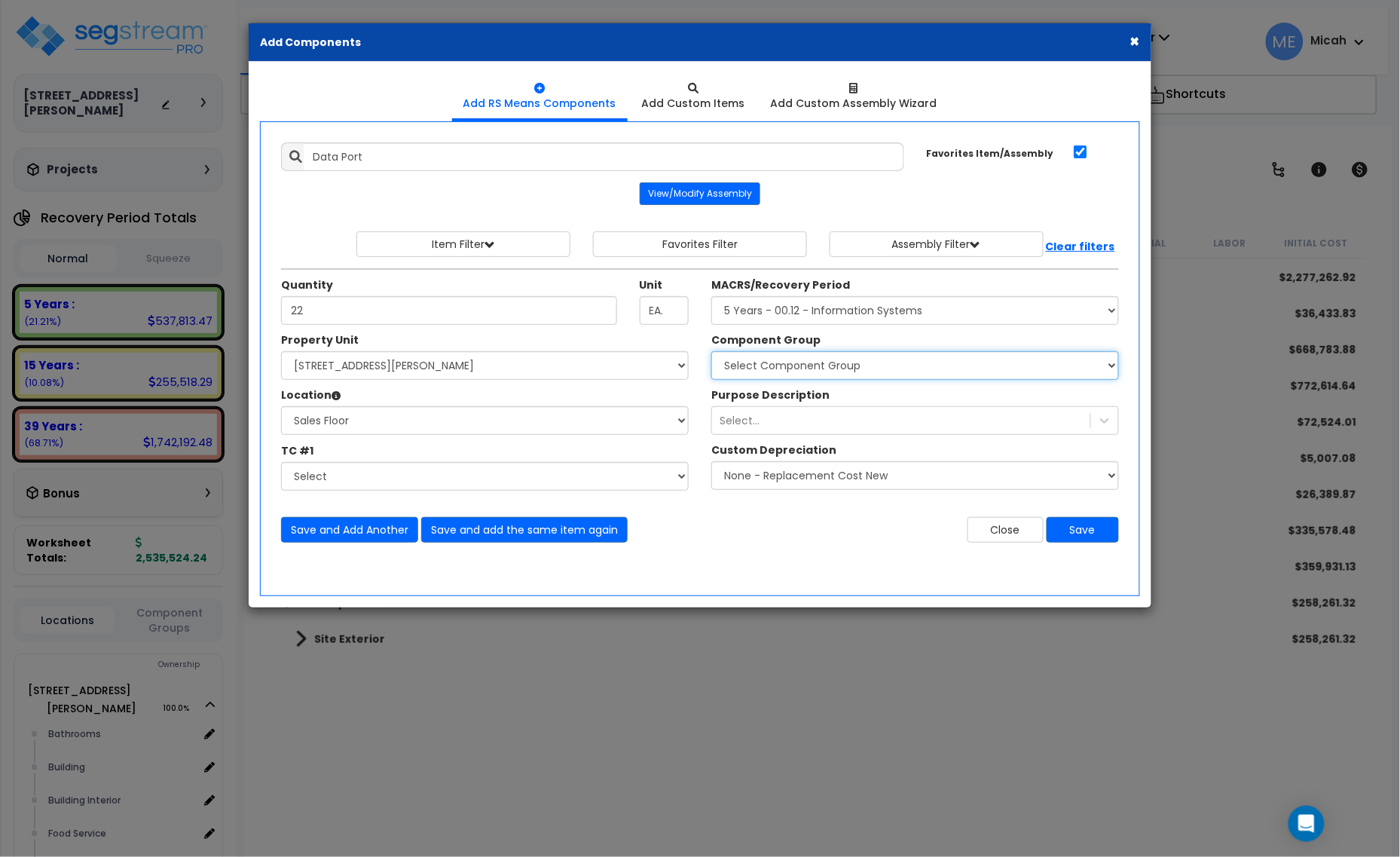
click at [822, 359] on select "Select Component Group 171.00 - ATM ELECTRICAL 170.00 - ATM EQUIPMENT 172.00 - …" at bounding box center [914, 366] width 407 height 29
select select "57011"
click at [823, 367] on select "Select Component Group 171.00 - ATM ELECTRICAL 170.00 - ATM EQUIPMENT 172.00 - …" at bounding box center [914, 366] width 407 height 29
click at [343, 534] on button "Save and Add Another" at bounding box center [349, 530] width 137 height 25
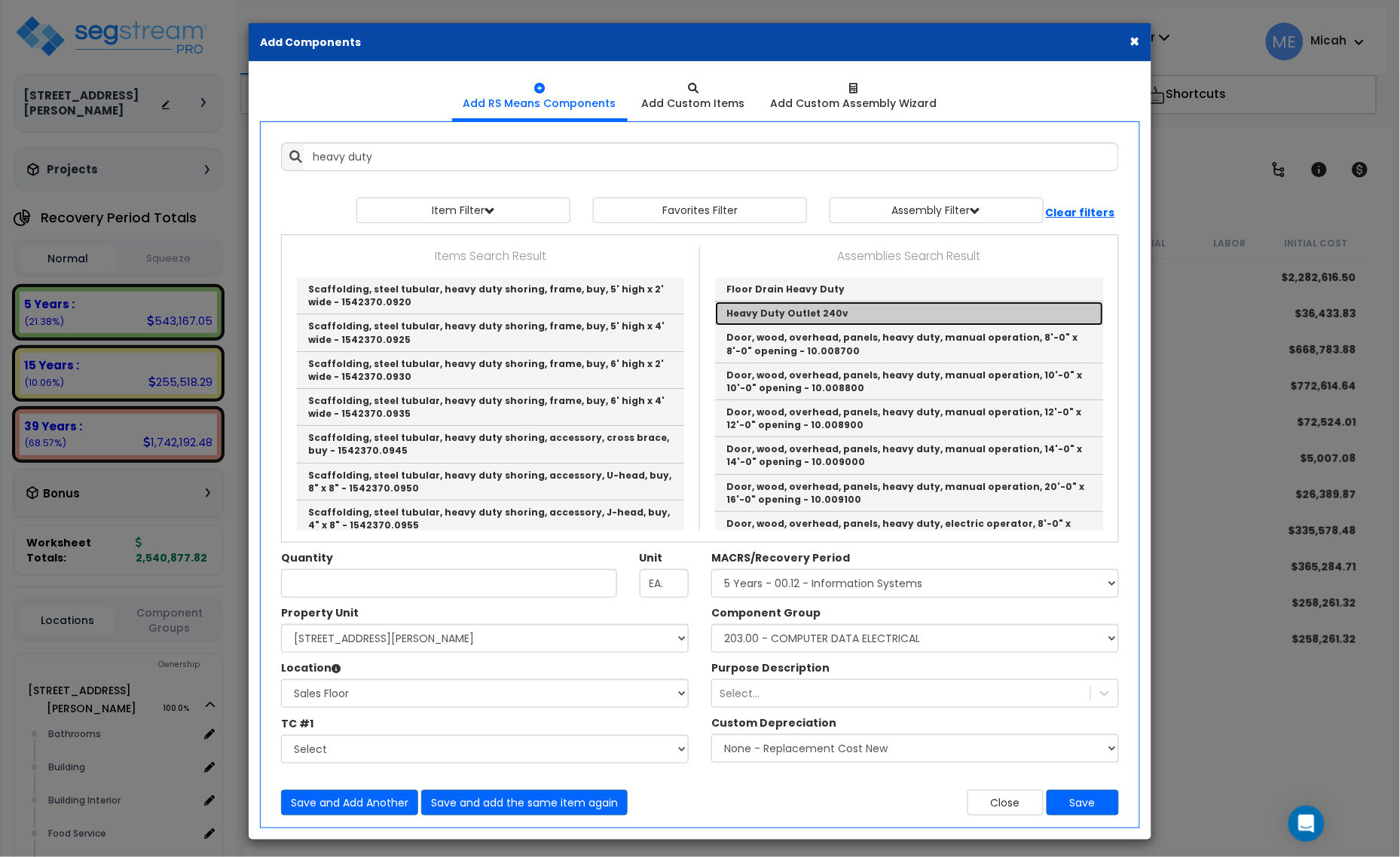
click at [837, 309] on link "Heavy Duty Outlet 240v" at bounding box center [909, 314] width 388 height 24
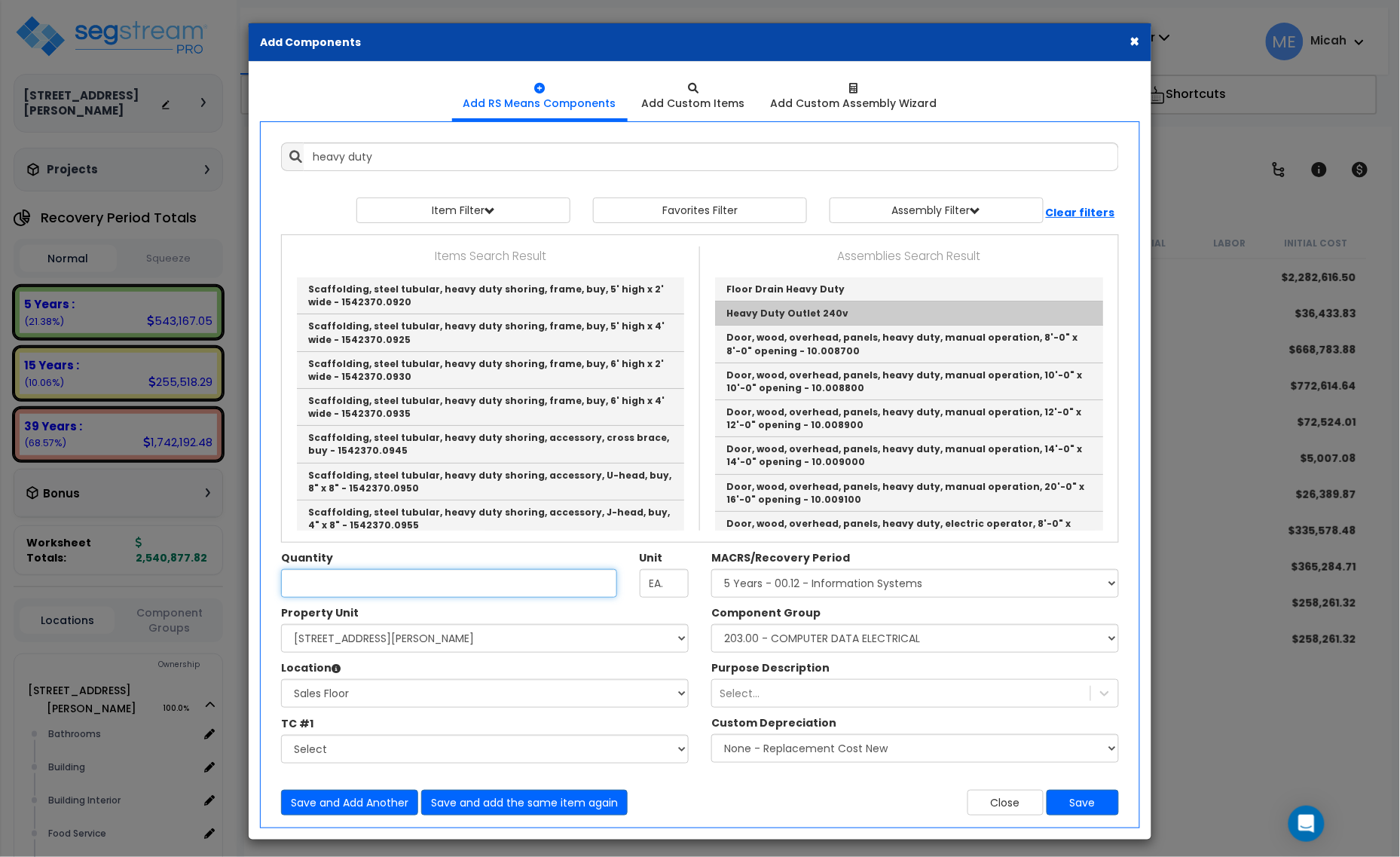
type input "Heavy Duty Outlet 240v"
type input "EA"
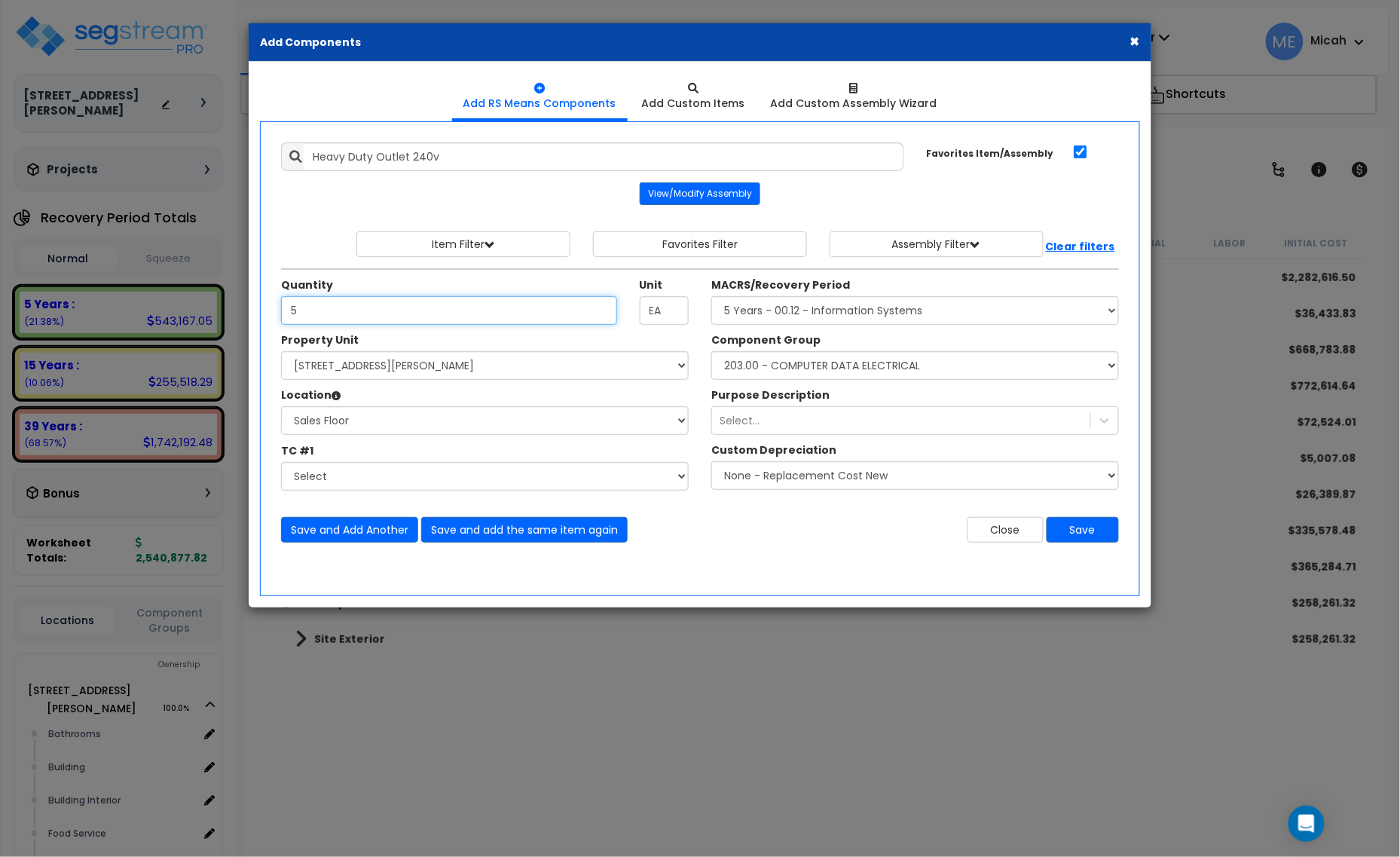
type input "5"
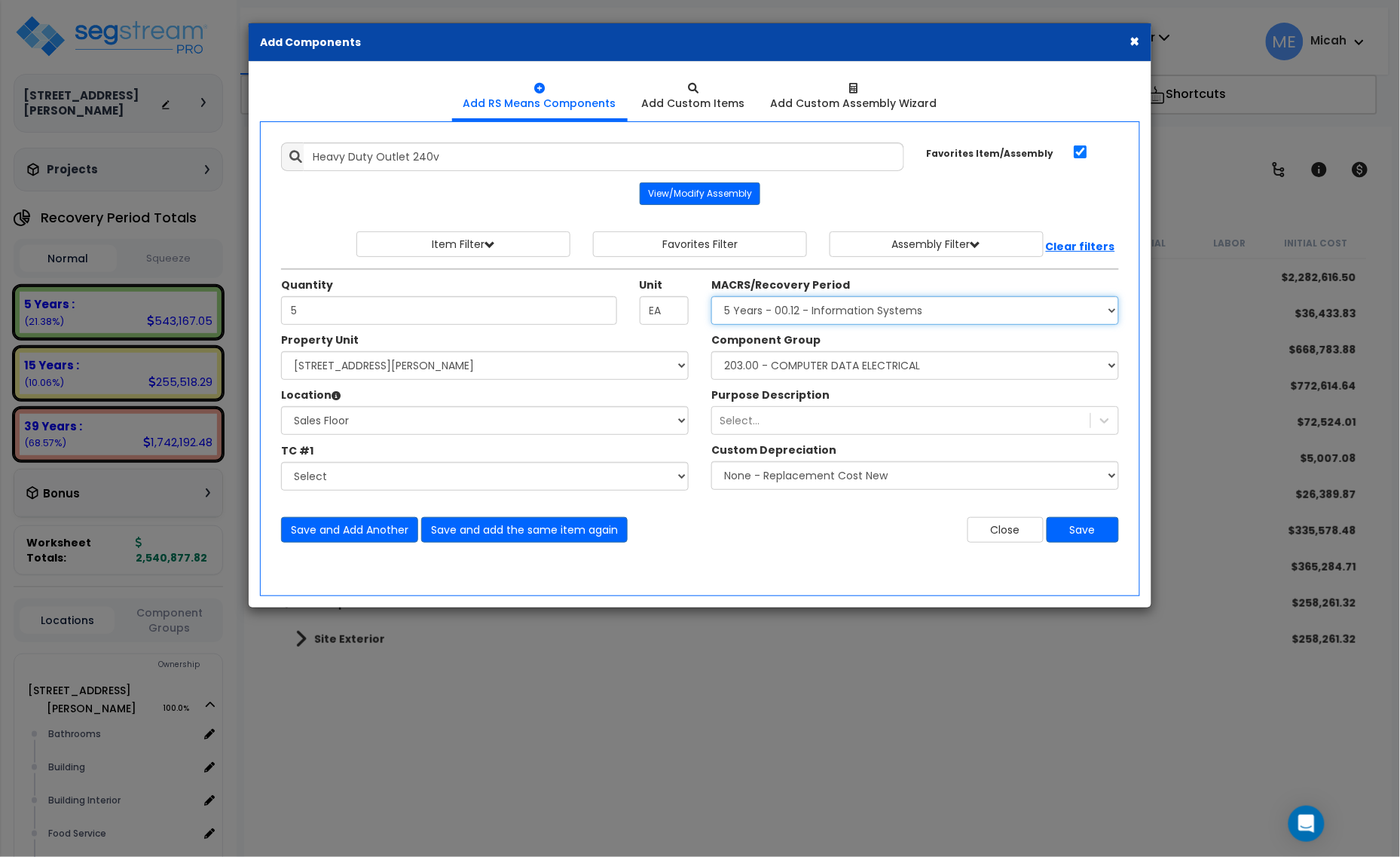
click at [932, 319] on select "Select MACRS/Recovery Period 5 Years - 57.0 - Distributive Trades & Services 5 …" at bounding box center [914, 310] width 407 height 29
select select "3667"
click at [711, 297] on select "Select MACRS/Recovery Period 5 Years - 57.0 - Distributive Trades & Services 5 …" at bounding box center [914, 310] width 407 height 29
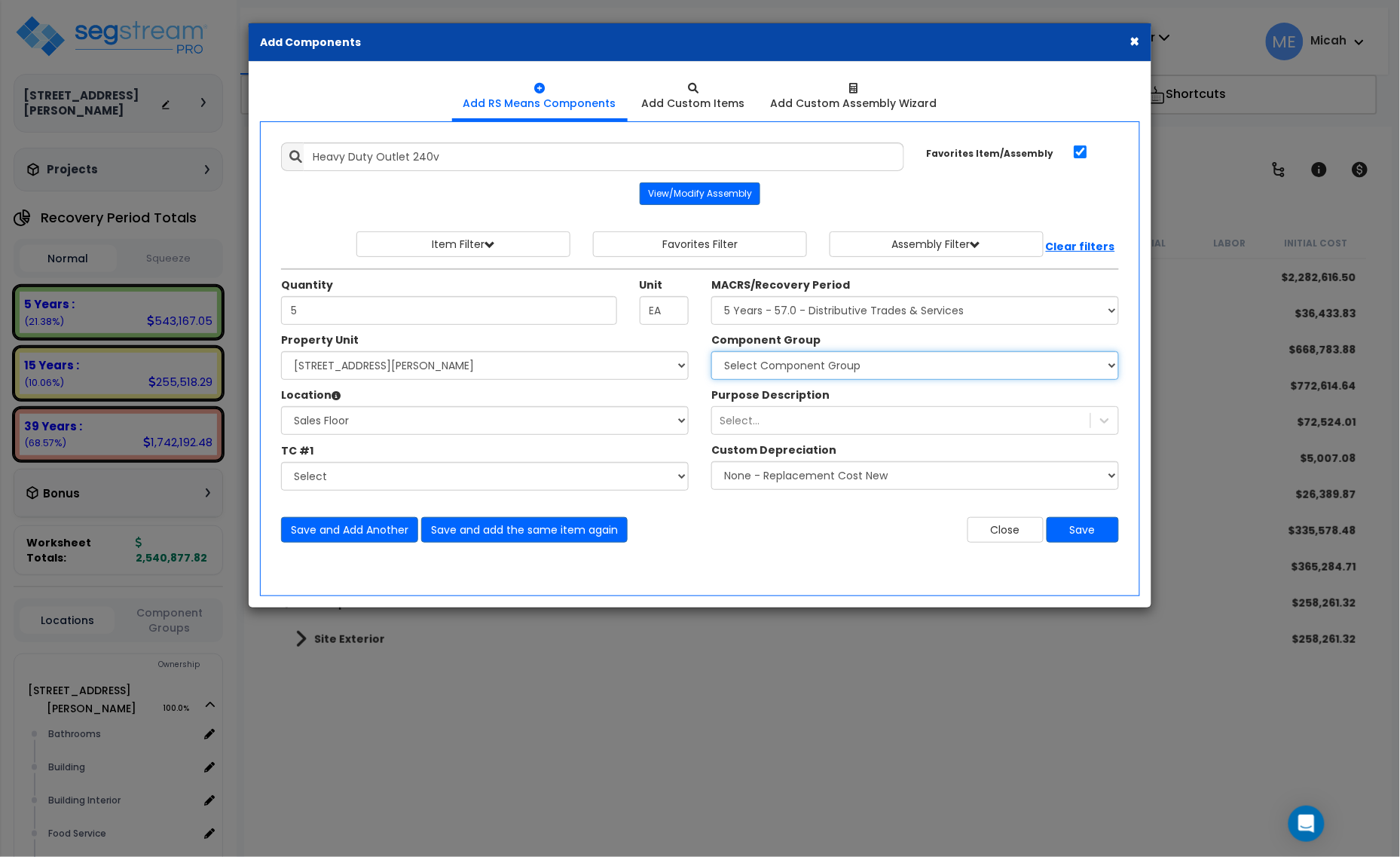
click at [879, 360] on select "Select Component Group 286.00 - LAUNDRY ELECTRICAL 284.00 - LAUNDRY PLUMBING 31…" at bounding box center [914, 366] width 407 height 29
select select "57033"
click at [879, 360] on select "Select Component Group 286.00 - LAUNDRY ELECTRICAL 284.00 - LAUNDRY PLUMBING 31…" at bounding box center [914, 366] width 407 height 29
click at [325, 537] on button "Save and Add Another" at bounding box center [349, 530] width 137 height 25
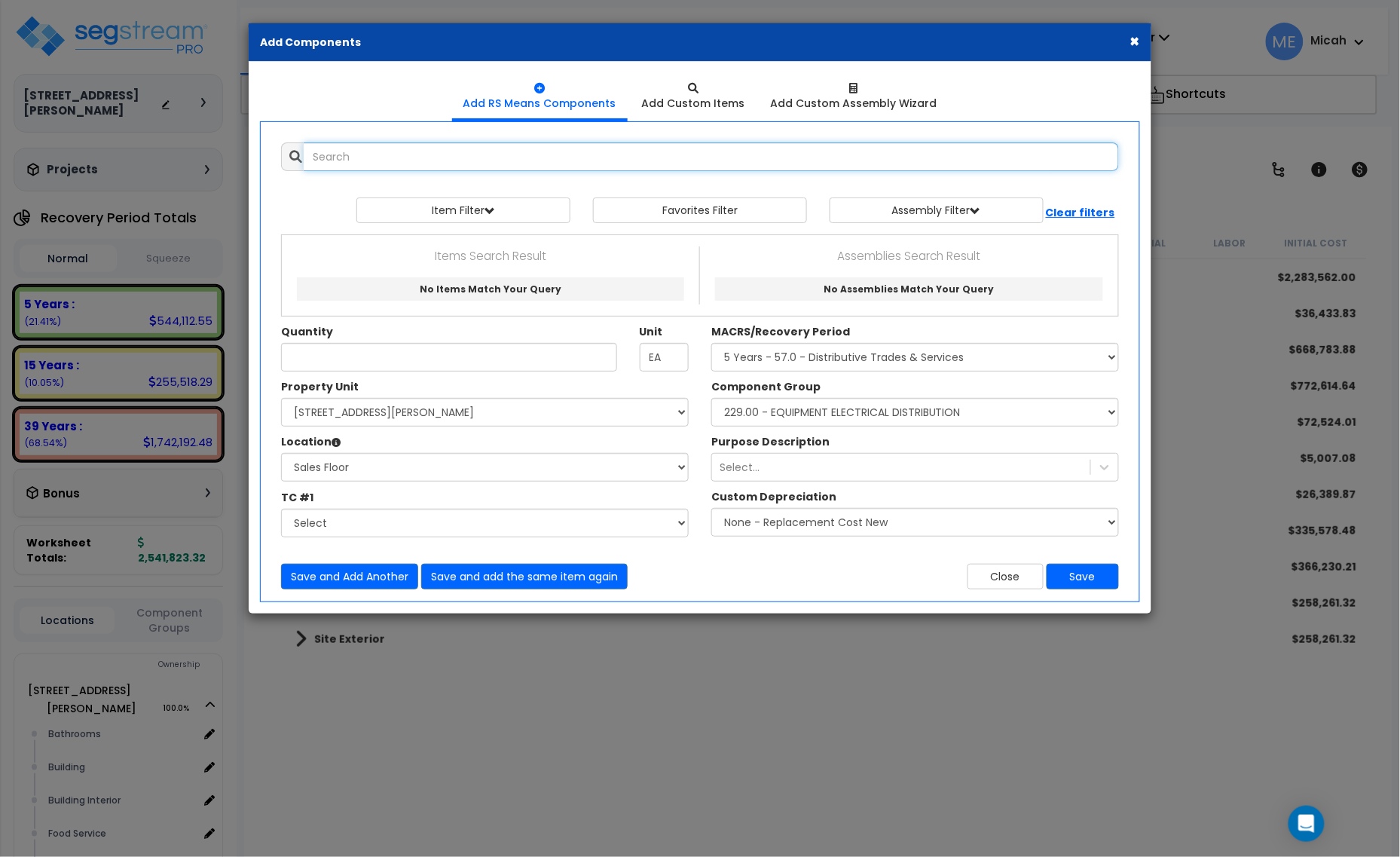
click at [461, 158] on input "text" at bounding box center [711, 156] width 816 height 29
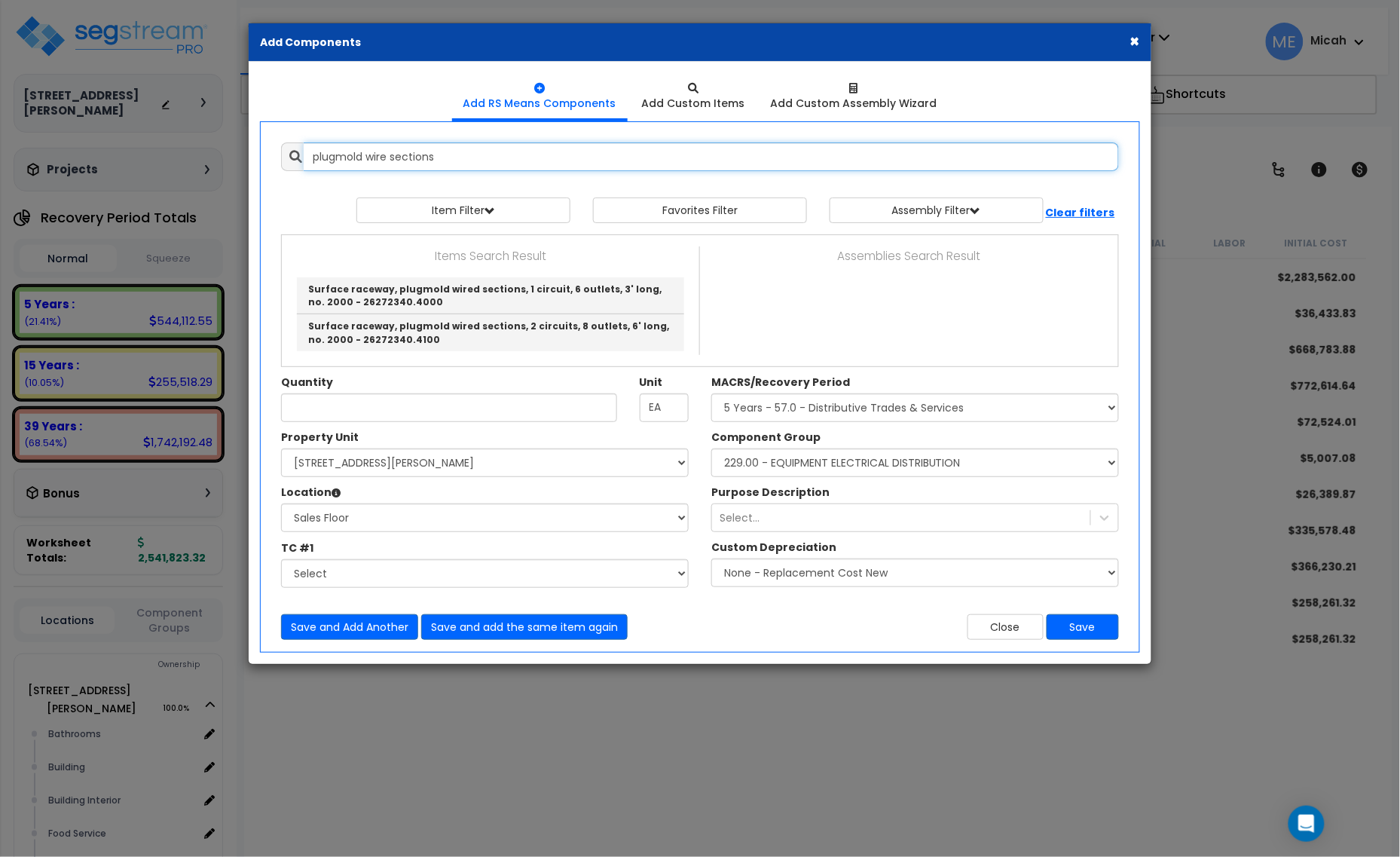
click at [344, 156] on input "plugmold wire sections" at bounding box center [711, 156] width 816 height 29
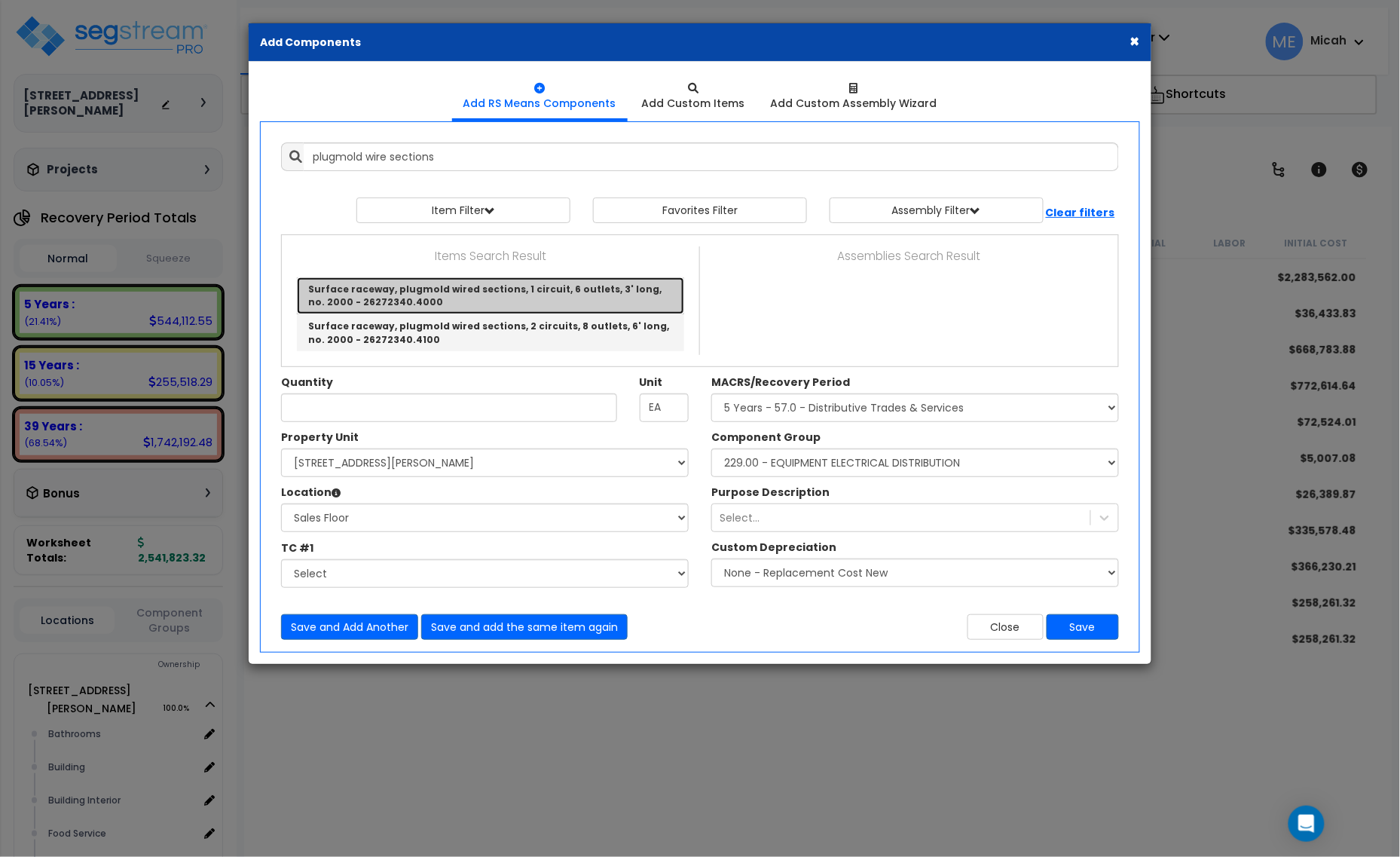
click at [525, 285] on link "Surface raceway, plugmold wired sections, 1 circuit, 6 outlets, 3' long, no. 20…" at bounding box center [490, 296] width 387 height 37
type input "Surface raceway, plugmold wired sections, 1 circuit, 6 outlets, 3' long, no. 20…"
checkbox input "false"
type input "Ea."
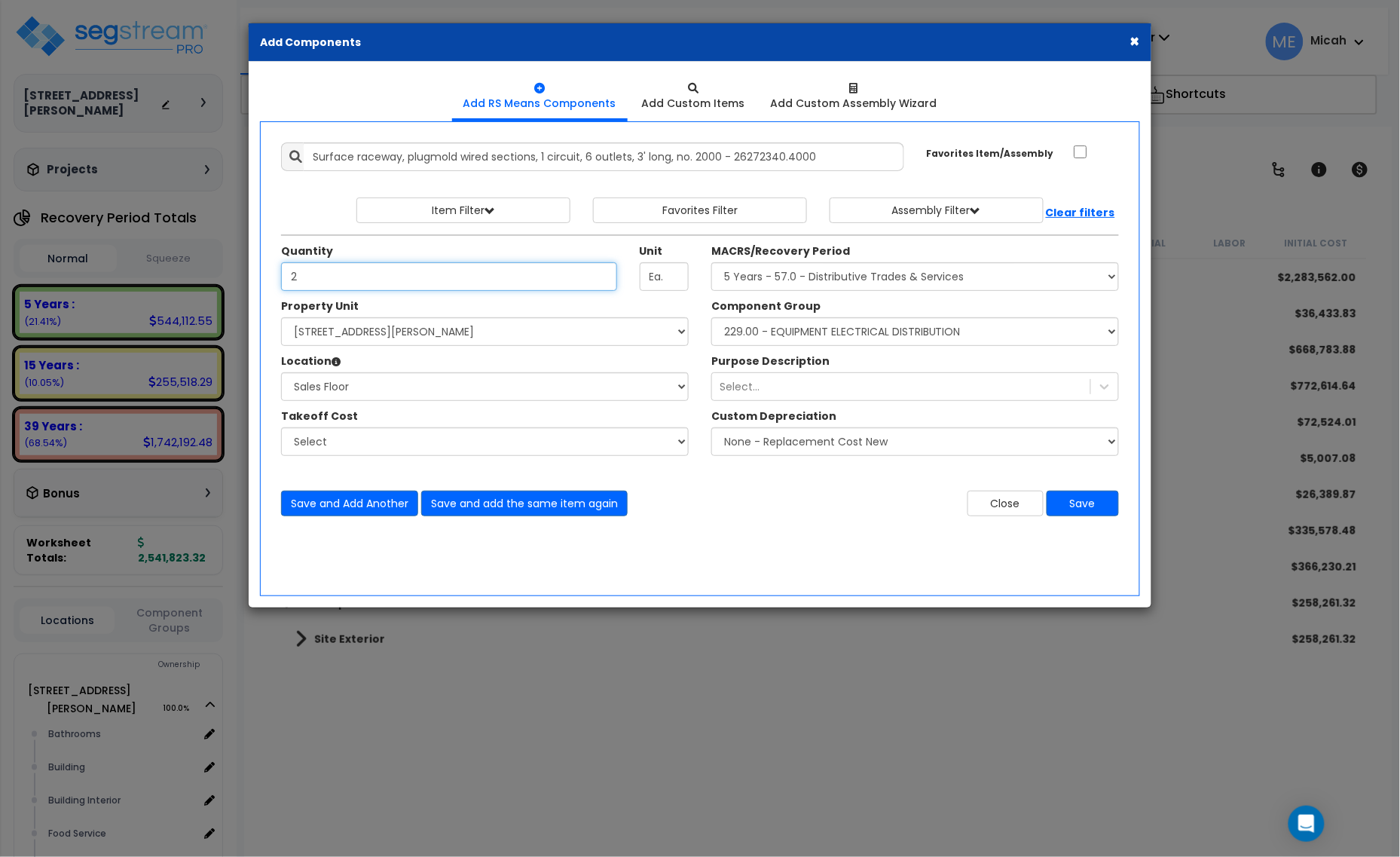
type input "2"
click at [315, 510] on button "Save and Add Another" at bounding box center [349, 503] width 137 height 25
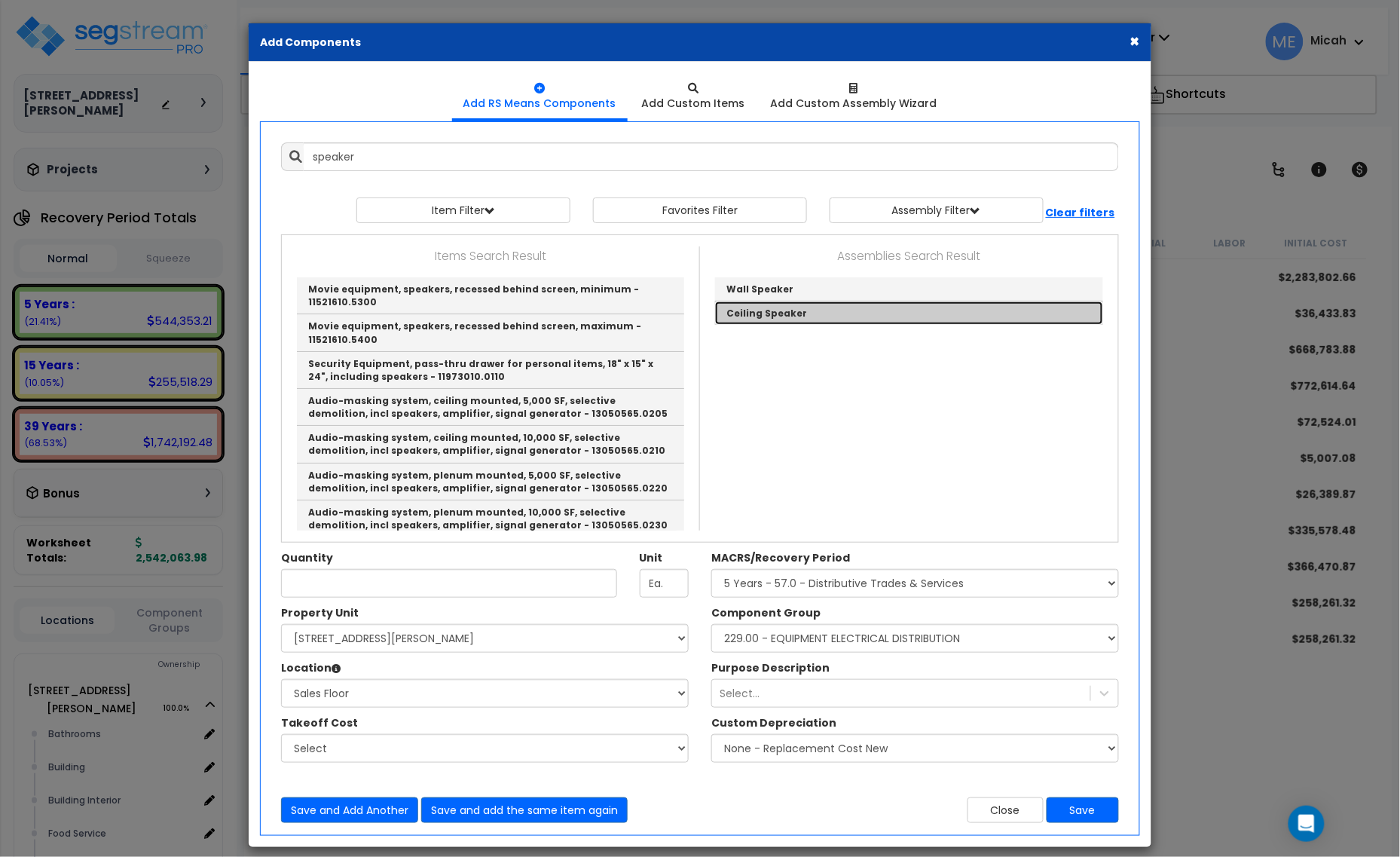
click at [809, 312] on link "Ceiling Speaker" at bounding box center [909, 313] width 388 height 24
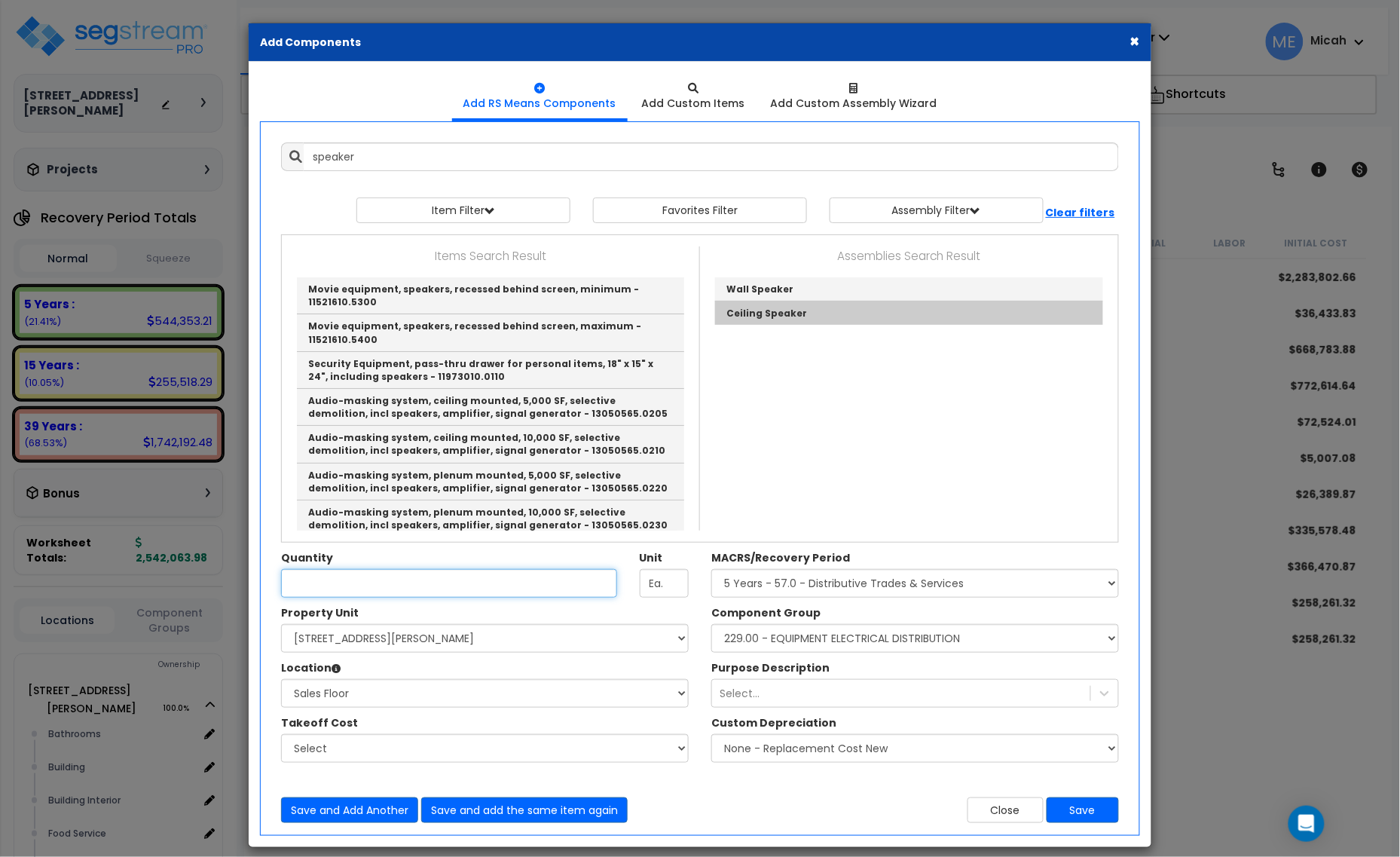
type input "Ceiling Speaker"
checkbox input "true"
type input "SF"
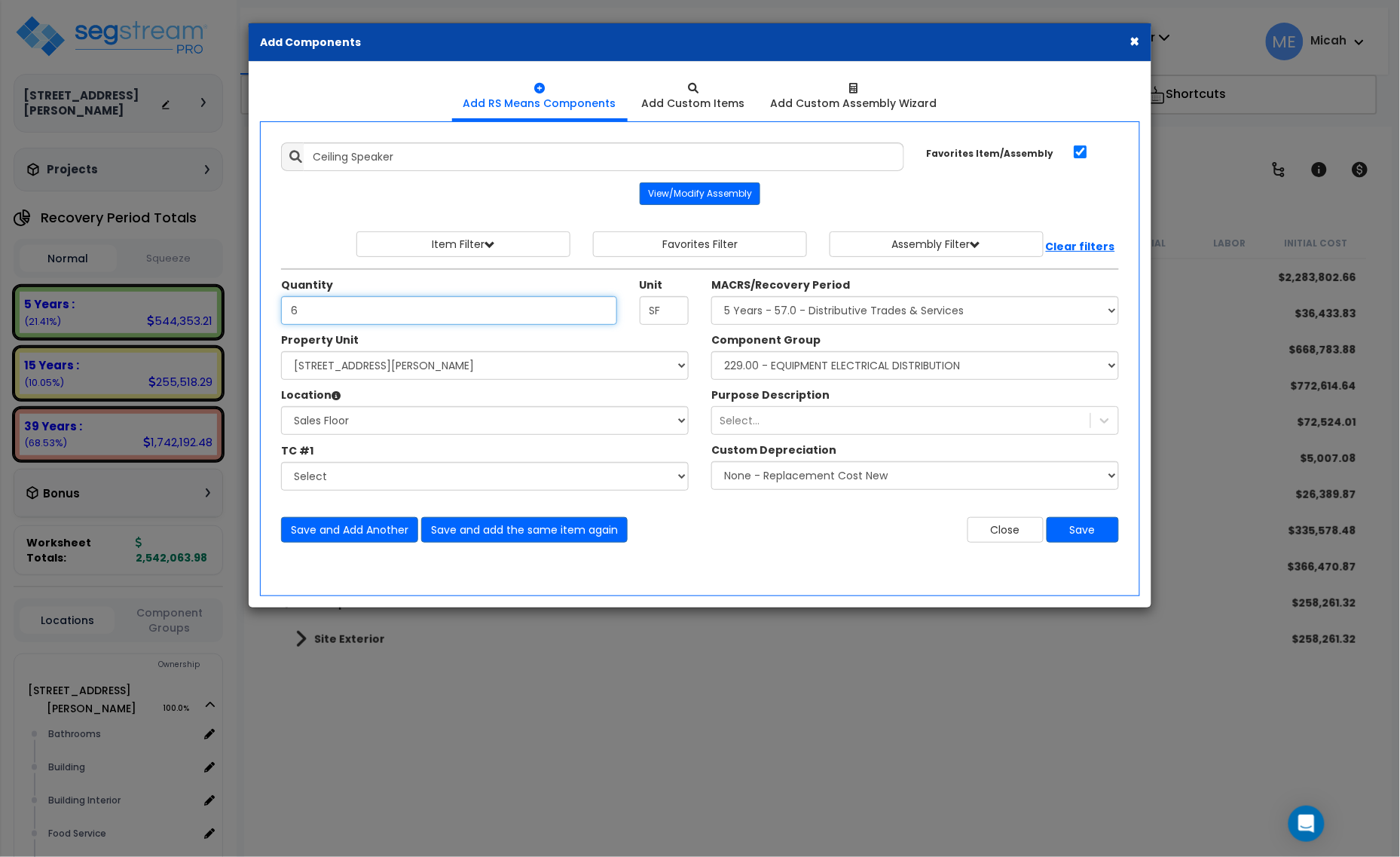
type input "6"
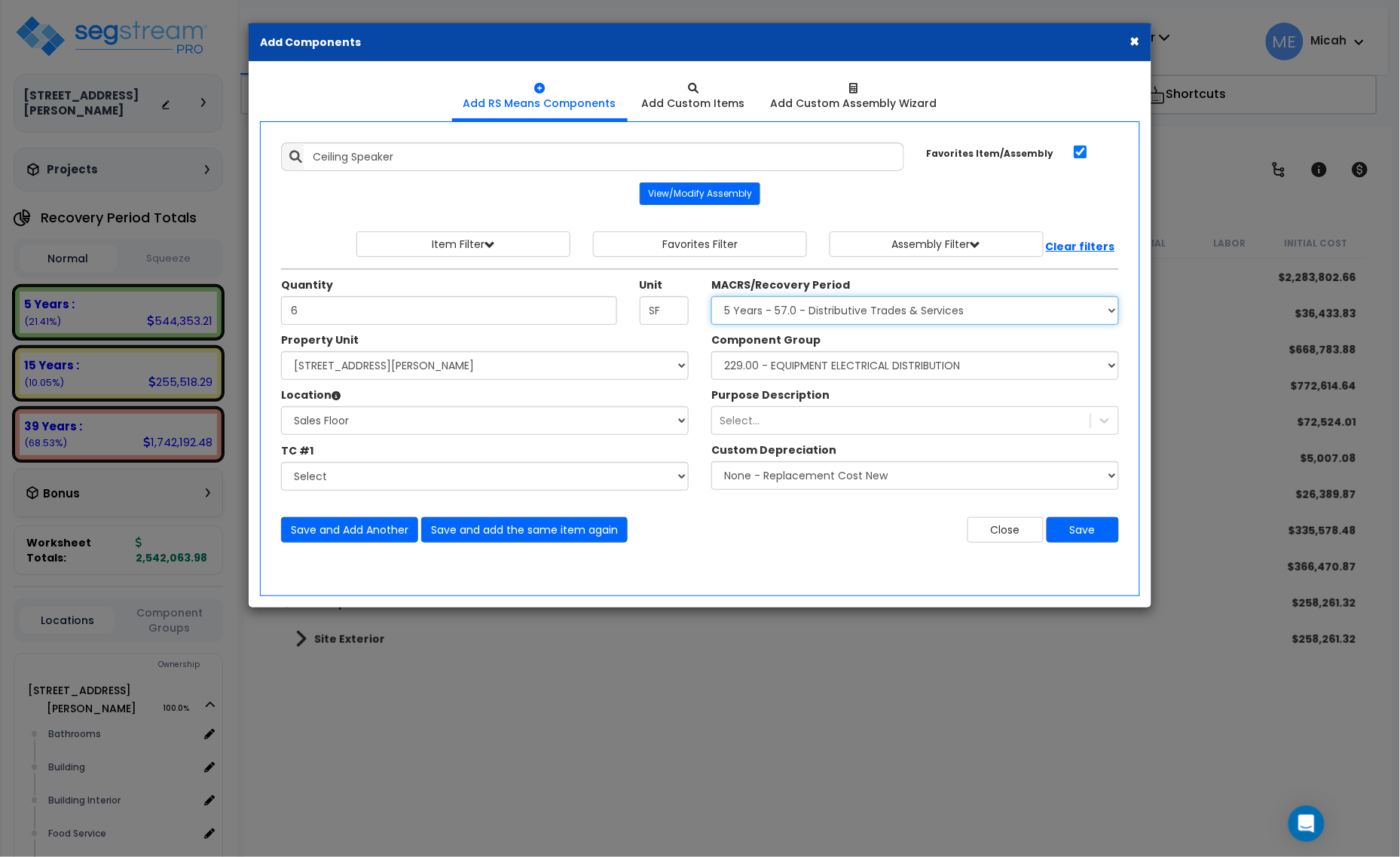
click at [800, 319] on select "Select MACRS/Recovery Period 5 Years - 57.0 - Distributive Trades & Services 5 …" at bounding box center [914, 310] width 407 height 29
select select "3668"
click at [711, 297] on select "Select MACRS/Recovery Period 5 Years - 57.0 - Distributive Trades & Services 5 …" at bounding box center [914, 310] width 407 height 29
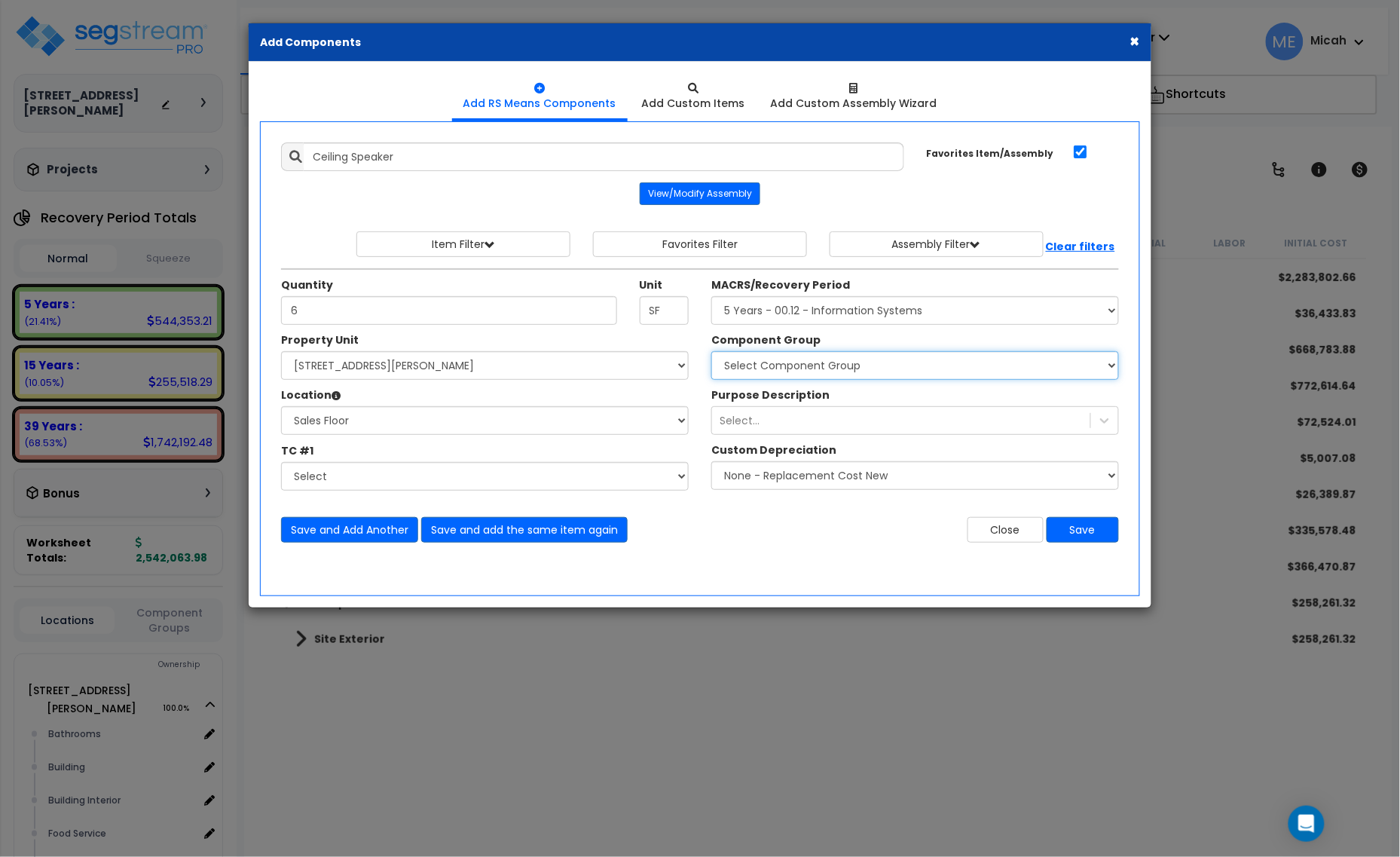
click at [793, 369] on select "Select Component Group 171.00 - ATM ELECTRICAL 170.00 - ATM EQUIPMENT 172.00 - …" at bounding box center [914, 366] width 407 height 29
select select "56982"
click at [793, 369] on select "Select Component Group 171.00 - ATM ELECTRICAL 170.00 - ATM EQUIPMENT 172.00 - …" at bounding box center [914, 366] width 407 height 29
click at [370, 529] on button "Save and Add Another" at bounding box center [349, 530] width 137 height 25
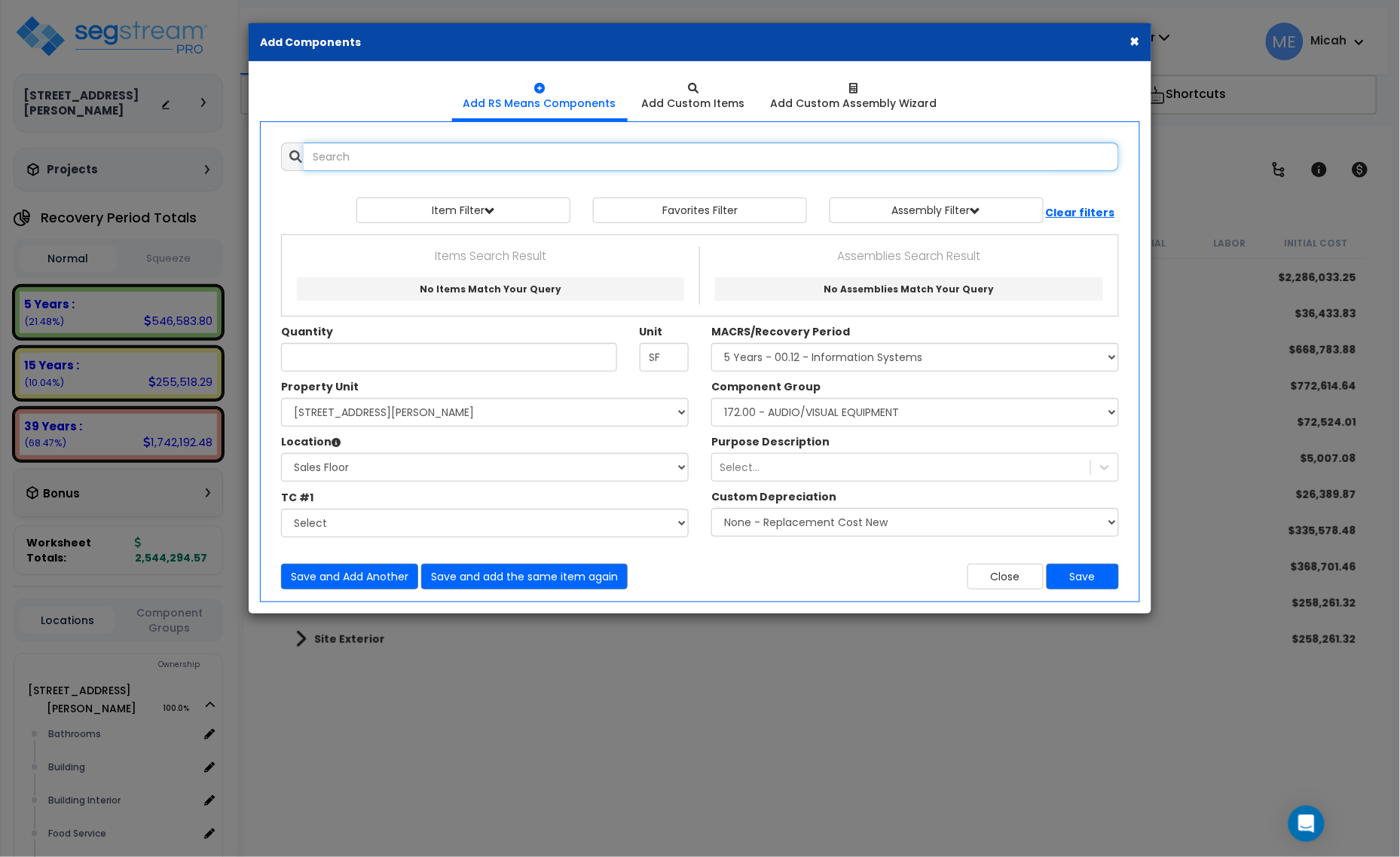
click at [306, 158] on input "text" at bounding box center [711, 156] width 816 height 29
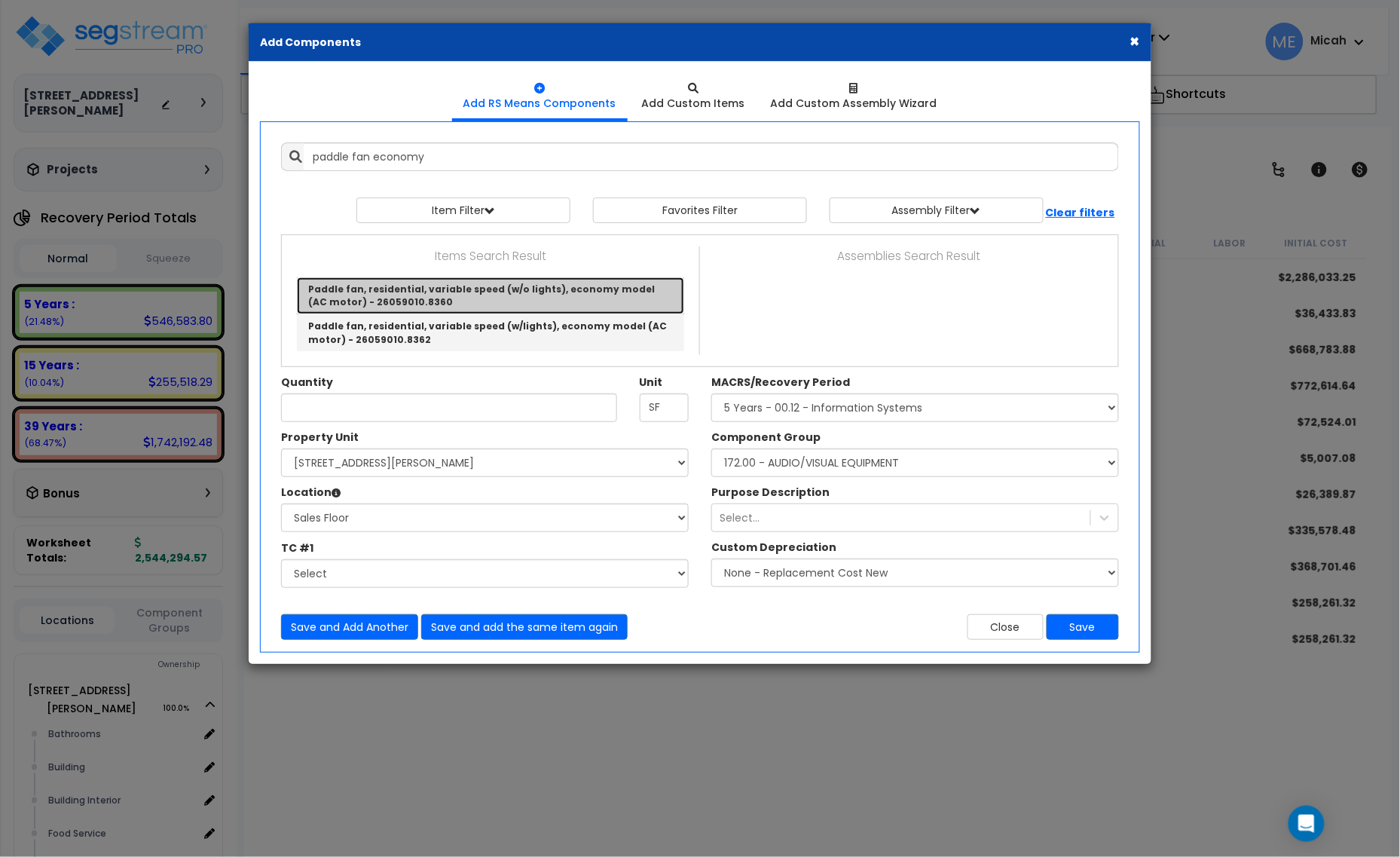
click at [457, 292] on link "Paddle fan, residential, variable speed (w/o lights), economy model (AC motor) …" at bounding box center [490, 296] width 387 height 37
type input "Paddle fan, residential, variable speed (w/o lights), economy model (AC motor) …"
checkbox input "false"
type input "Ea."
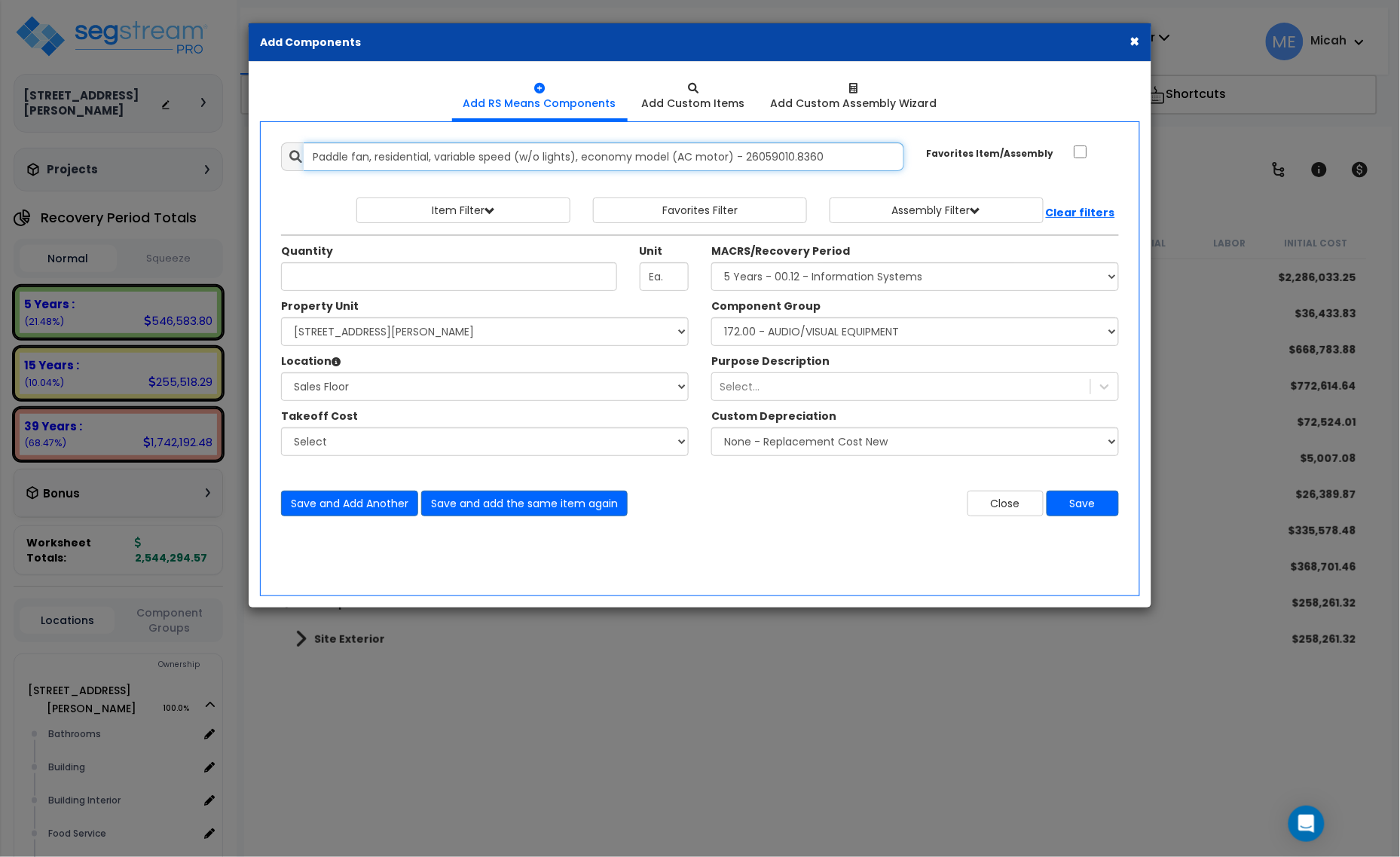
drag, startPoint x: 850, startPoint y: 159, endPoint x: 298, endPoint y: 147, distance: 552.1
click at [298, 147] on div "Paddle fan, residential, variable speed (w/o lights), economy model (AC motor) …" at bounding box center [592, 156] width 623 height 29
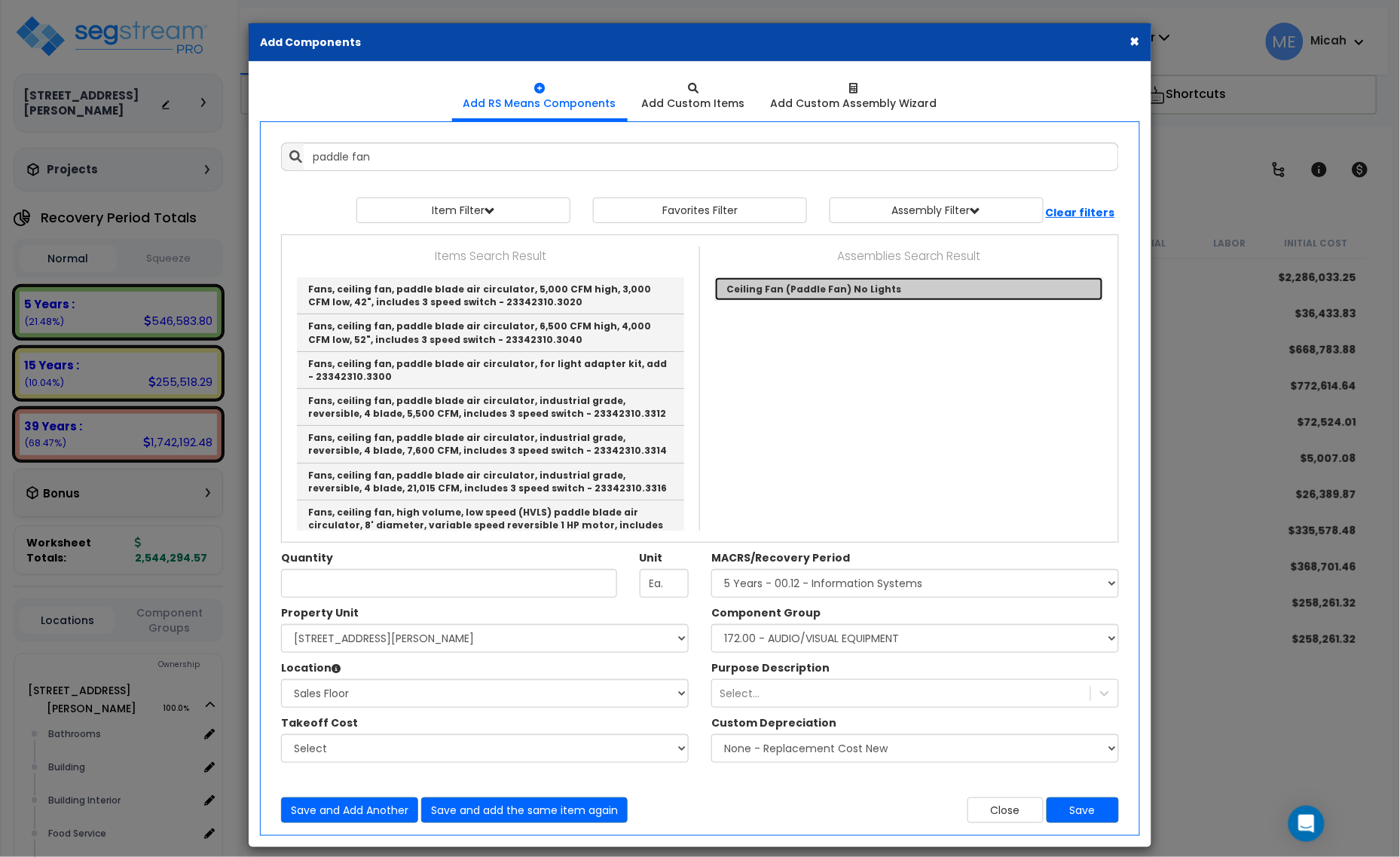
click at [837, 292] on link "Ceiling Fan (Paddle Fan) No Lights" at bounding box center [909, 289] width 388 height 24
type input "Ceiling Fan (Paddle Fan) No Lights"
checkbox input "true"
type input "EA"
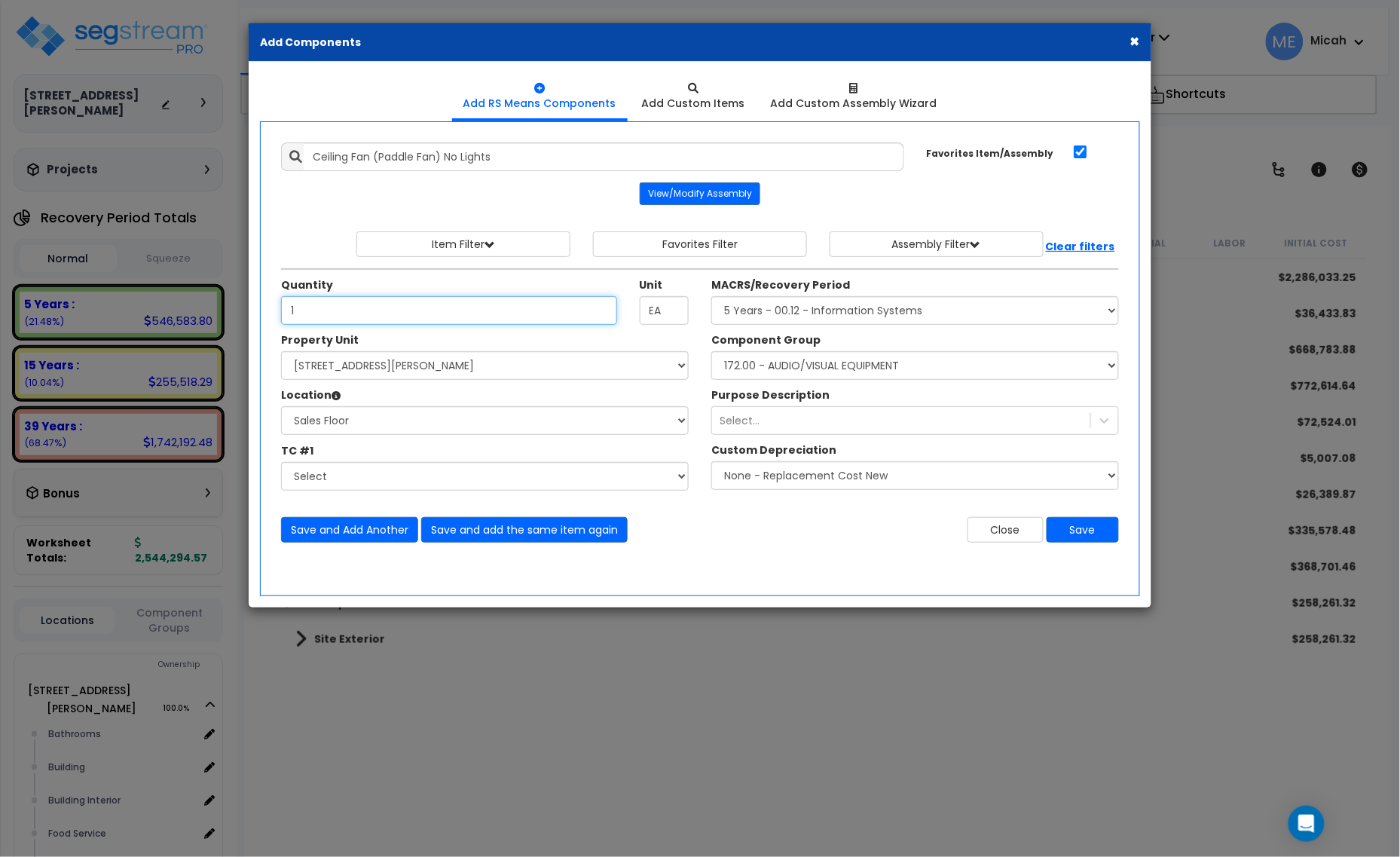
type input "1"
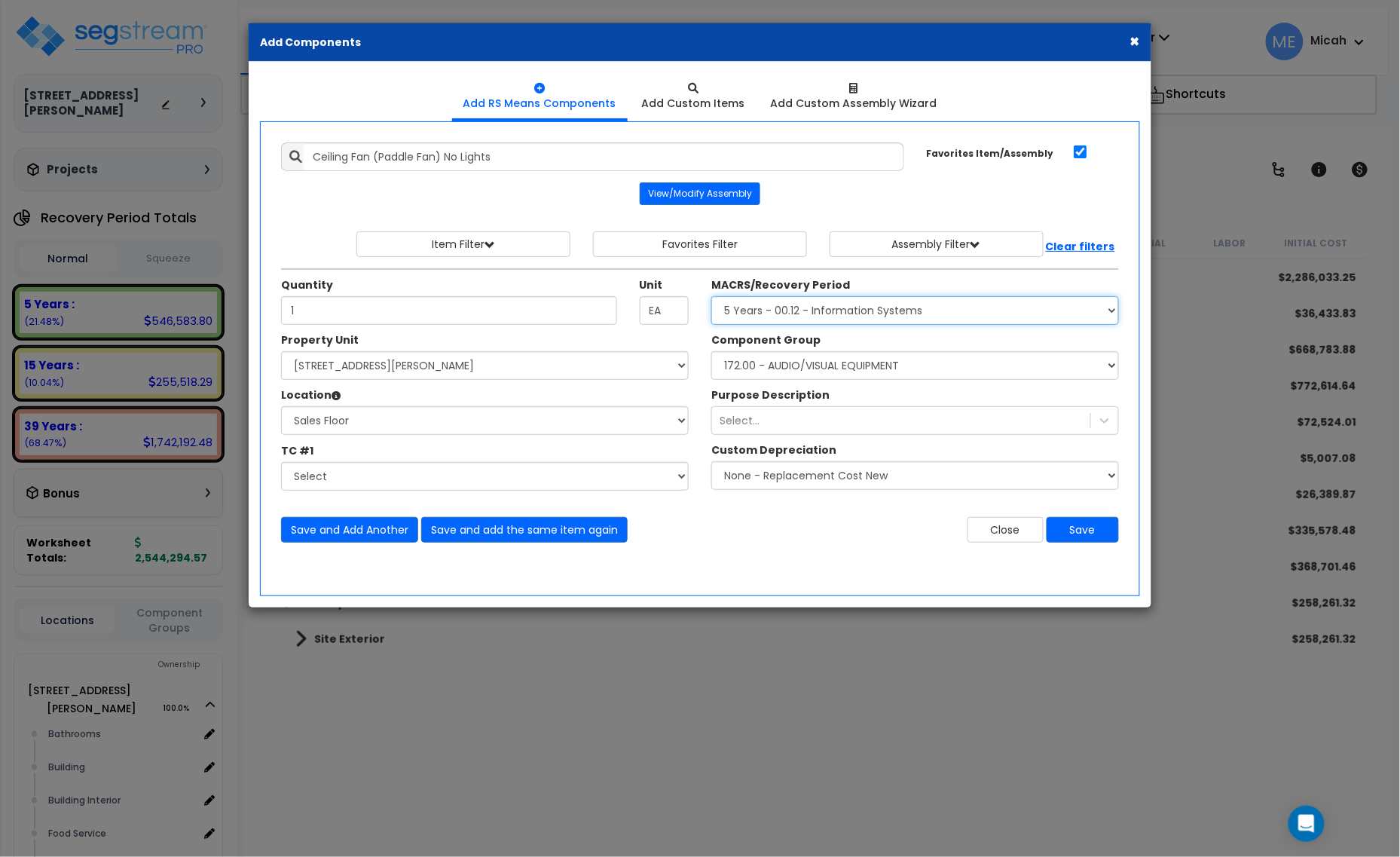
click at [781, 322] on select "Select MACRS/Recovery Period 5 Years - 57.0 - Distributive Trades & Services 5 …" at bounding box center [914, 310] width 407 height 29
select select "3669"
click at [711, 297] on select "Select MACRS/Recovery Period 5 Years - 57.0 - Distributive Trades & Services 5 …" at bounding box center [914, 310] width 407 height 29
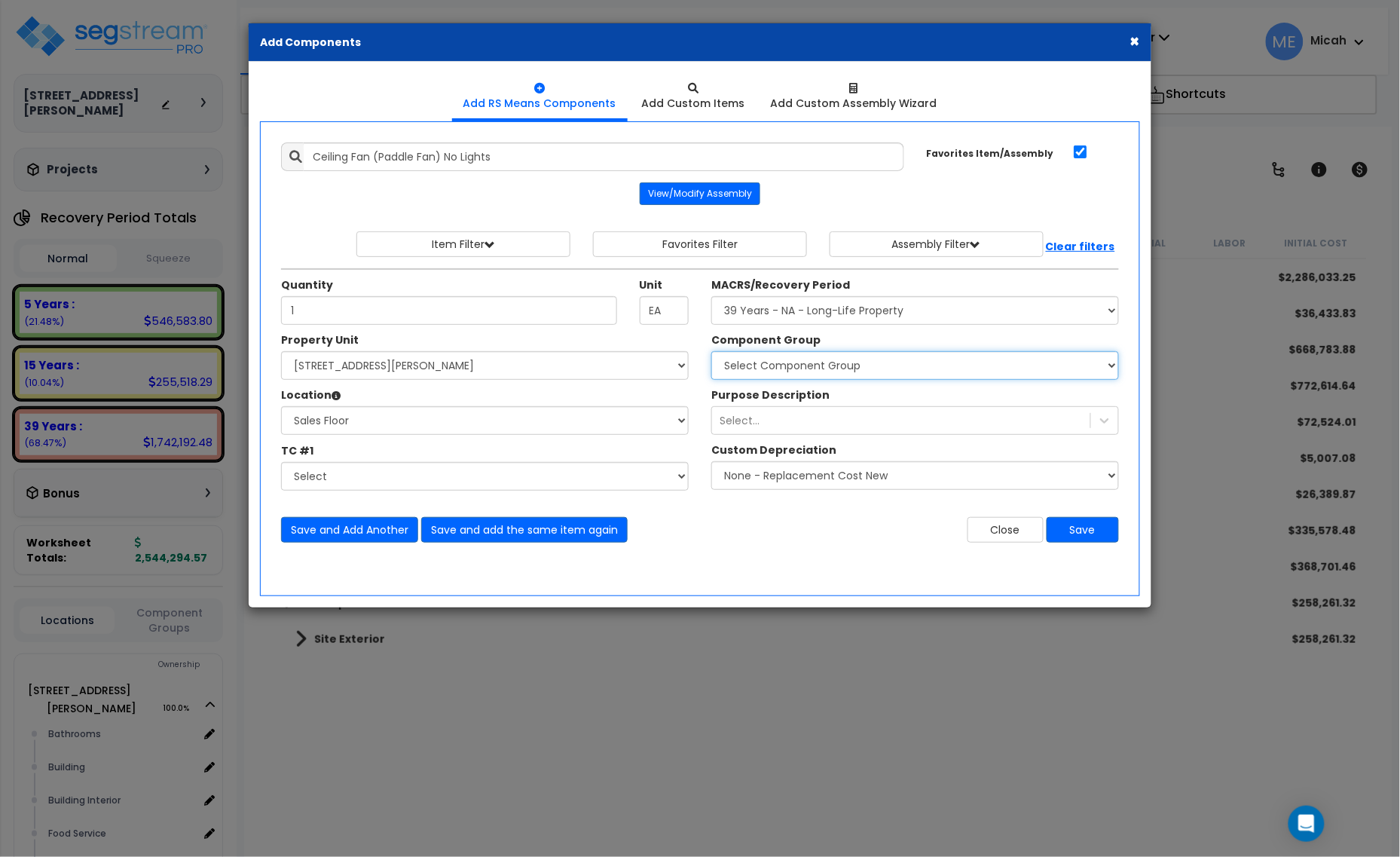
click at [827, 370] on select "Select Component Group 143.00 - FIRE EXTINGUISHERS 350.00 - SITE FIRE PROTECTIO…" at bounding box center [914, 366] width 407 height 29
click at [825, 364] on select "Select Component Group 143.00 - FIRE EXTINGUISHERS 350.00 - SITE FIRE PROTECTIO…" at bounding box center [914, 366] width 407 height 29
click at [819, 362] on select "Select Component Group 143.00 - FIRE EXTINGUISHERS 350.00 - SITE FIRE PROTECTIO…" at bounding box center [914, 366] width 407 height 29
select select "56847"
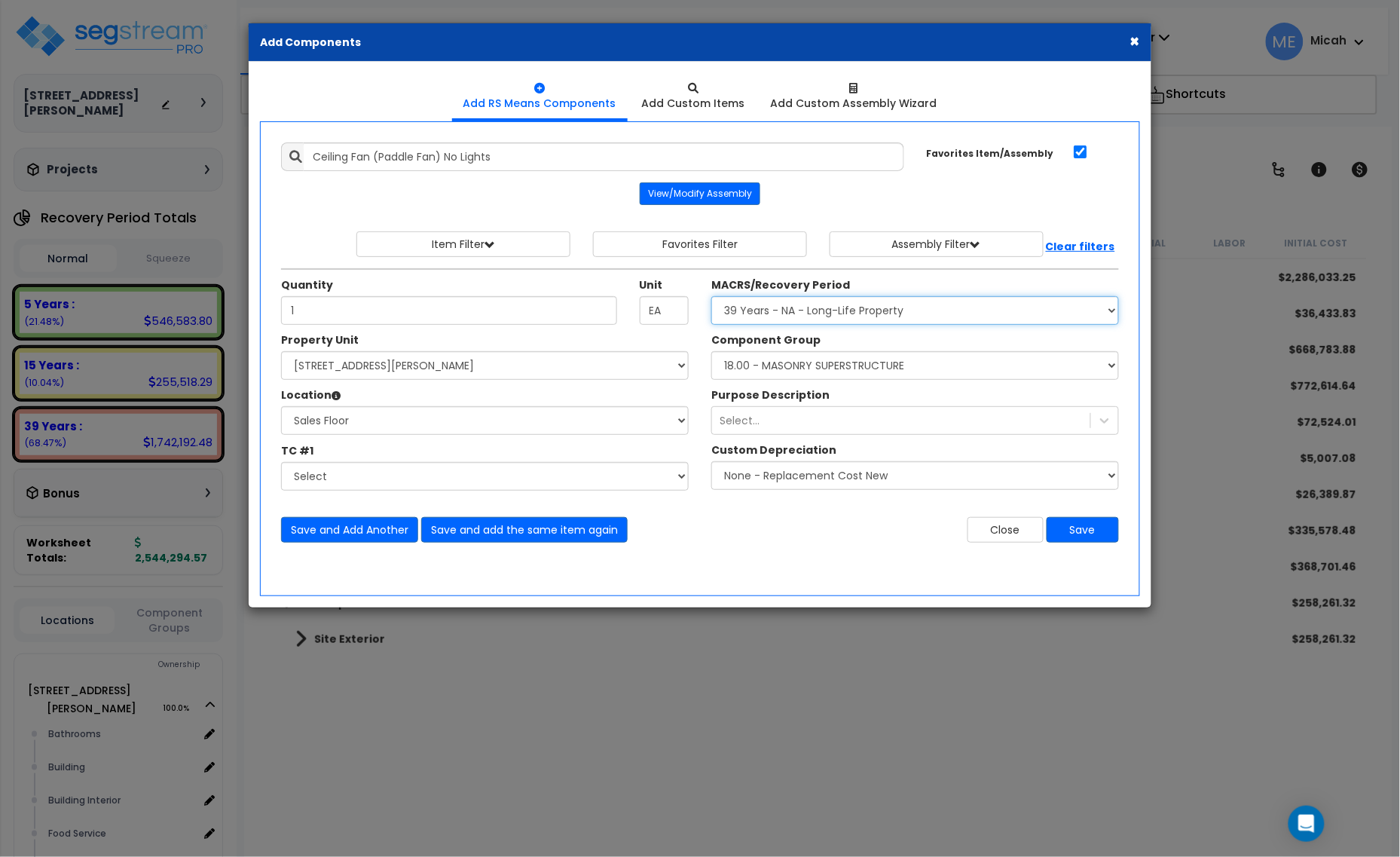
click at [835, 320] on select "Select MACRS/Recovery Period 5 Years - 57.0 - Distributive Trades & Services 5 …" at bounding box center [914, 310] width 407 height 29
click at [711, 297] on select "Select MACRS/Recovery Period 5 Years - 57.0 - Distributive Trades & Services 5 …" at bounding box center [914, 310] width 407 height 29
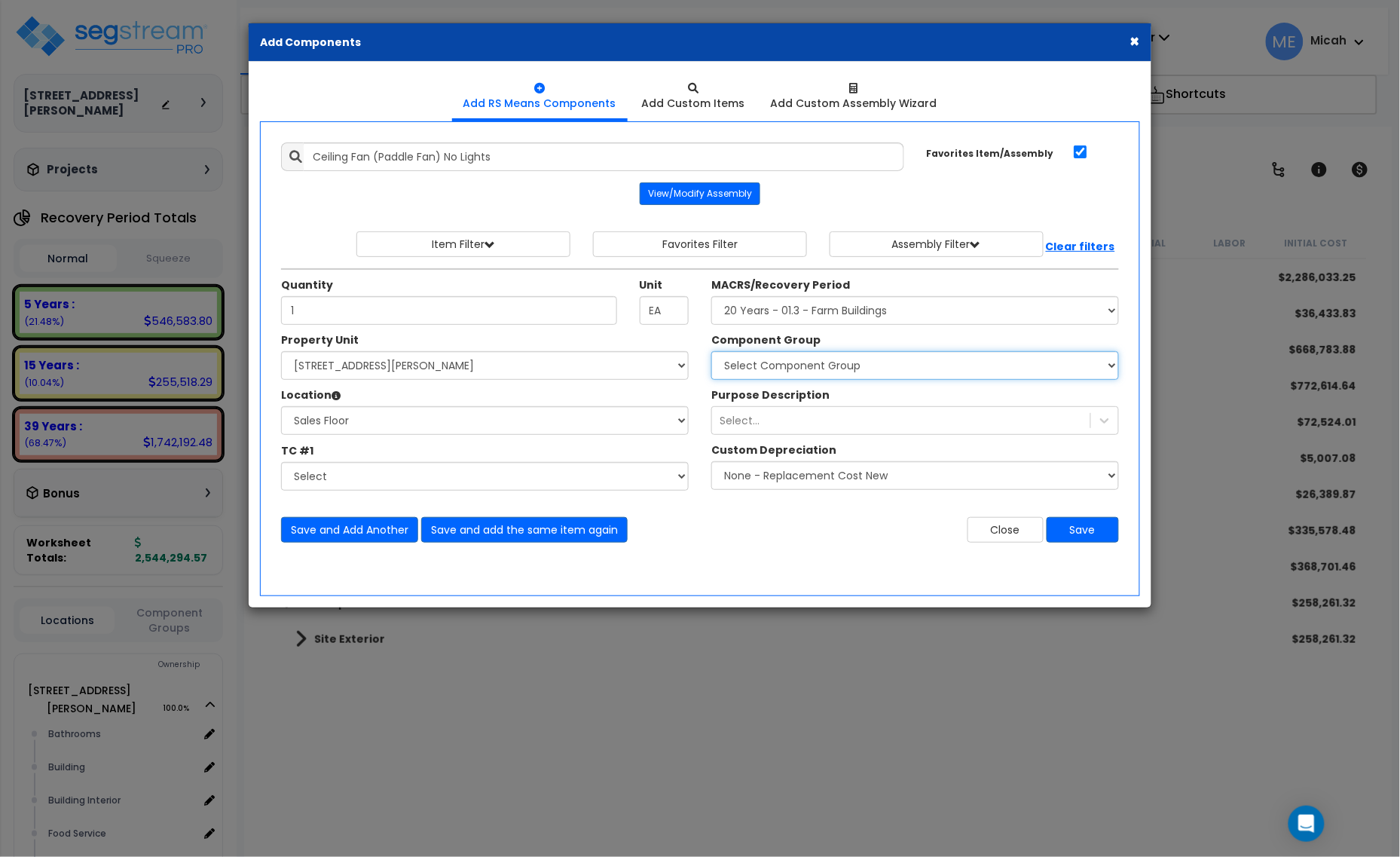
click at [777, 374] on select "Select Component Group 456.00 - BARN/STABLE ELECTRICAL 456.01 - BARN/STABLE LIG…" at bounding box center [914, 366] width 407 height 29
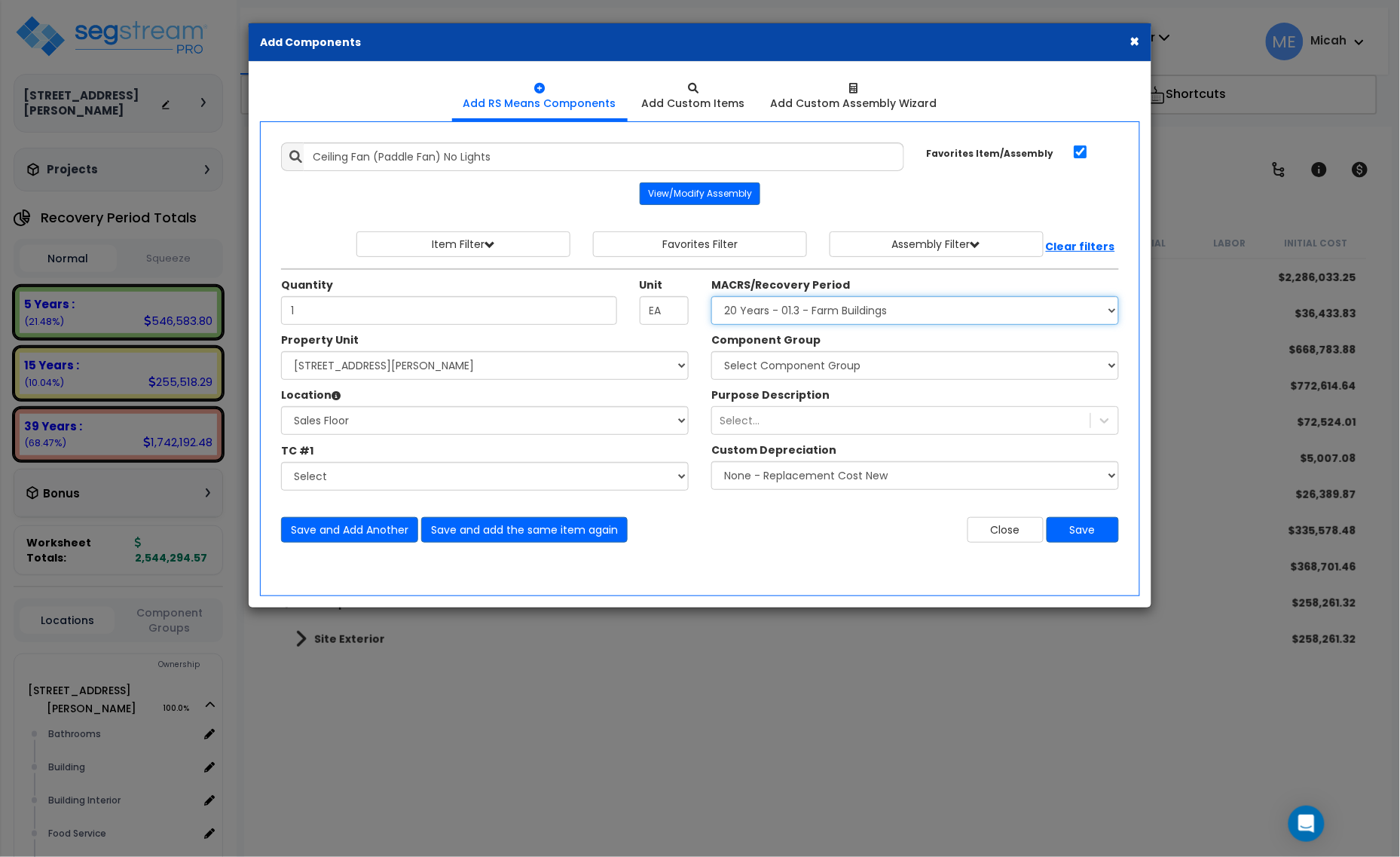
click at [766, 313] on select "Select MACRS/Recovery Period 5 Years - 57.0 - Distributive Trades & Services 5 …" at bounding box center [914, 310] width 407 height 29
click at [711, 297] on select "Select MACRS/Recovery Period 5 Years - 57.0 - Distributive Trades & Services 5 …" at bounding box center [914, 310] width 407 height 29
click at [786, 369] on select "Select Component Group 370.10 - SITE CARWASH STRUCTURE 370.11 - SITE CARWASH EQ…" at bounding box center [914, 366] width 407 height 29
click at [780, 317] on select "Select MACRS/Recovery Period 5 Years - 57.0 - Distributive Trades & Services 5 …" at bounding box center [914, 310] width 407 height 29
click at [711, 297] on select "Select MACRS/Recovery Period 5 Years - 57.0 - Distributive Trades & Services 5 …" at bounding box center [914, 310] width 407 height 29
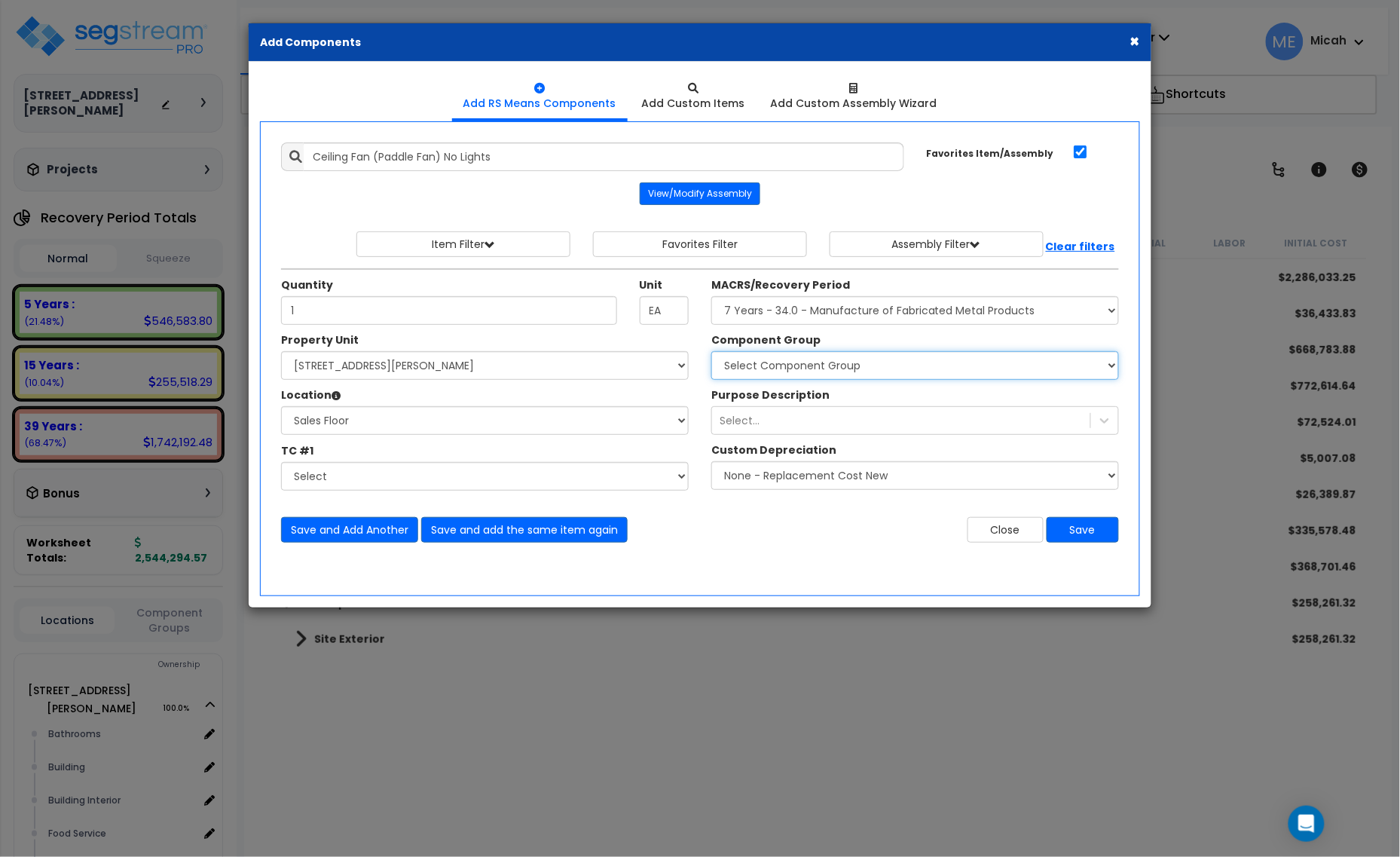
click at [789, 366] on select "Select Component Group 458.00 - FABRICATED METAL MANUFACTURING EQUIPMENT 458.01…" at bounding box center [914, 366] width 407 height 29
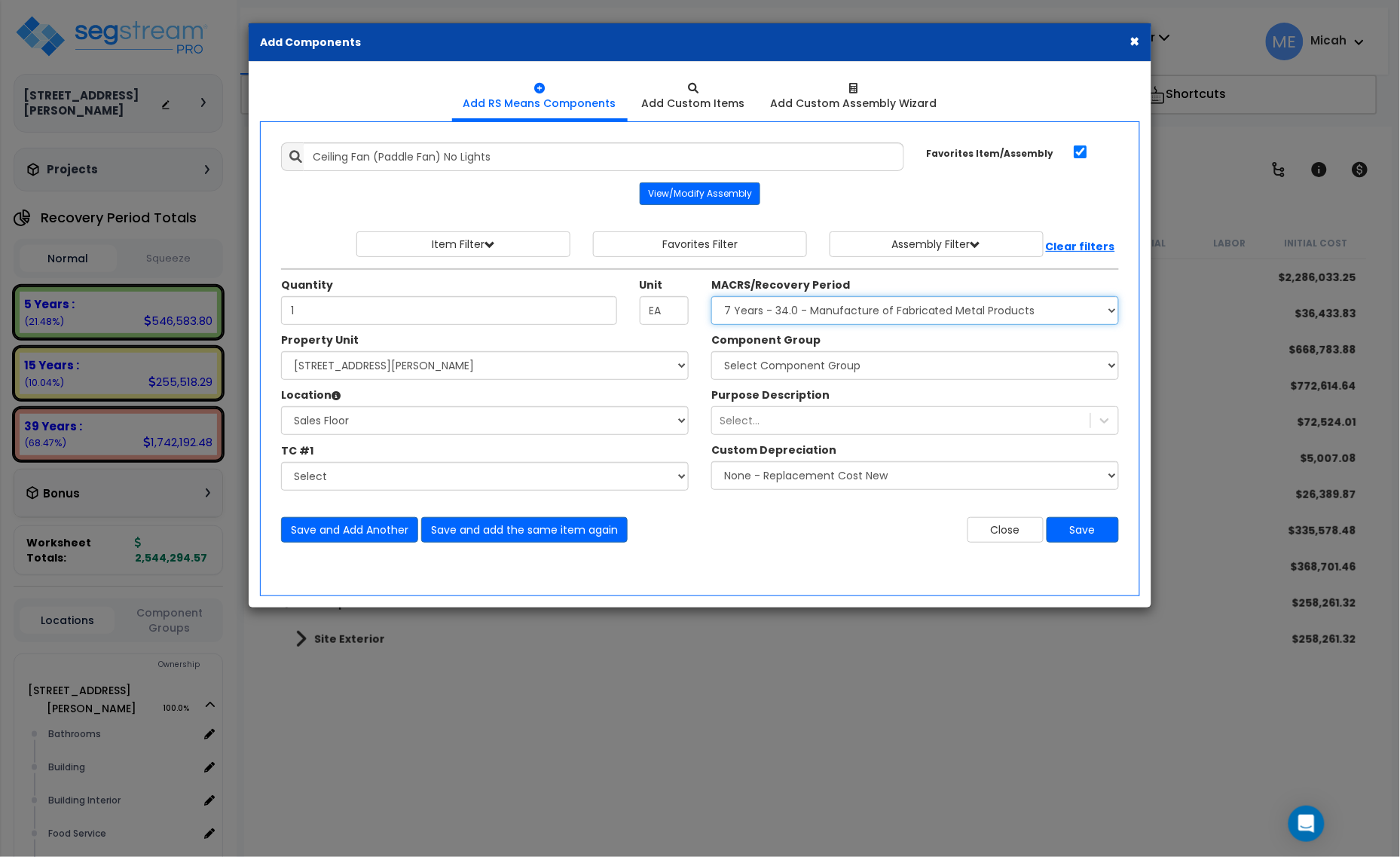
click at [769, 318] on select "Select MACRS/Recovery Period 5 Years - 57.0 - Distributive Trades & Services 5 …" at bounding box center [914, 310] width 407 height 29
click at [711, 297] on select "Select MACRS/Recovery Period 5 Years - 57.0 - Distributive Trades & Services 5 …" at bounding box center [914, 310] width 407 height 29
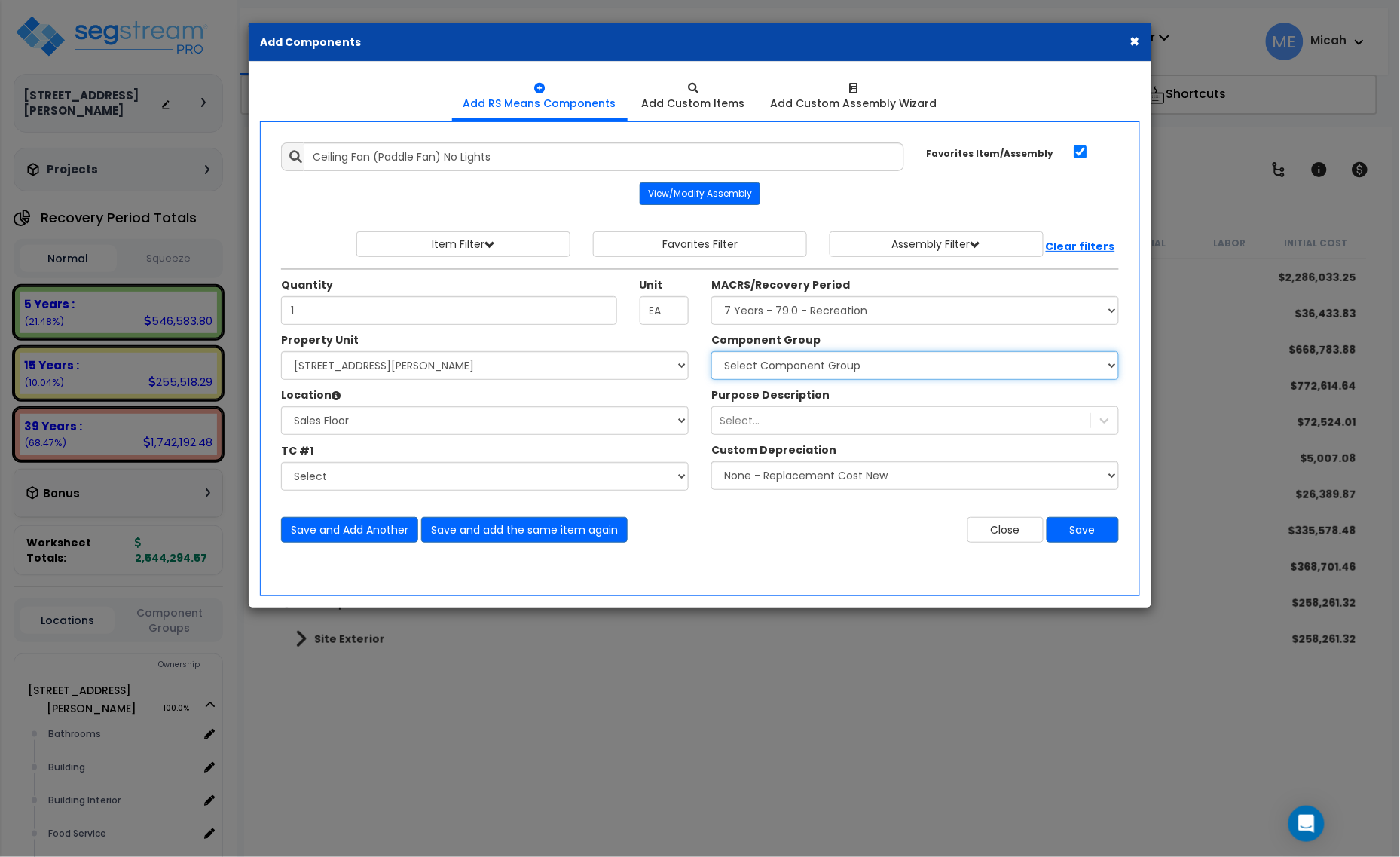
drag, startPoint x: 759, startPoint y: 367, endPoint x: 757, endPoint y: 359, distance: 8.2
click at [759, 367] on select "Select Component Group 318.51 - RECREATION EQUIPMENT 318.52 - RECREATION EQUIPM…" at bounding box center [914, 366] width 407 height 29
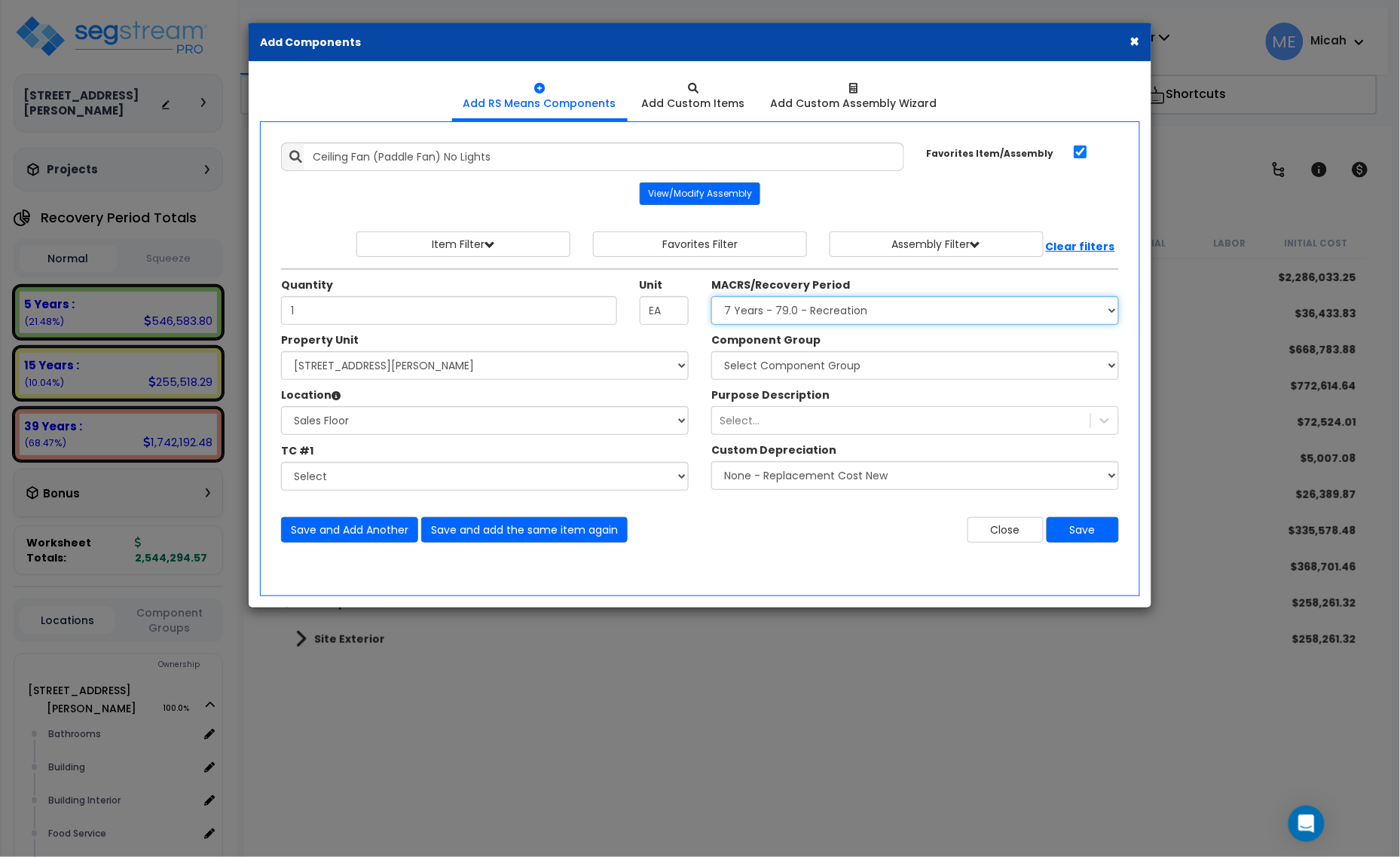
click at [755, 314] on select "Select MACRS/Recovery Period 5 Years - 57.0 - Distributive Trades & Services 5 …" at bounding box center [914, 310] width 407 height 29
click at [711, 297] on select "Select MACRS/Recovery Period 5 Years - 57.0 - Distributive Trades & Services 5 …" at bounding box center [914, 310] width 407 height 29
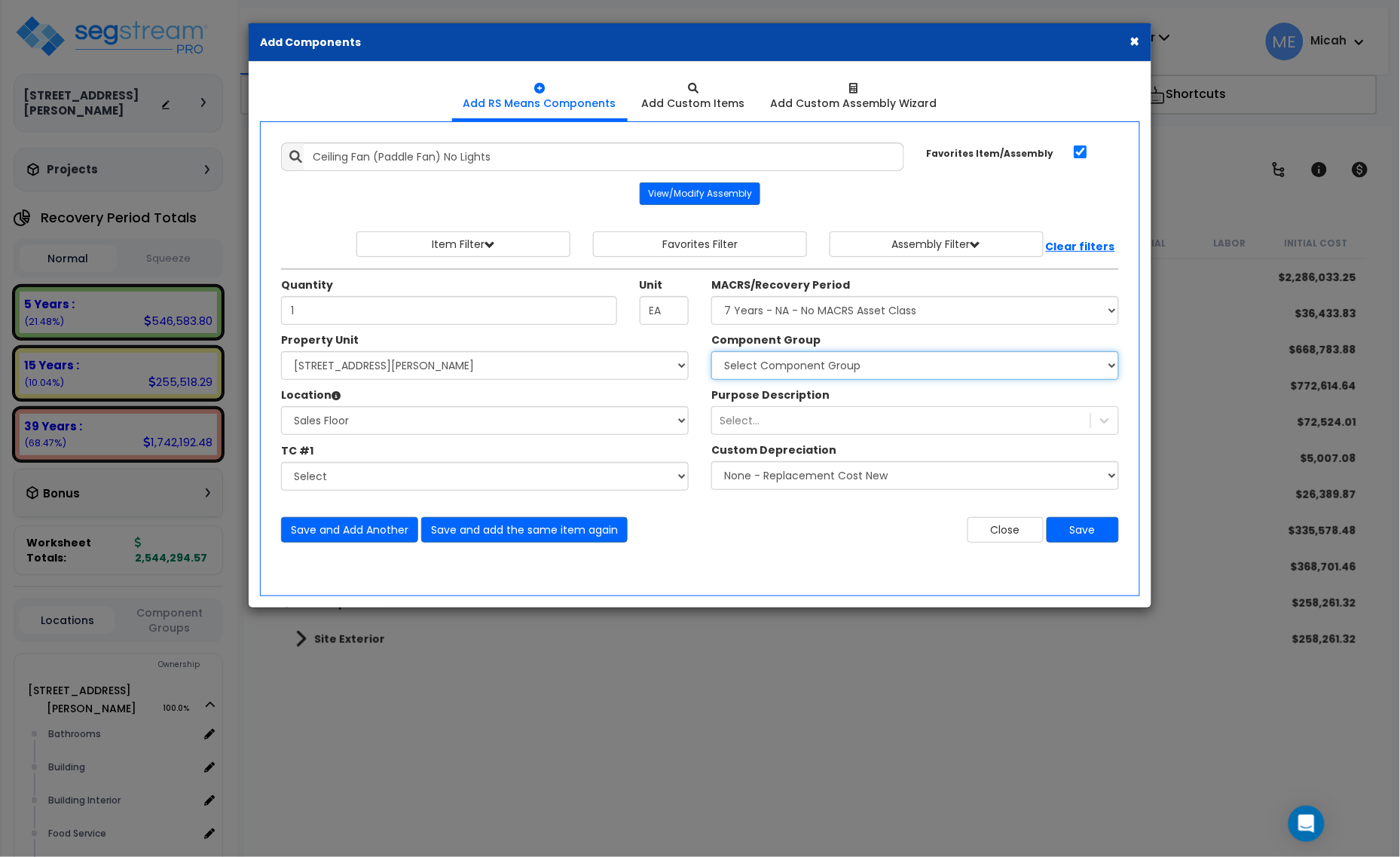
click at [776, 370] on select "Select Component Group 999.00 - No MACRS Asset Class" at bounding box center [914, 366] width 407 height 29
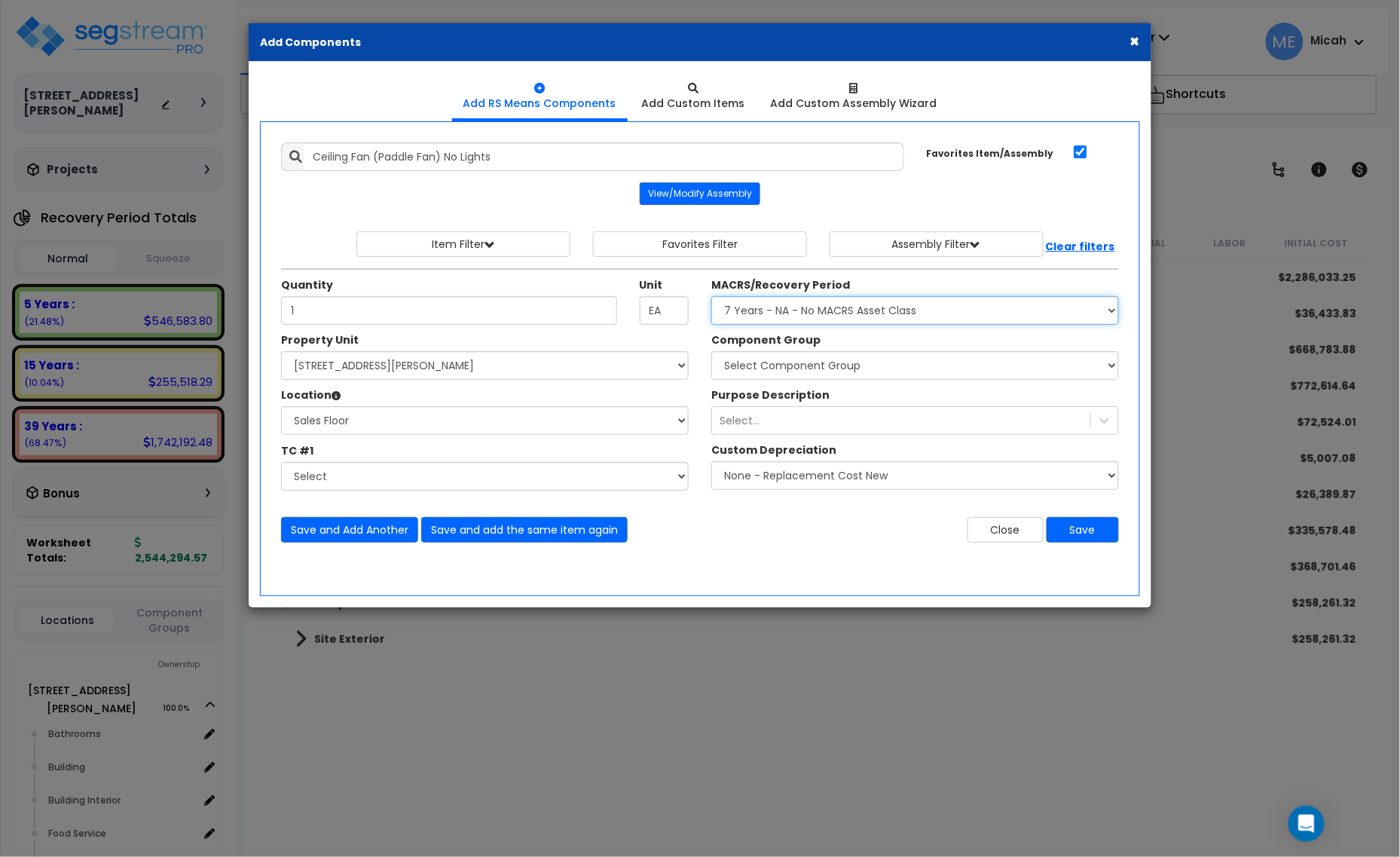
click at [789, 318] on select "Select MACRS/Recovery Period 5 Years - 57.0 - Distributive Trades & Services 5 …" at bounding box center [914, 310] width 407 height 29
click at [711, 297] on select "Select MACRS/Recovery Period 5 Years - 57.0 - Distributive Trades & Services 5 …" at bounding box center [914, 310] width 407 height 29
click at [760, 368] on select "Select Component Group 53.00 - OFFICE CUBICLE PARTITION 246.00 - OFFICE FURNITU…" at bounding box center [914, 366] width 407 height 29
click at [762, 312] on select "Select MACRS/Recovery Period 5 Years - 57.0 - Distributive Trades & Services 5 …" at bounding box center [914, 310] width 407 height 29
click at [711, 297] on select "Select MACRS/Recovery Period 5 Years - 57.0 - Distributive Trades & Services 5 …" at bounding box center [914, 310] width 407 height 29
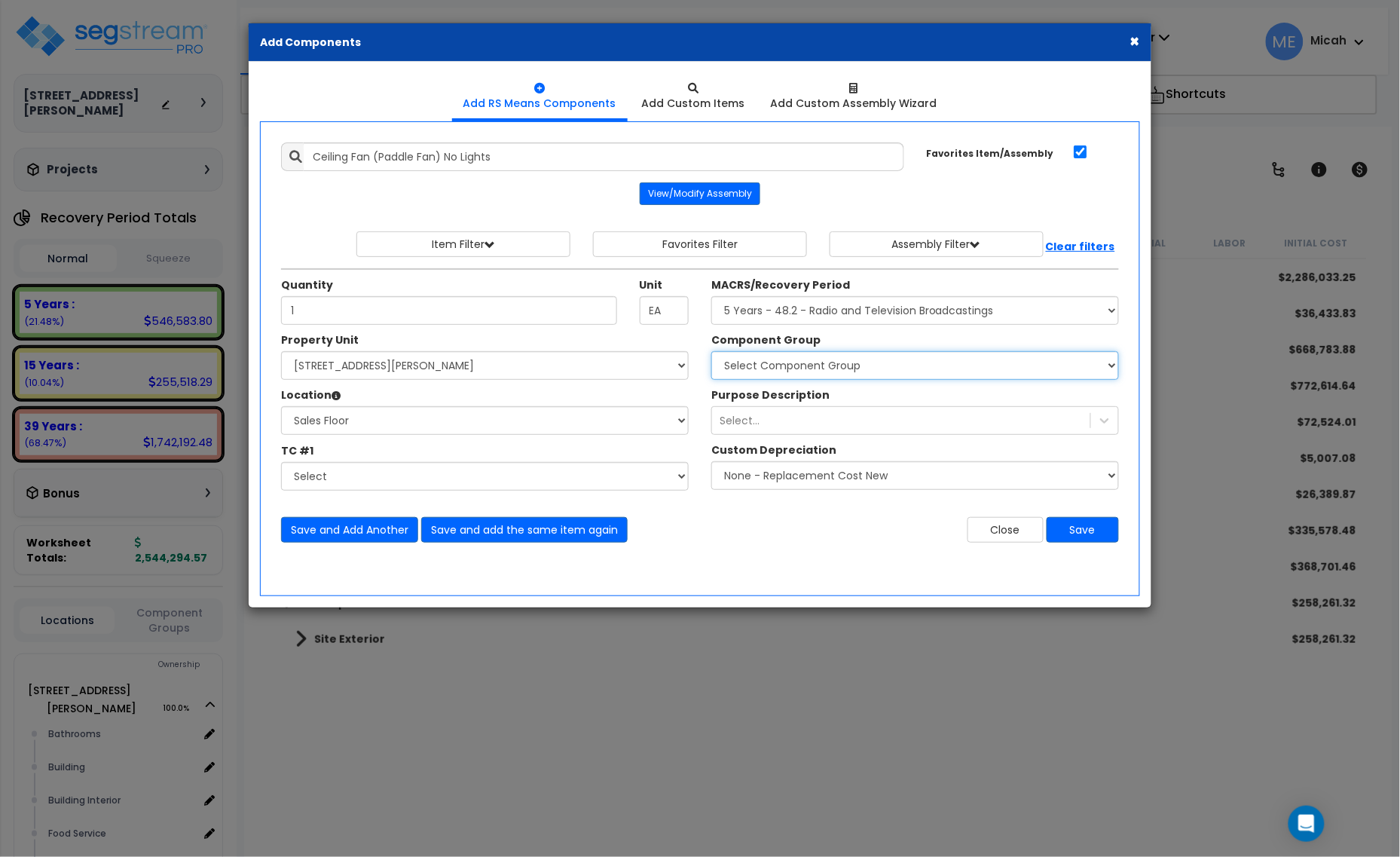
click at [771, 360] on select "Select Component Group 318.01 - RADIO AND TELEVISION BROADCASTING EQUIPMENT 318…" at bounding box center [914, 366] width 407 height 29
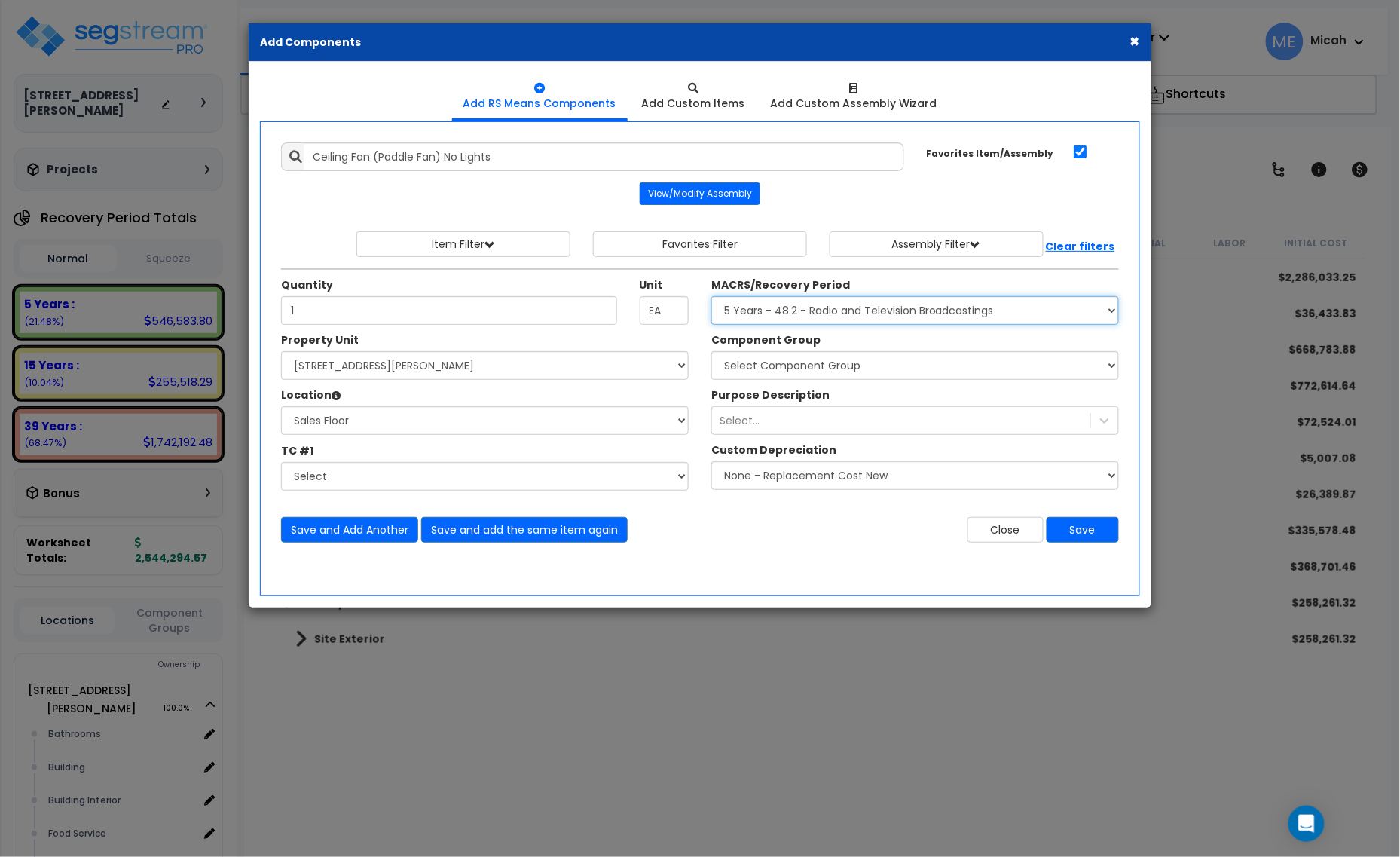
click at [769, 304] on select "Select MACRS/Recovery Period 5 Years - 57.0 - Distributive Trades & Services 5 …" at bounding box center [914, 310] width 407 height 29
click at [711, 297] on select "Select MACRS/Recovery Period 5 Years - 57.0 - Distributive Trades & Services 5 …" at bounding box center [914, 310] width 407 height 29
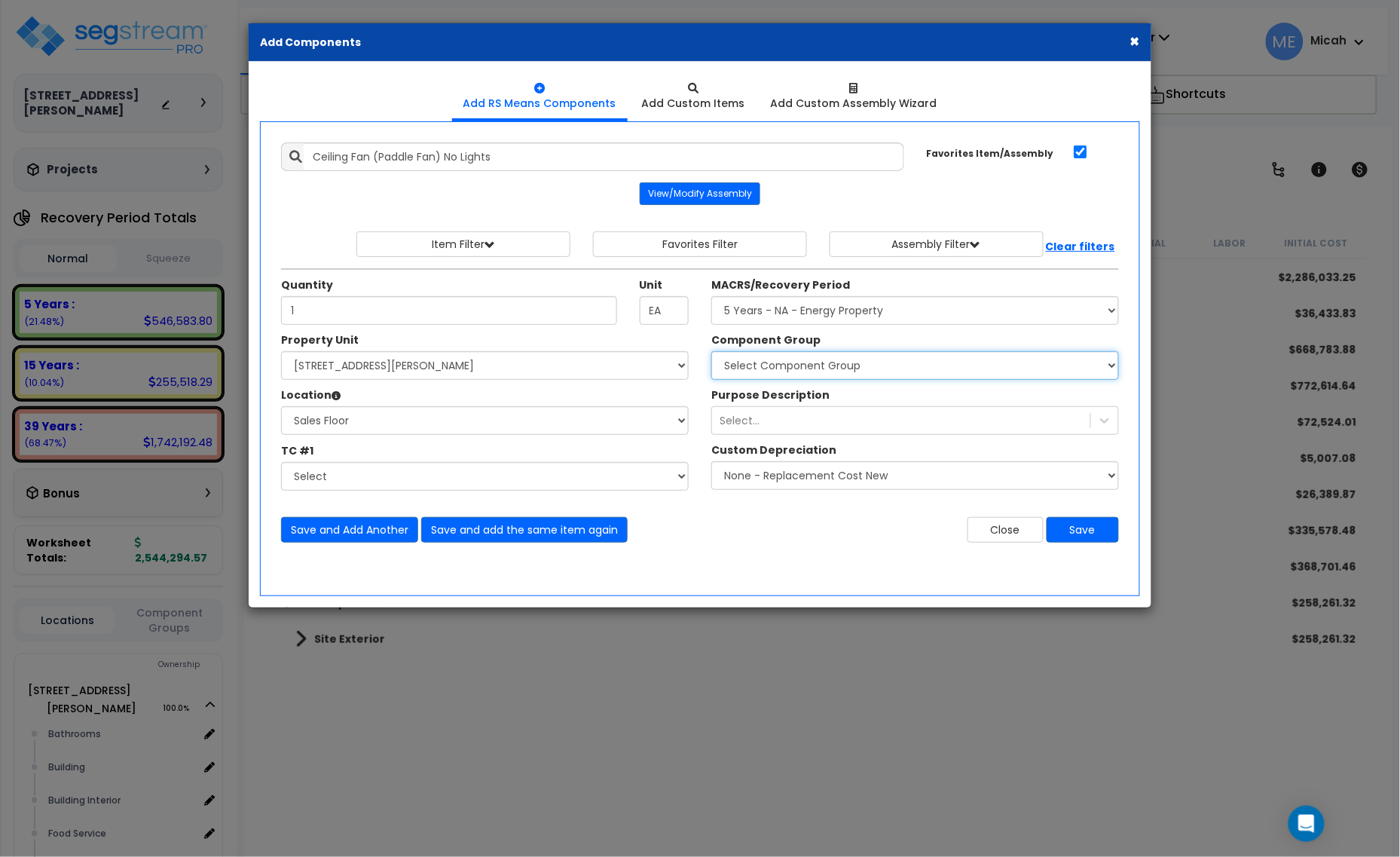
click at [781, 362] on select "Select Component Group 304.00 - PHOTOVOLTAIC SYSTEM 305.00 - PHOTOVOLTAIC SYSTE…" at bounding box center [914, 366] width 407 height 29
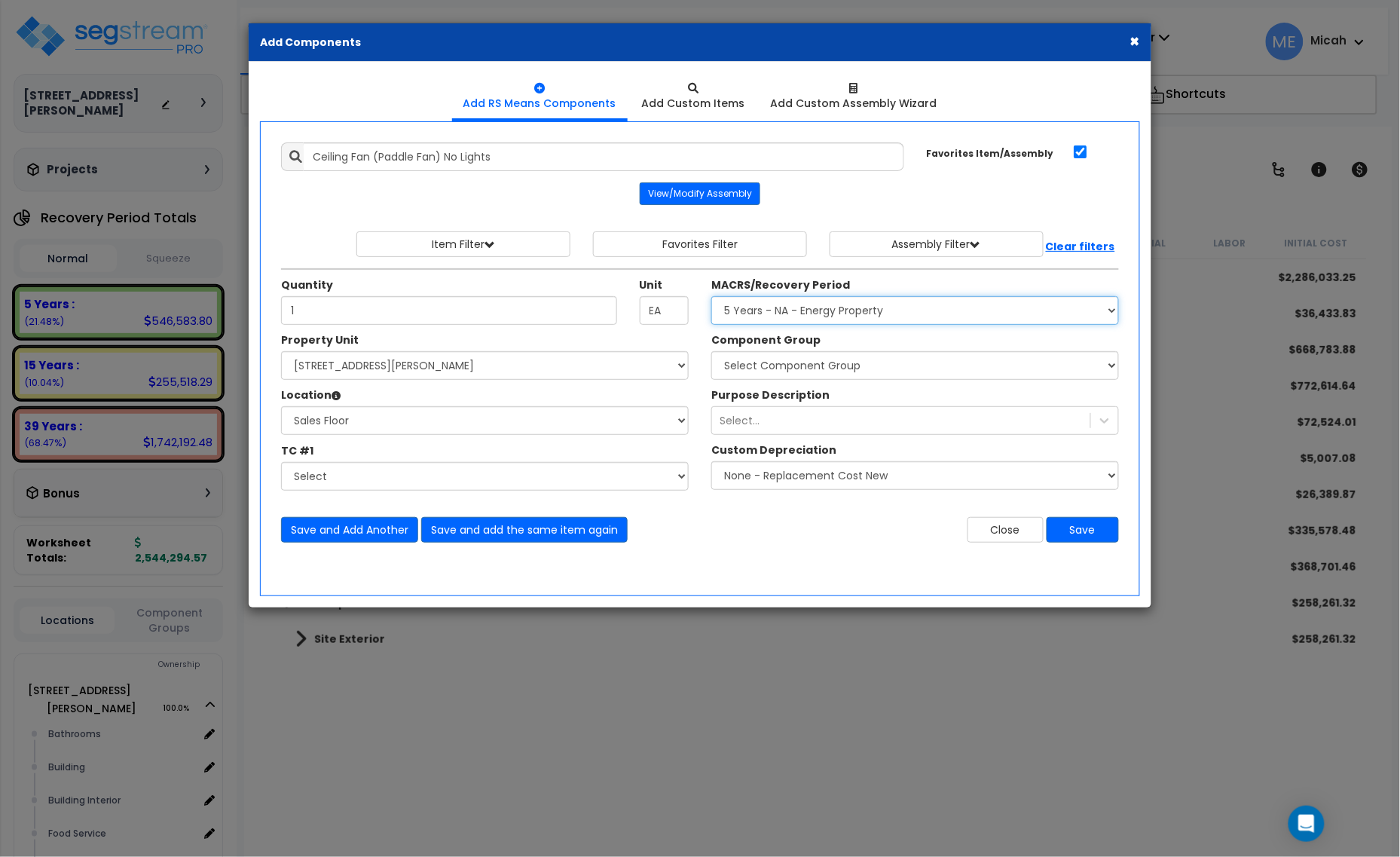
click at [789, 318] on select "Select MACRS/Recovery Period 5 Years - 57.0 - Distributive Trades & Services 5 …" at bounding box center [914, 310] width 407 height 29
select select "3668"
click at [711, 297] on select "Select MACRS/Recovery Period 5 Years - 57.0 - Distributive Trades & Services 5 …" at bounding box center [914, 310] width 407 height 29
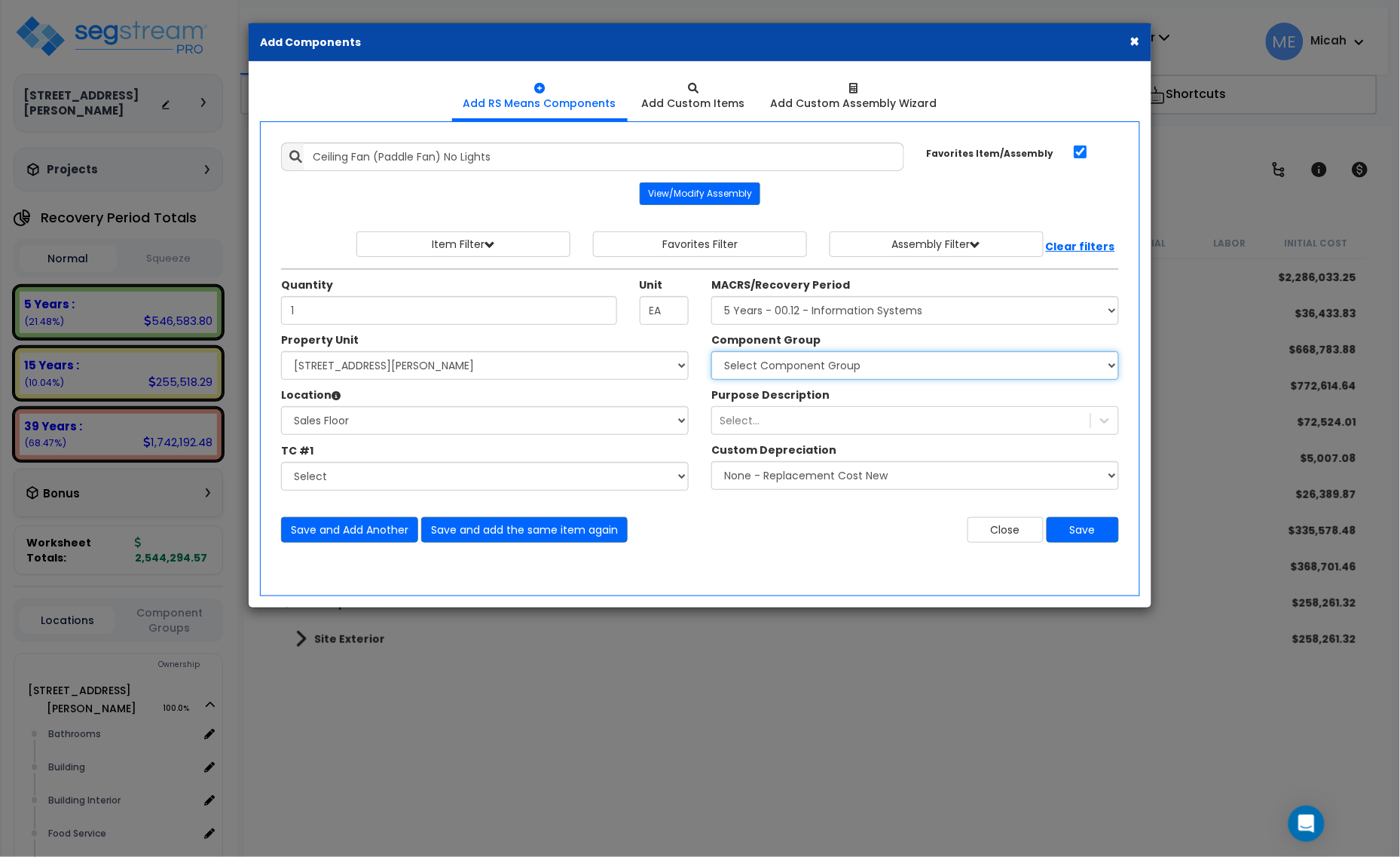
click at [789, 364] on select "Select Component Group 171.00 - ATM ELECTRICAL 170.00 - ATM EQUIPMENT 172.00 - …" at bounding box center [914, 366] width 407 height 29
select select "56814"
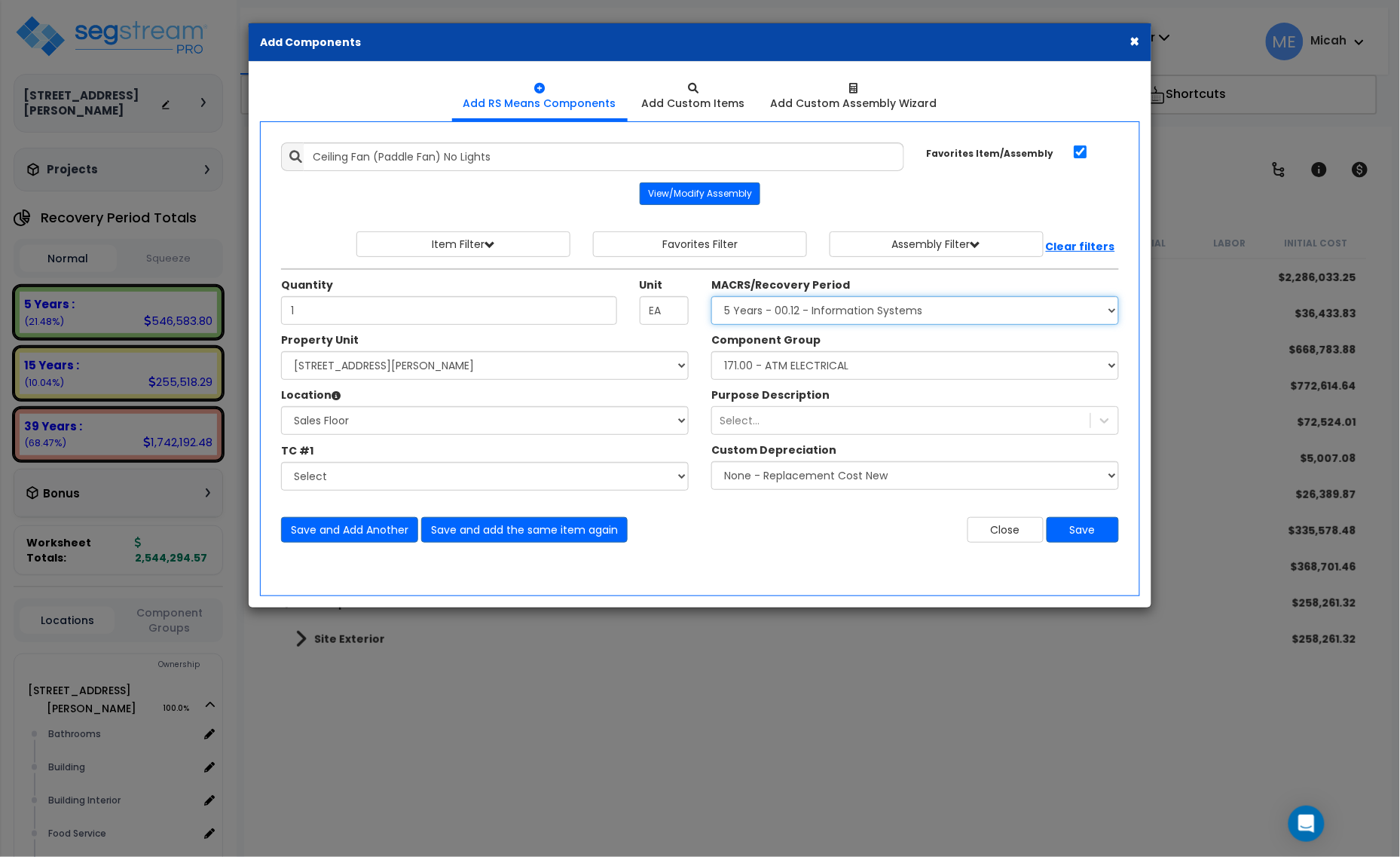
click at [802, 312] on select "Select MACRS/Recovery Period 5 Years - 57.0 - Distributive Trades & Services 5 …" at bounding box center [914, 310] width 407 height 29
select select "3667"
click at [711, 297] on select "Select MACRS/Recovery Period 5 Years - 57.0 - Distributive Trades & Services 5 …" at bounding box center [914, 310] width 407 height 29
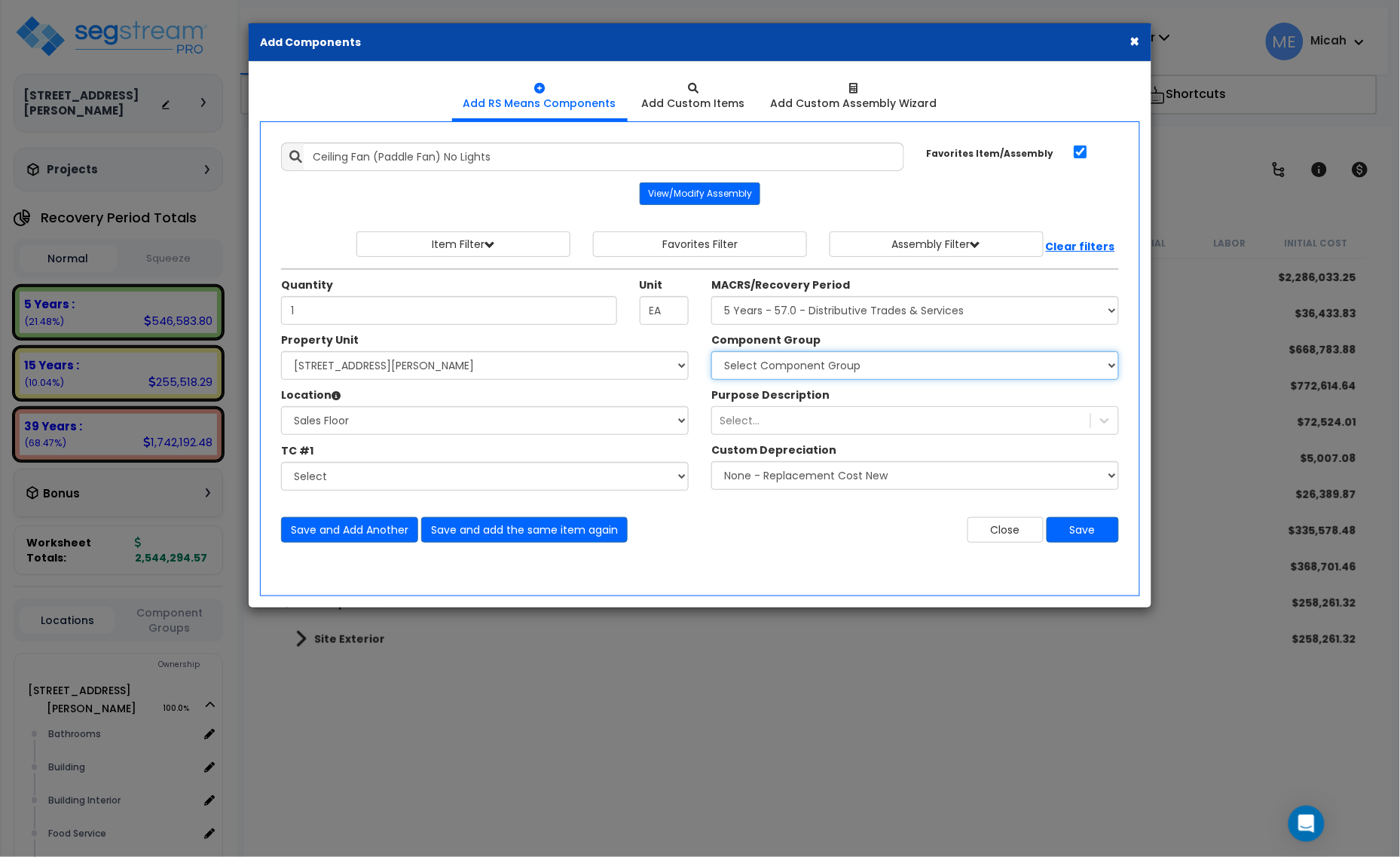
click at [801, 371] on select "Select Component Group 286.00 - LAUNDRY ELECTRICAL 284.00 - LAUNDRY PLUMBING 31…" at bounding box center [914, 366] width 407 height 29
select select "56828"
click at [711, 352] on select "Select Component Group 286.00 - LAUNDRY ELECTRICAL 284.00 - LAUNDRY PLUMBING 31…" at bounding box center [914, 366] width 407 height 29
click at [333, 528] on button "Save and Add Another" at bounding box center [349, 530] width 137 height 25
